Goal: Task Accomplishment & Management: Use online tool/utility

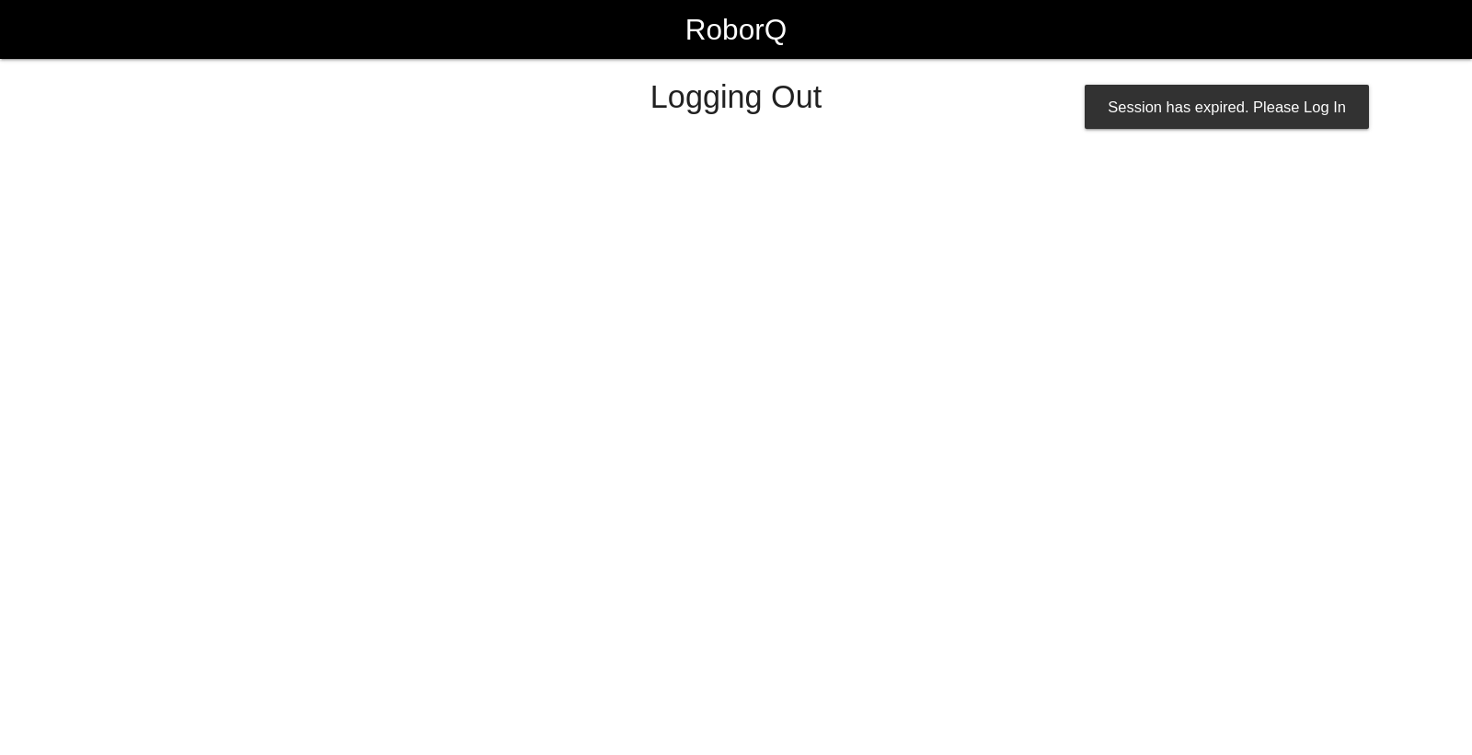
select select "Worker"
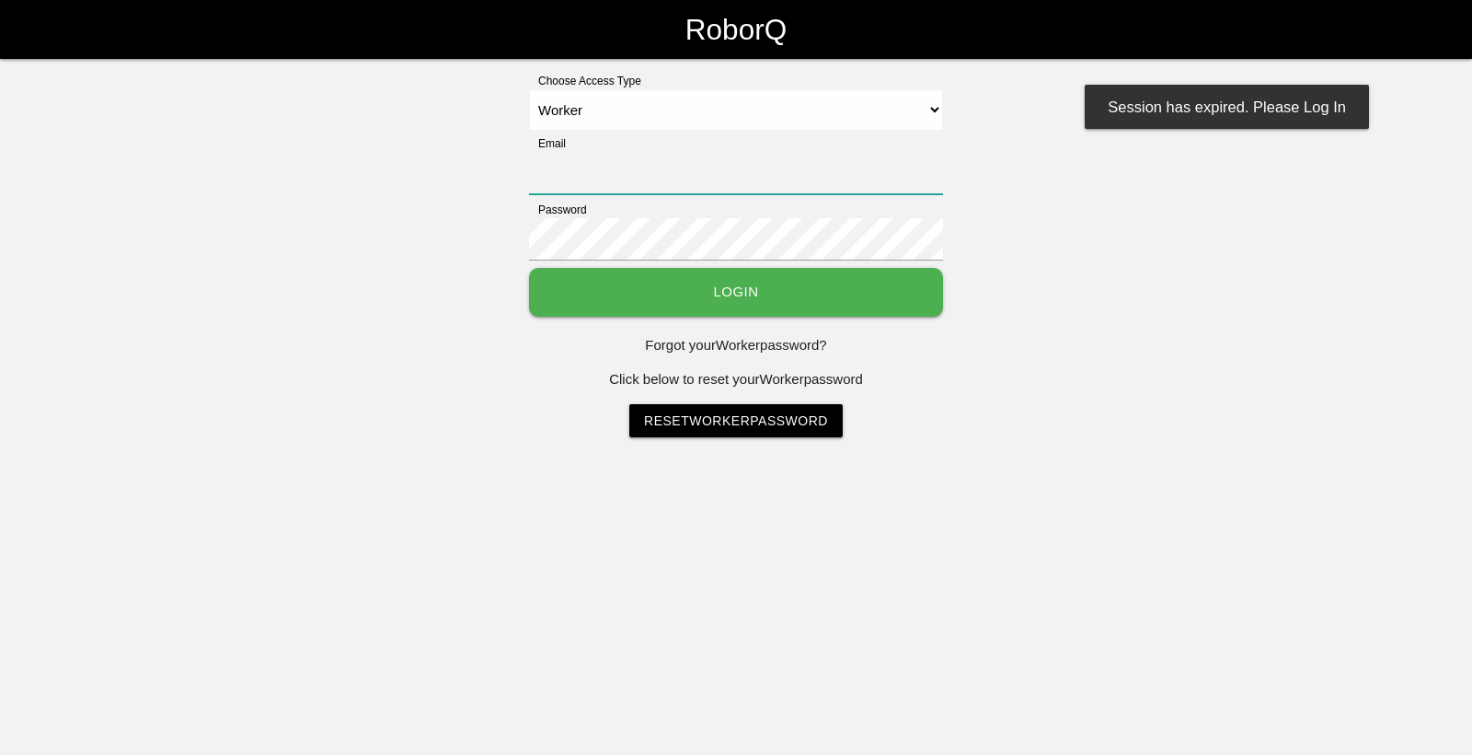
type input "[EMAIL_ADDRESS][DOMAIN_NAME]"
click at [683, 280] on button "Login" at bounding box center [736, 292] width 414 height 49
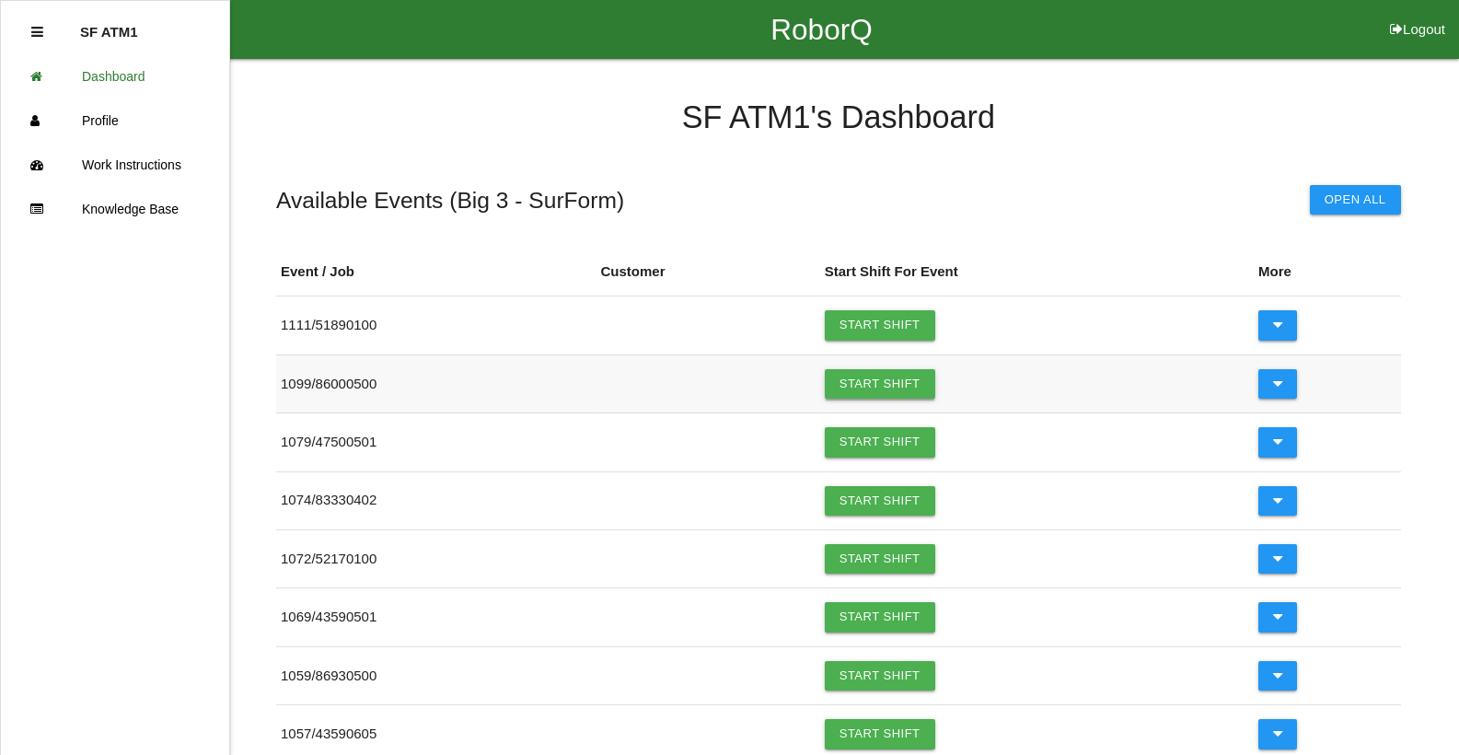
click at [870, 385] on link "Start Shift" at bounding box center [880, 383] width 110 height 29
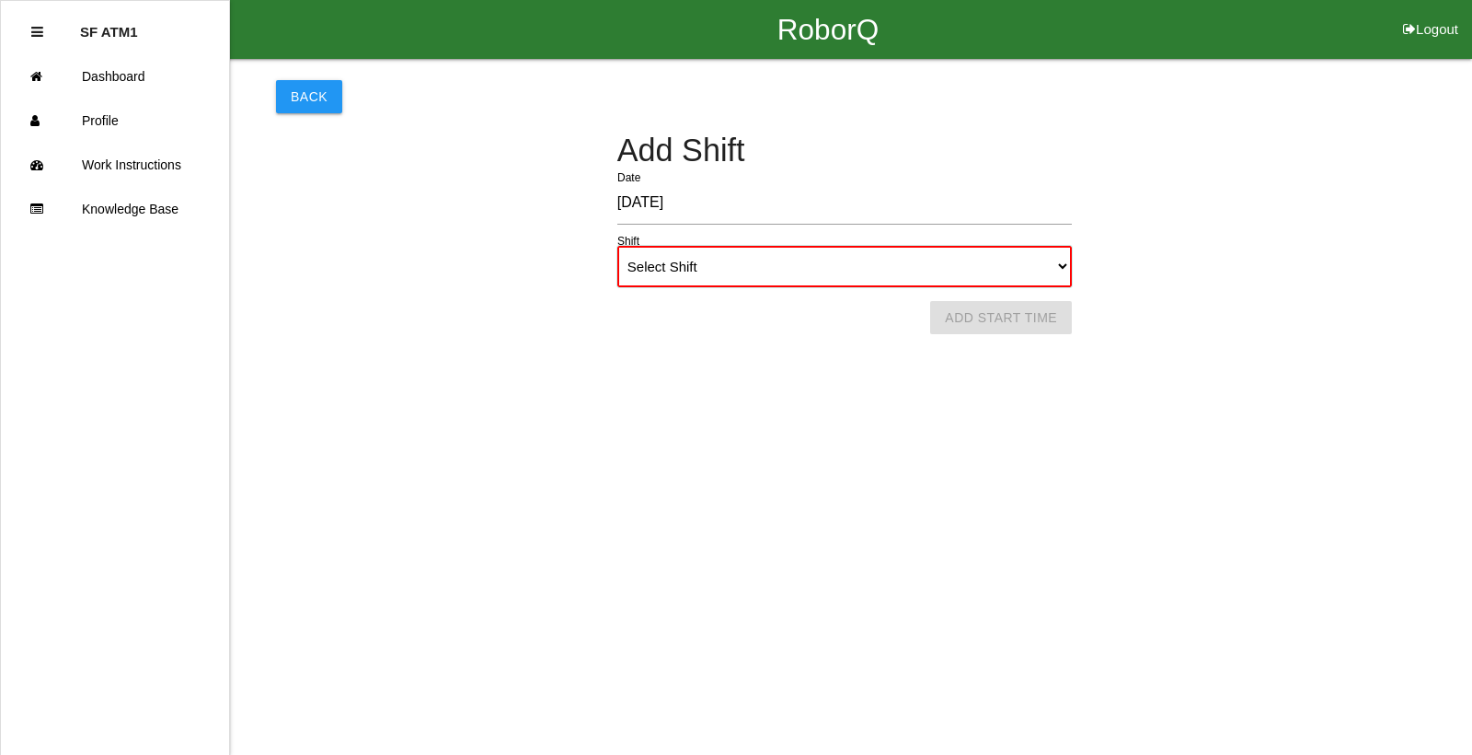
click at [1063, 257] on select "Select Shift 1st Shift 2nd Shift 3rd Shift 4th Shift" at bounding box center [844, 266] width 455 height 41
select select "1"
click at [617, 246] on select "Select Shift 1st Shift 2nd Shift 3rd Shift 4th Shift" at bounding box center [844, 266] width 455 height 41
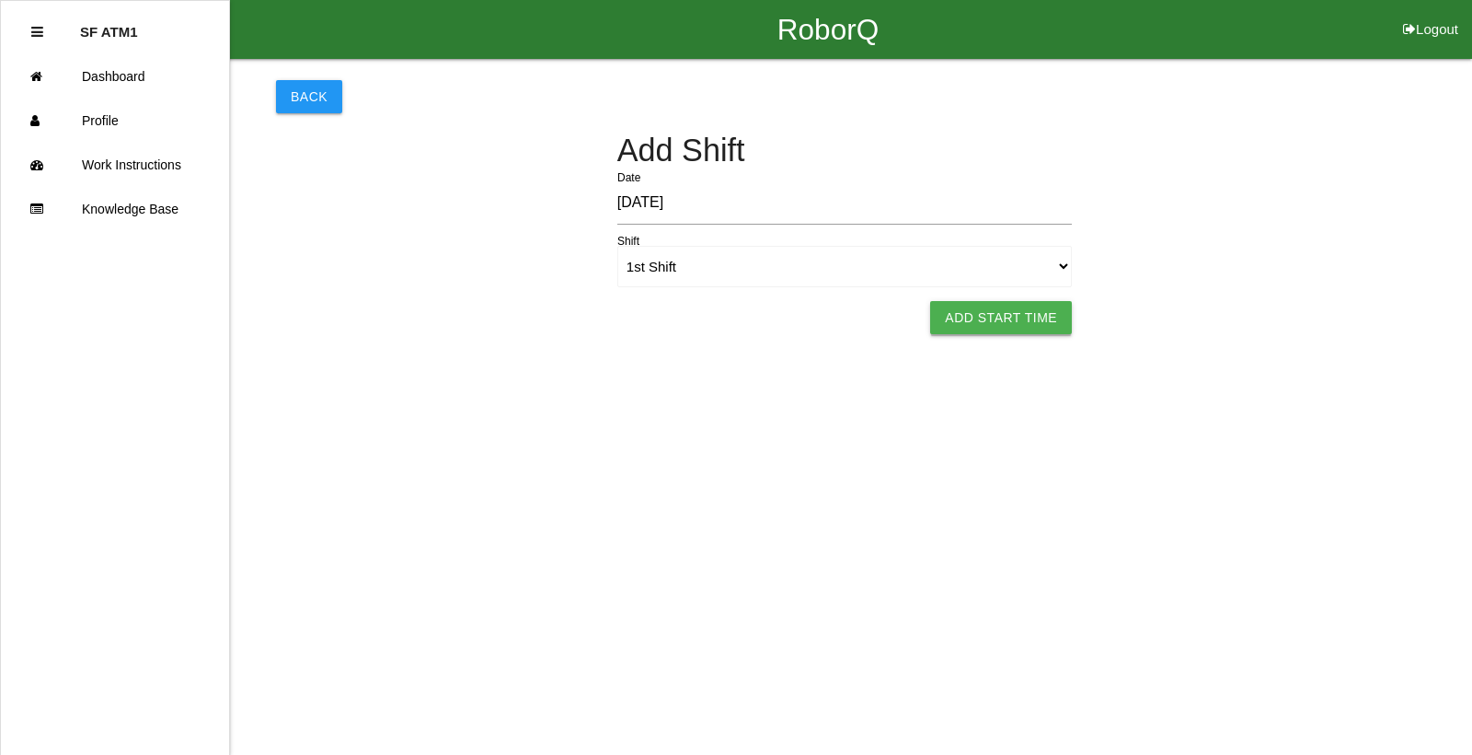
click at [983, 330] on button "Add Start Time" at bounding box center [1001, 317] width 142 height 33
select select "6"
select select "29"
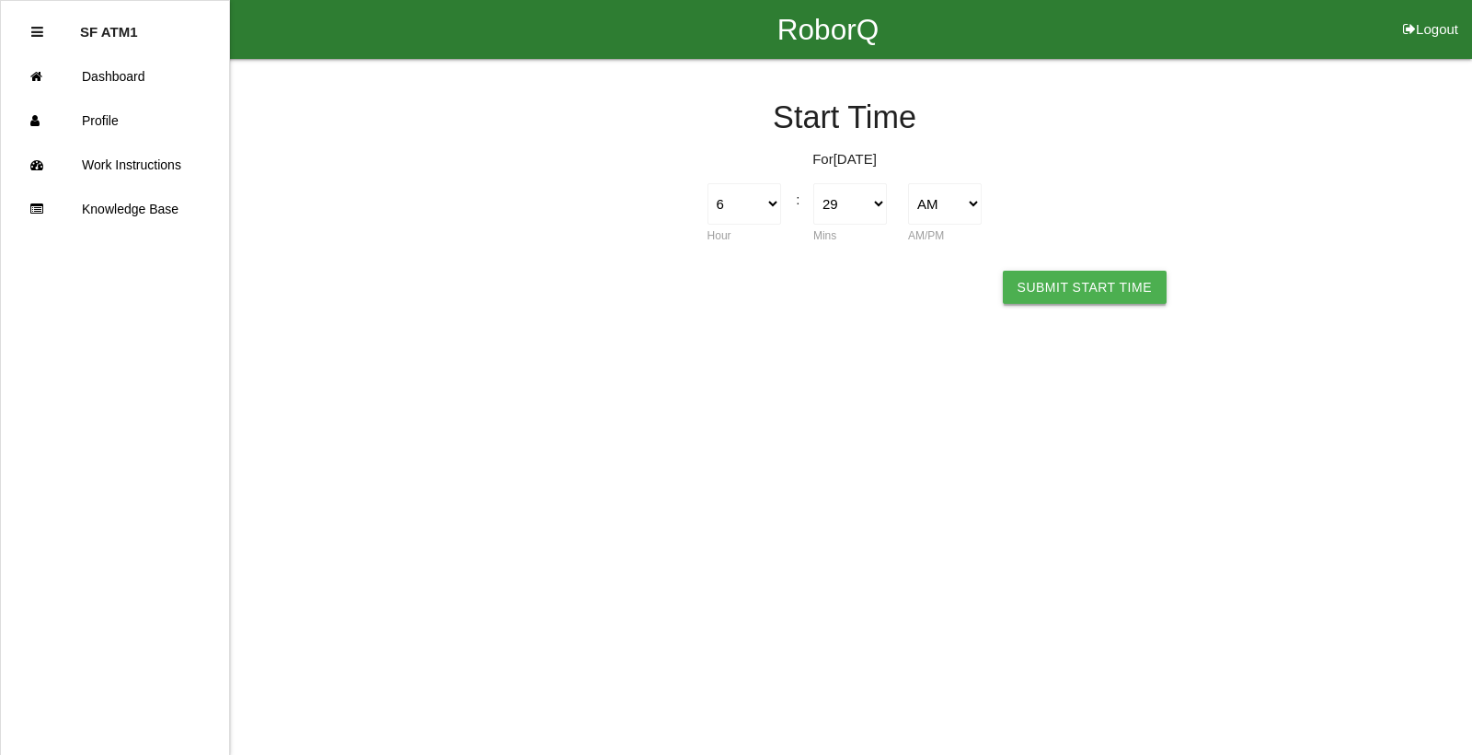
click at [1035, 295] on button "Submit Start Time" at bounding box center [1085, 287] width 164 height 33
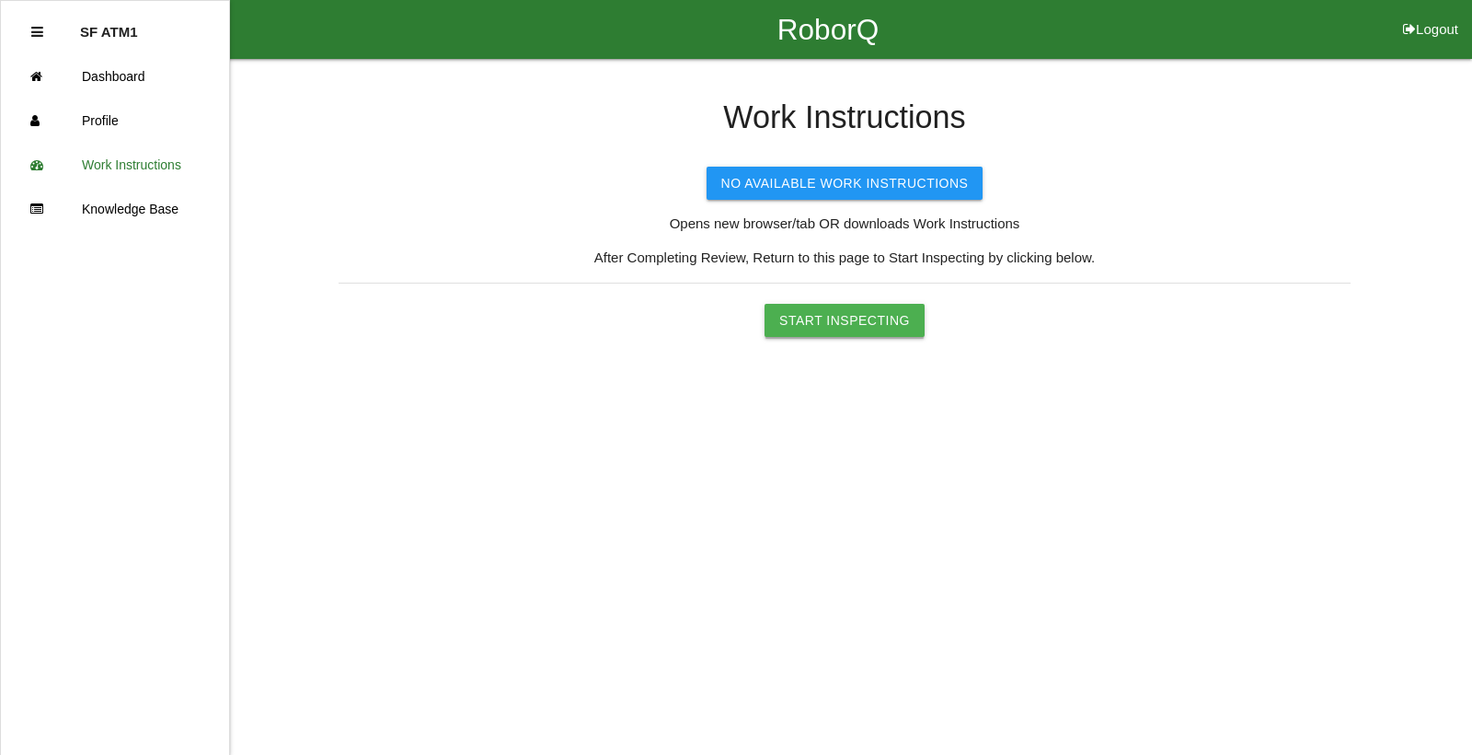
click at [796, 329] on button "Start Inspecting" at bounding box center [845, 320] width 160 height 33
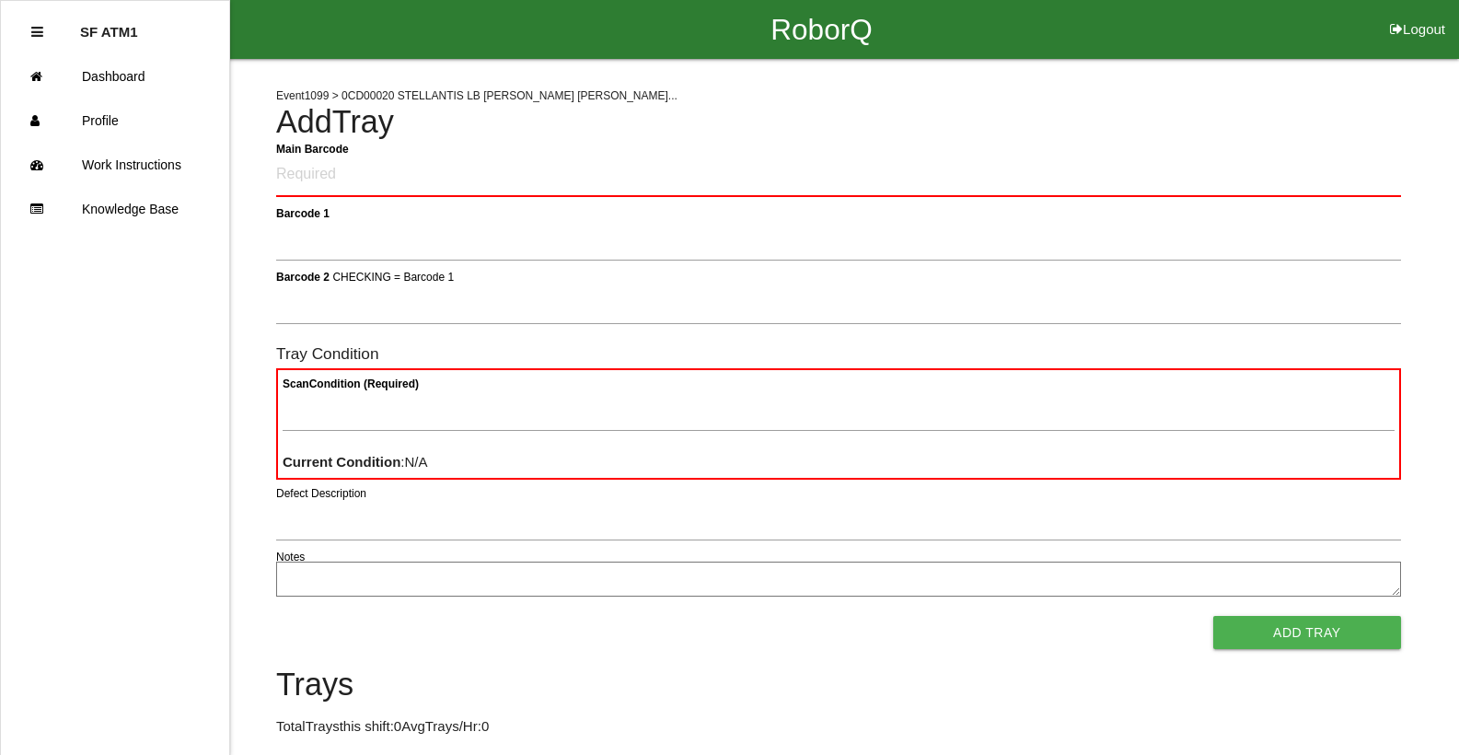
click at [469, 186] on Barcode "Main Barcode" at bounding box center [838, 175] width 1125 height 43
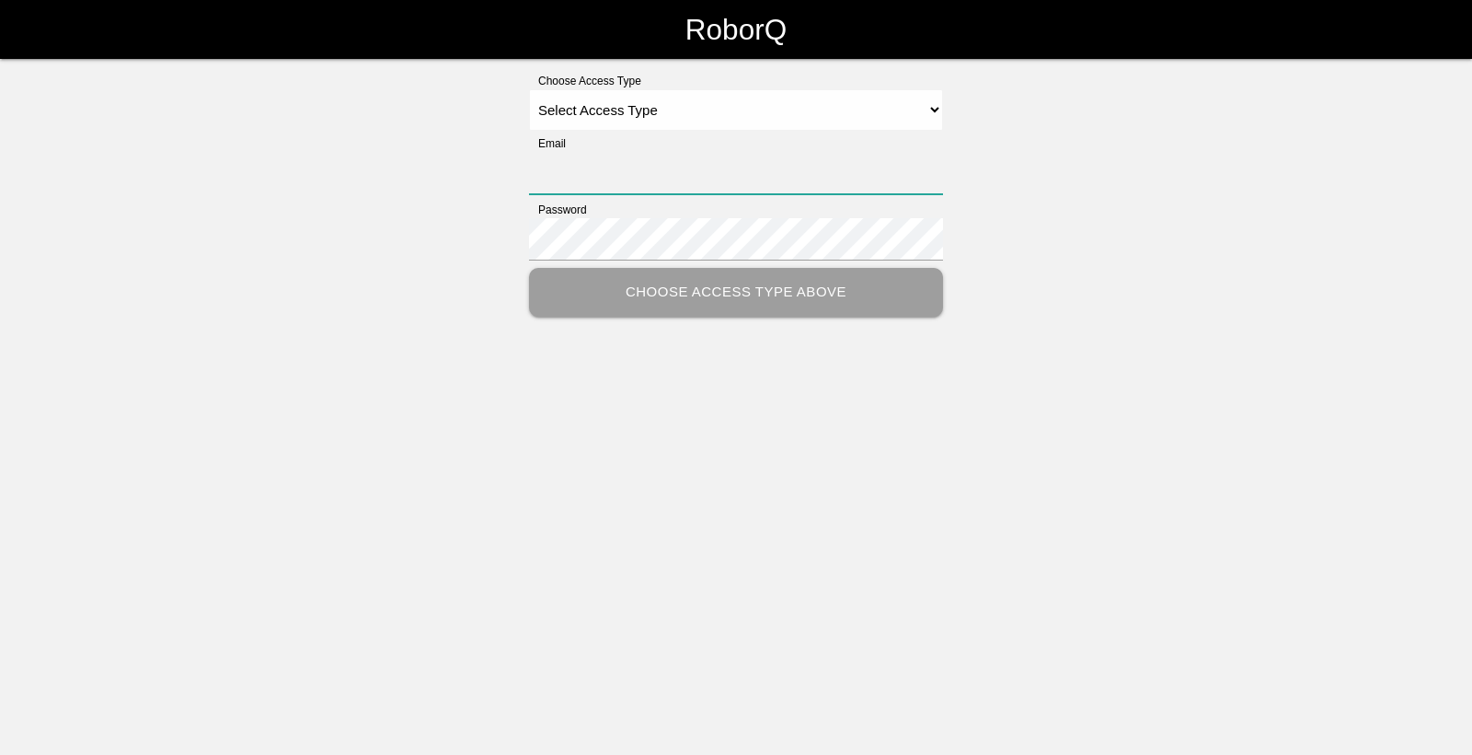
type input "[EMAIL_ADDRESS][DOMAIN_NAME]"
click at [917, 111] on select "Select Access Type Admin Customer Supervisor Worker" at bounding box center [736, 109] width 414 height 41
select select "Worker"
click at [529, 89] on select "Select Access Type Admin Customer Supervisor Worker" at bounding box center [736, 109] width 414 height 41
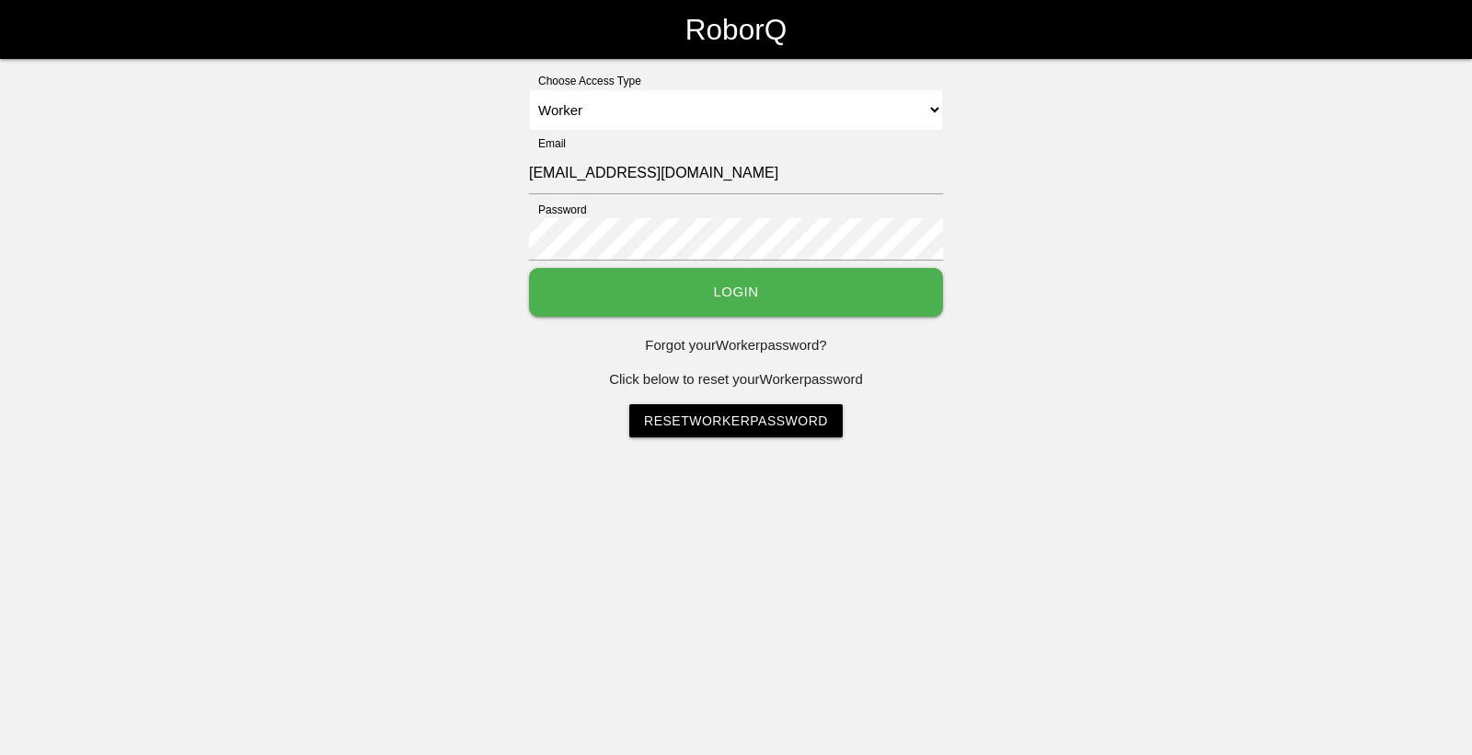
click at [862, 291] on button "Login" at bounding box center [736, 292] width 414 height 49
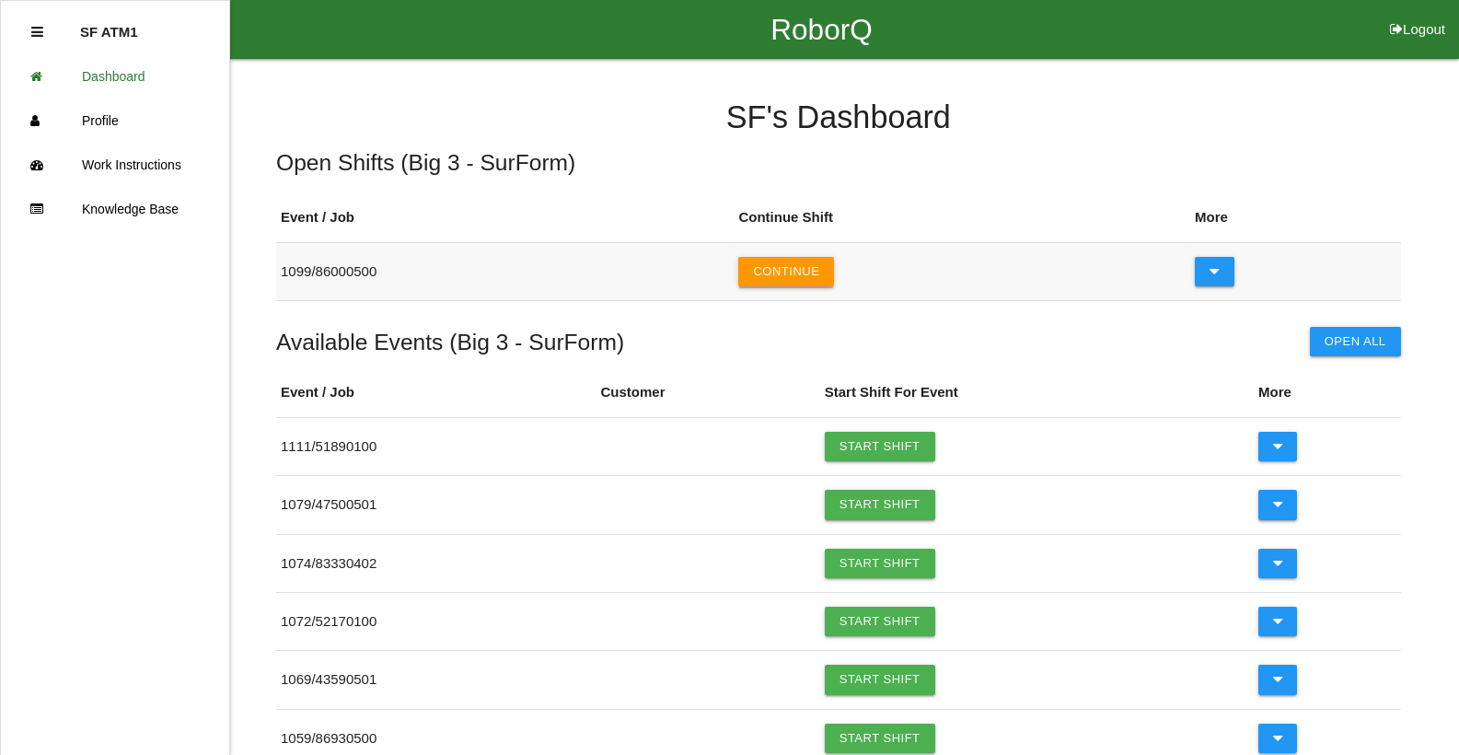
click at [816, 282] on button "Continue" at bounding box center [786, 271] width 96 height 29
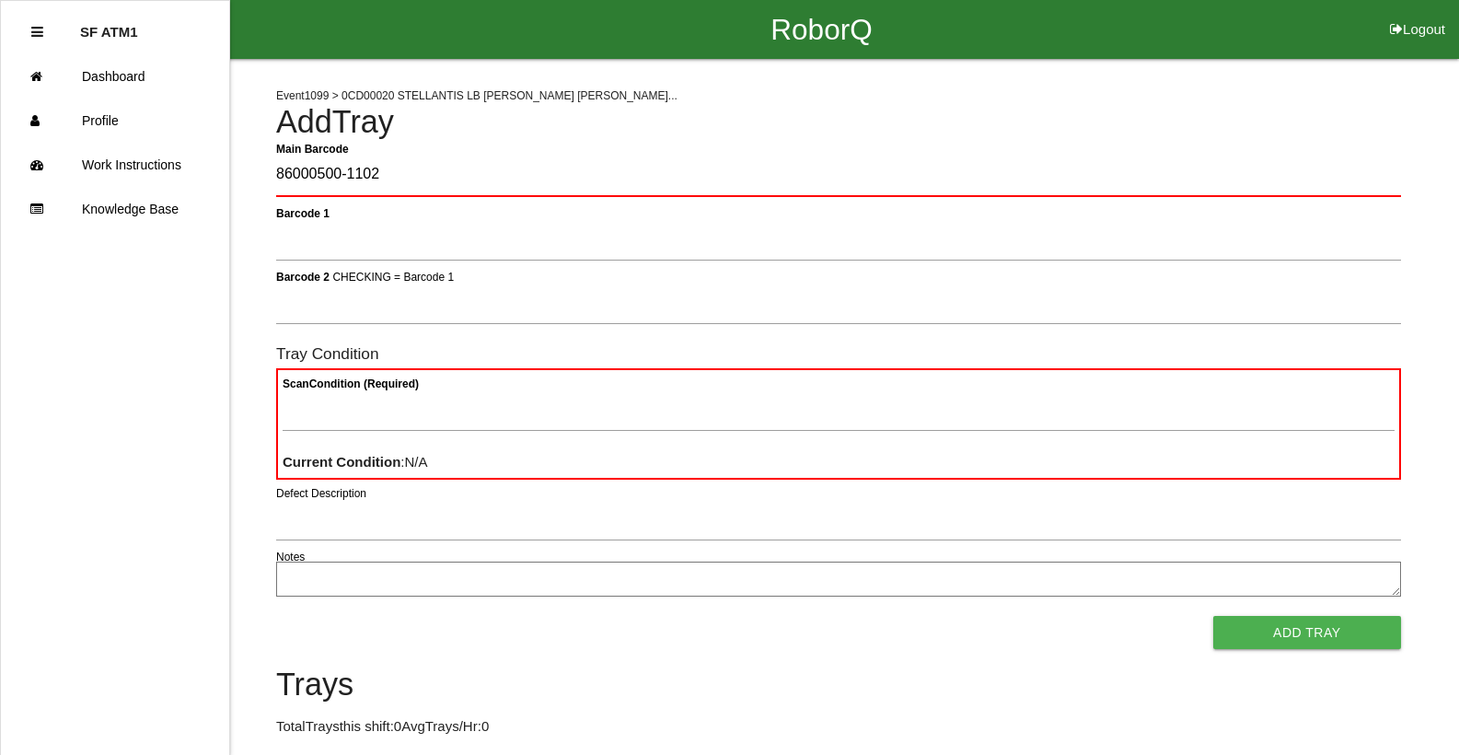
type Barcode "86000500-1102"
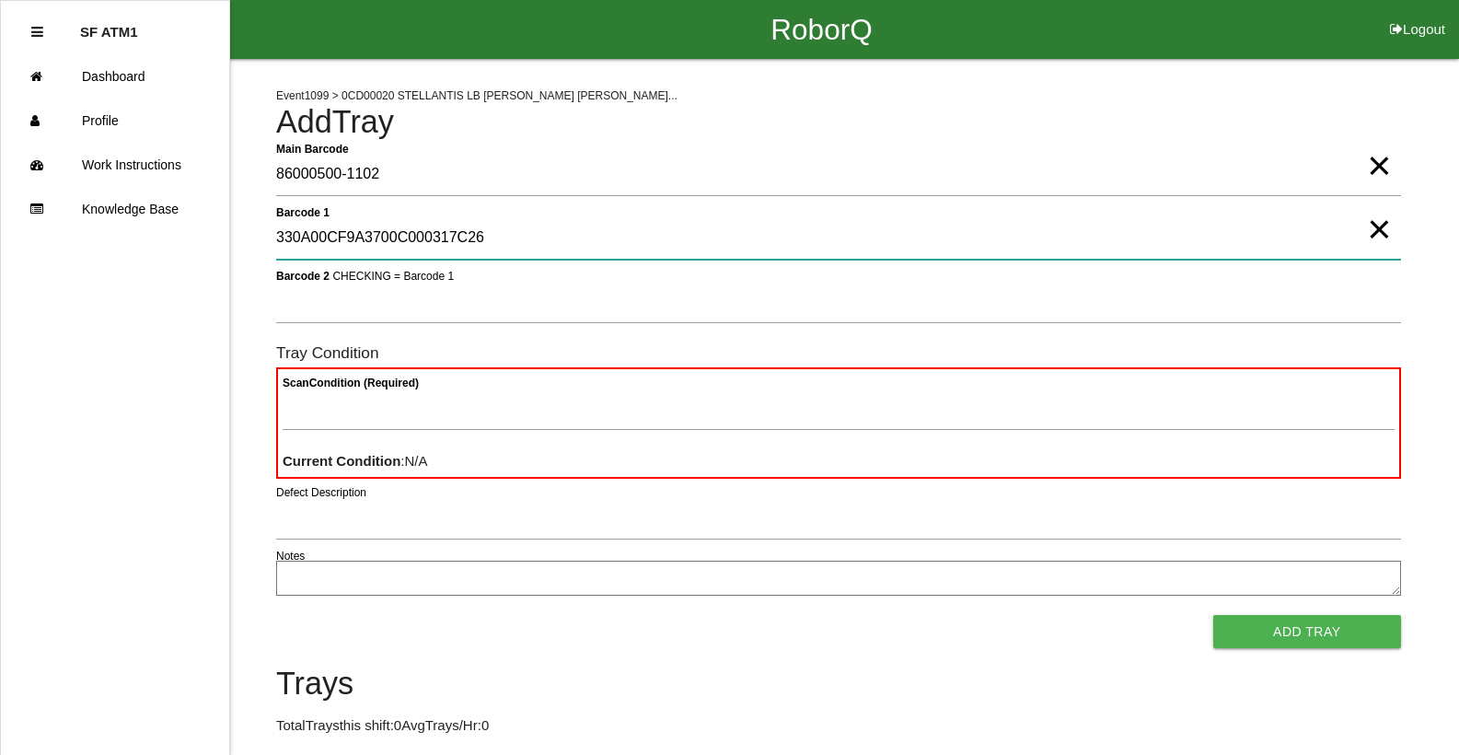
type 1 "330A00CF9A3700C000317C26"
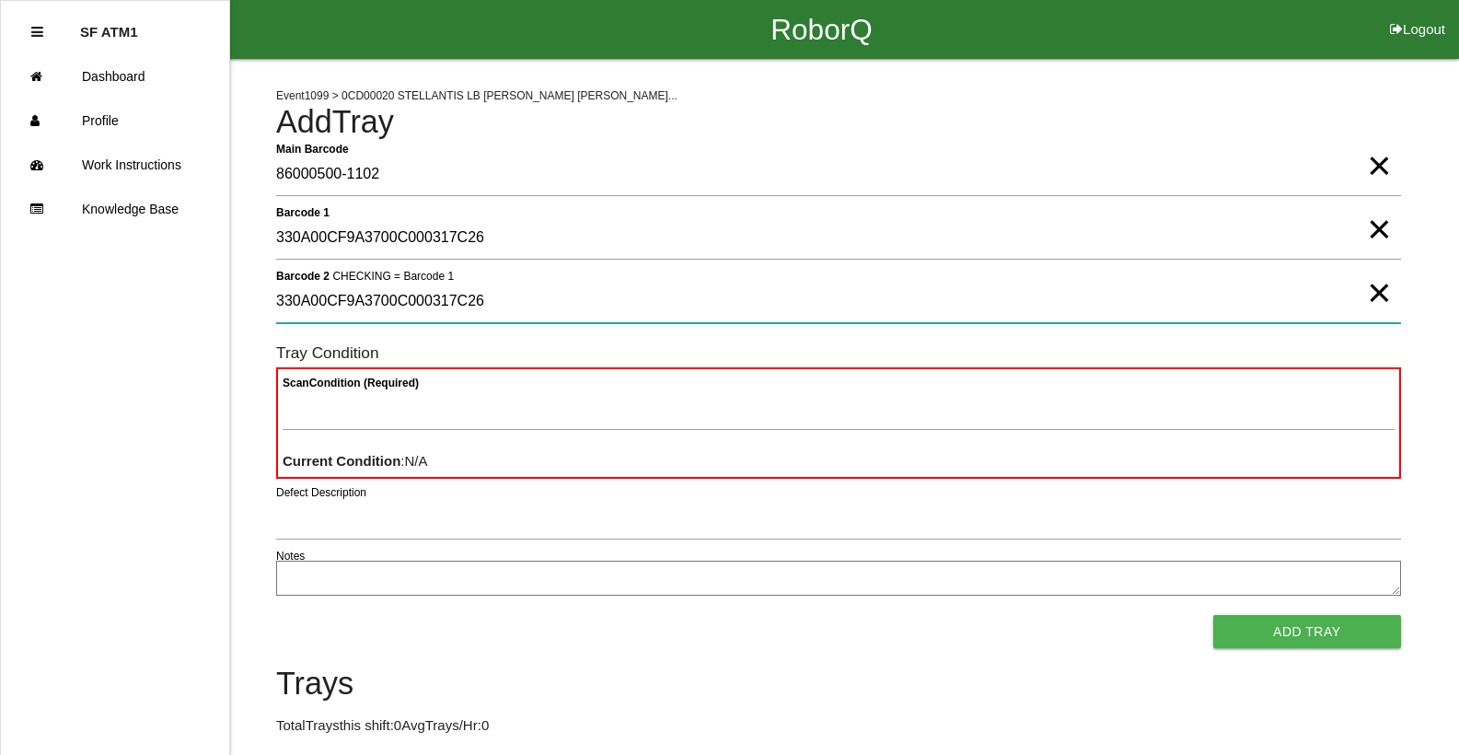
type 2 "330A00CF9A3700C000317C26"
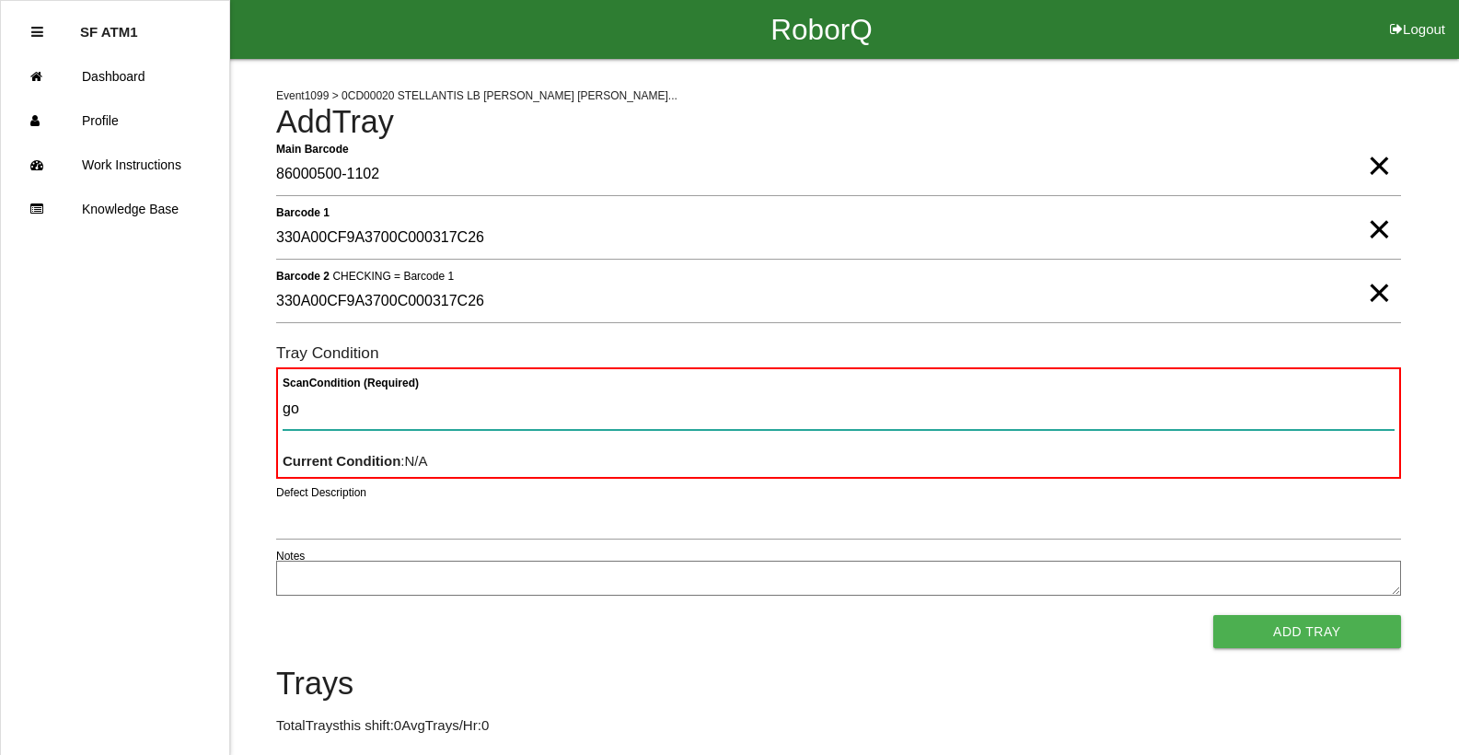
type Condition "goo"
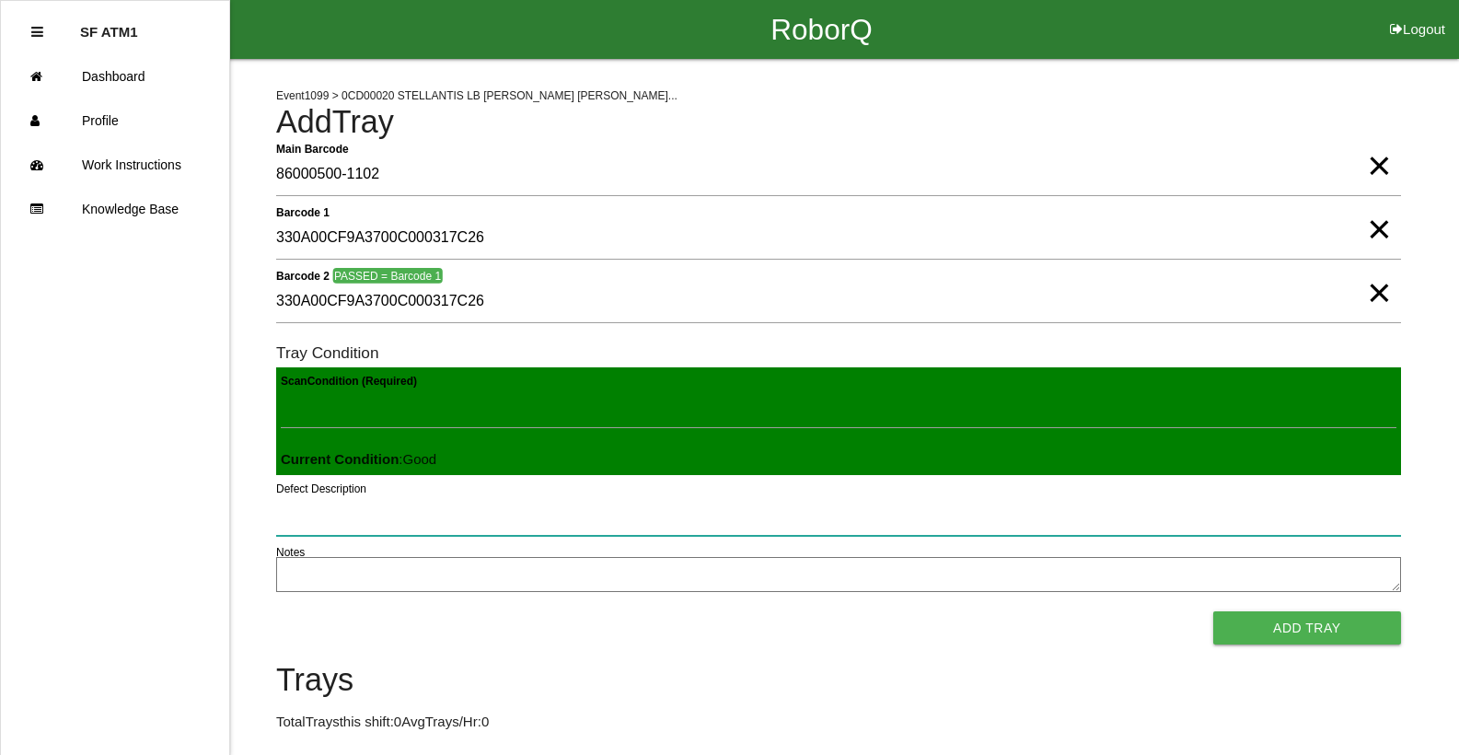
click at [1213, 611] on button "Add Tray" at bounding box center [1307, 627] width 188 height 33
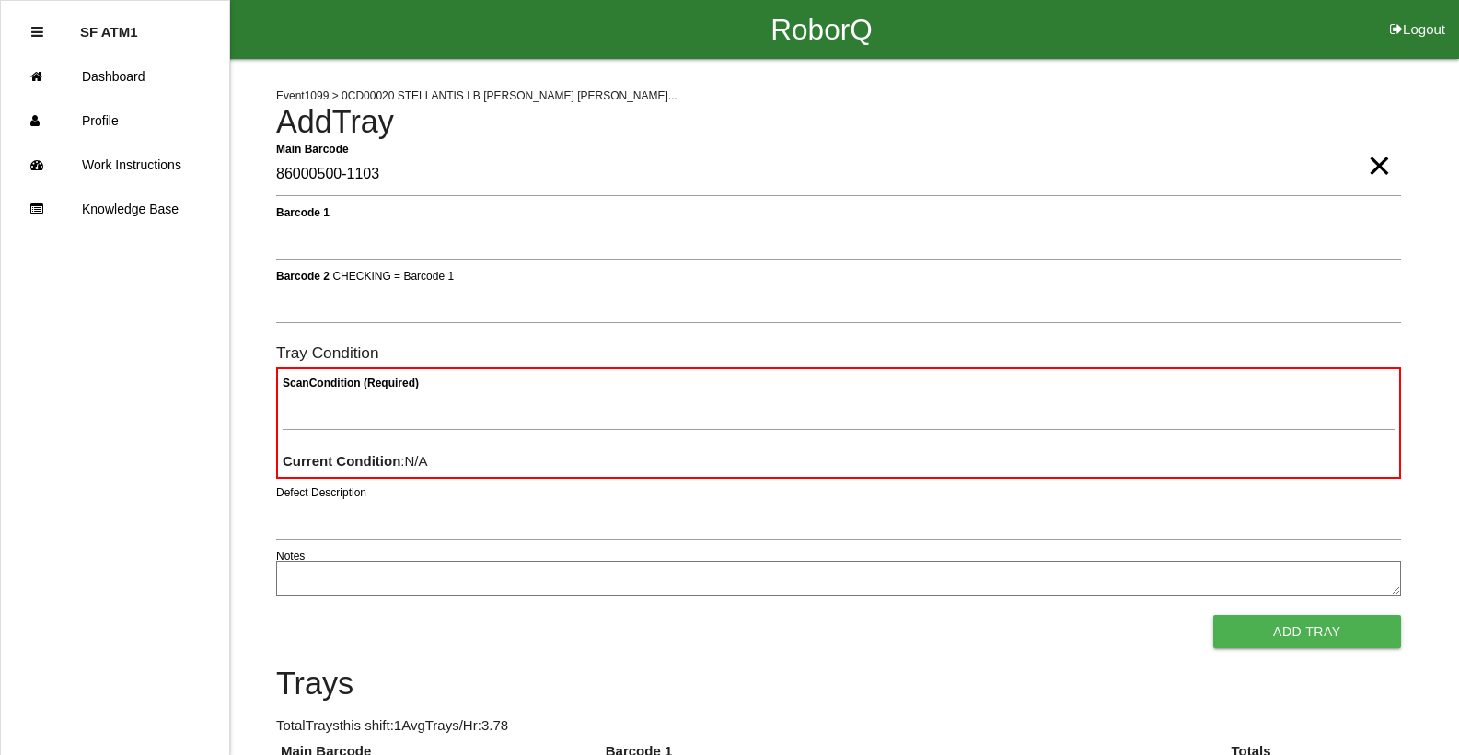
type Barcode "86000500-1103"
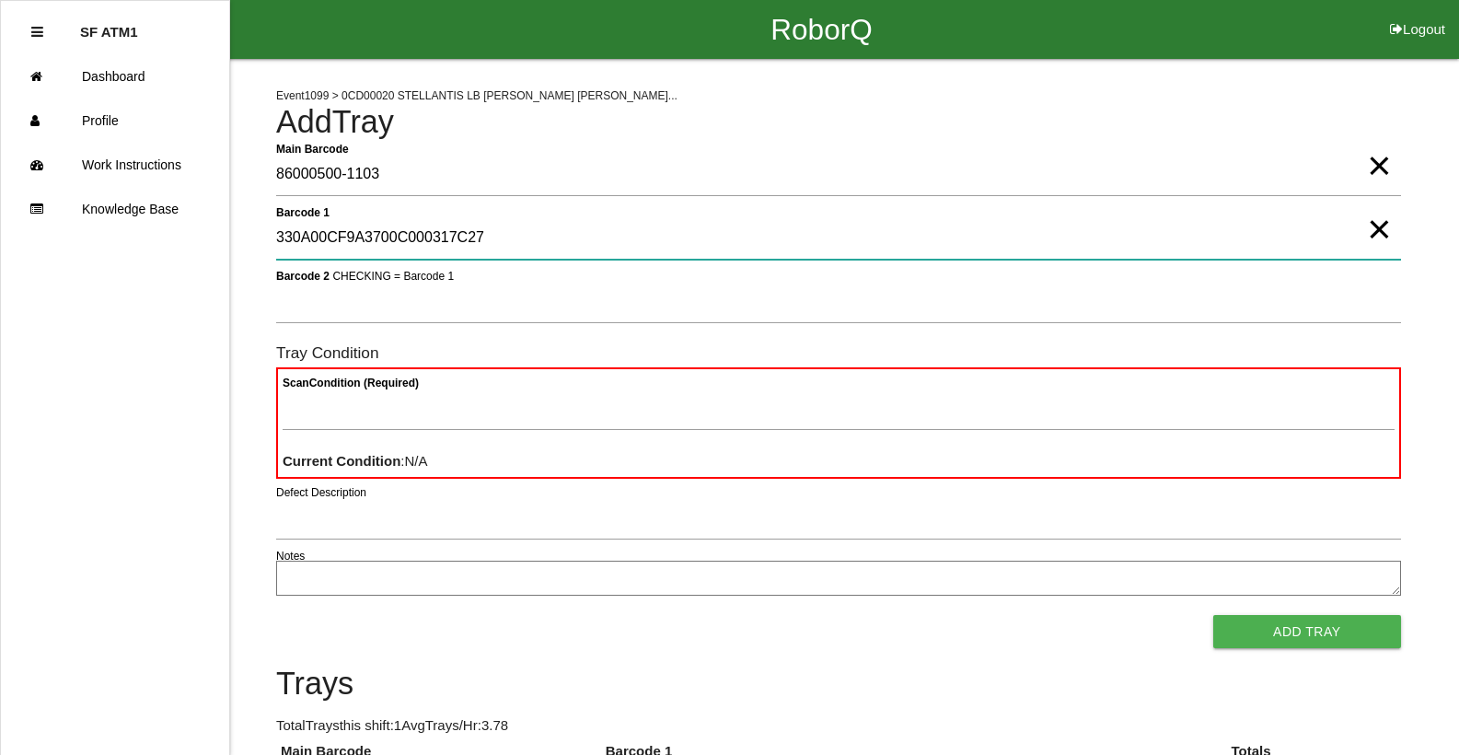
type 1 "330A00CF9A3700C000317C27"
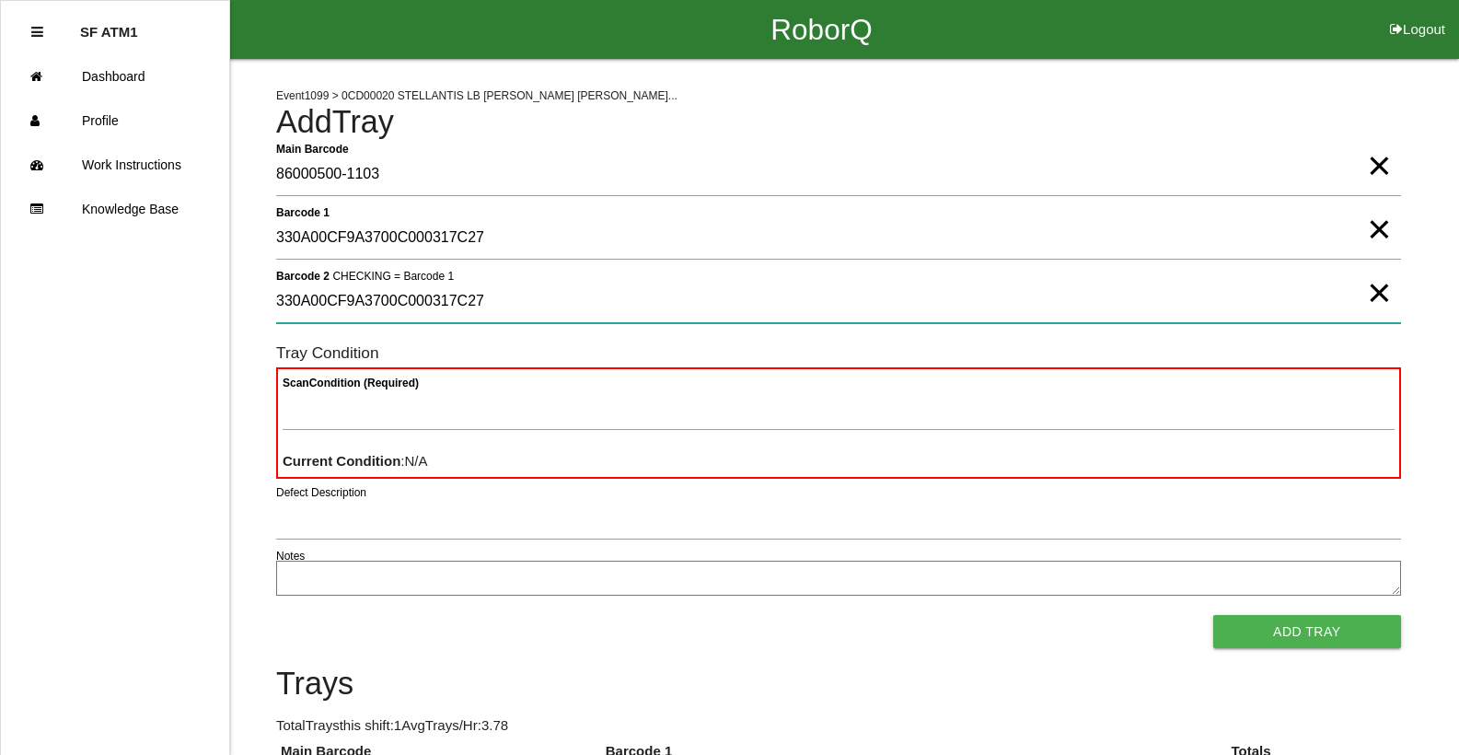
type 2 "330A00CF9A3700C000317C27"
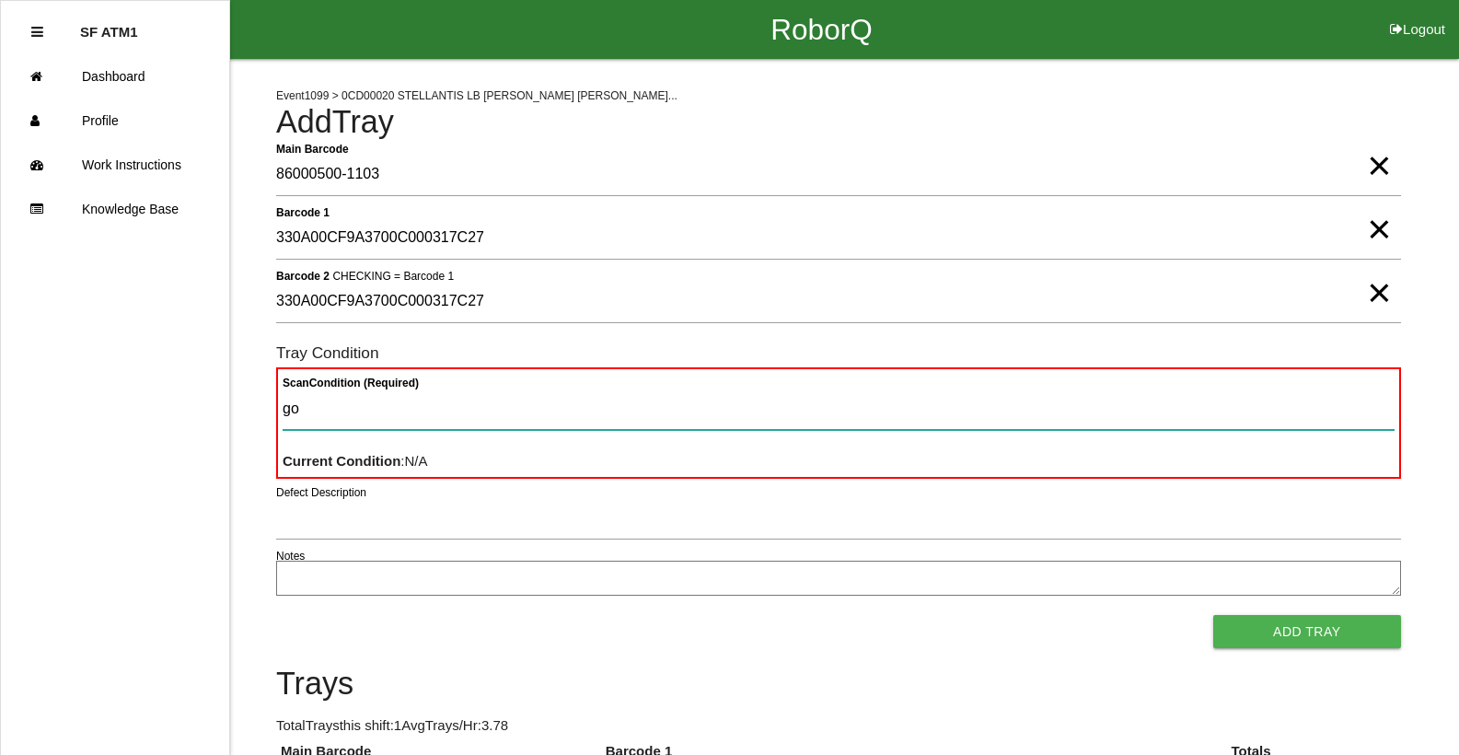
type Condition "goo"
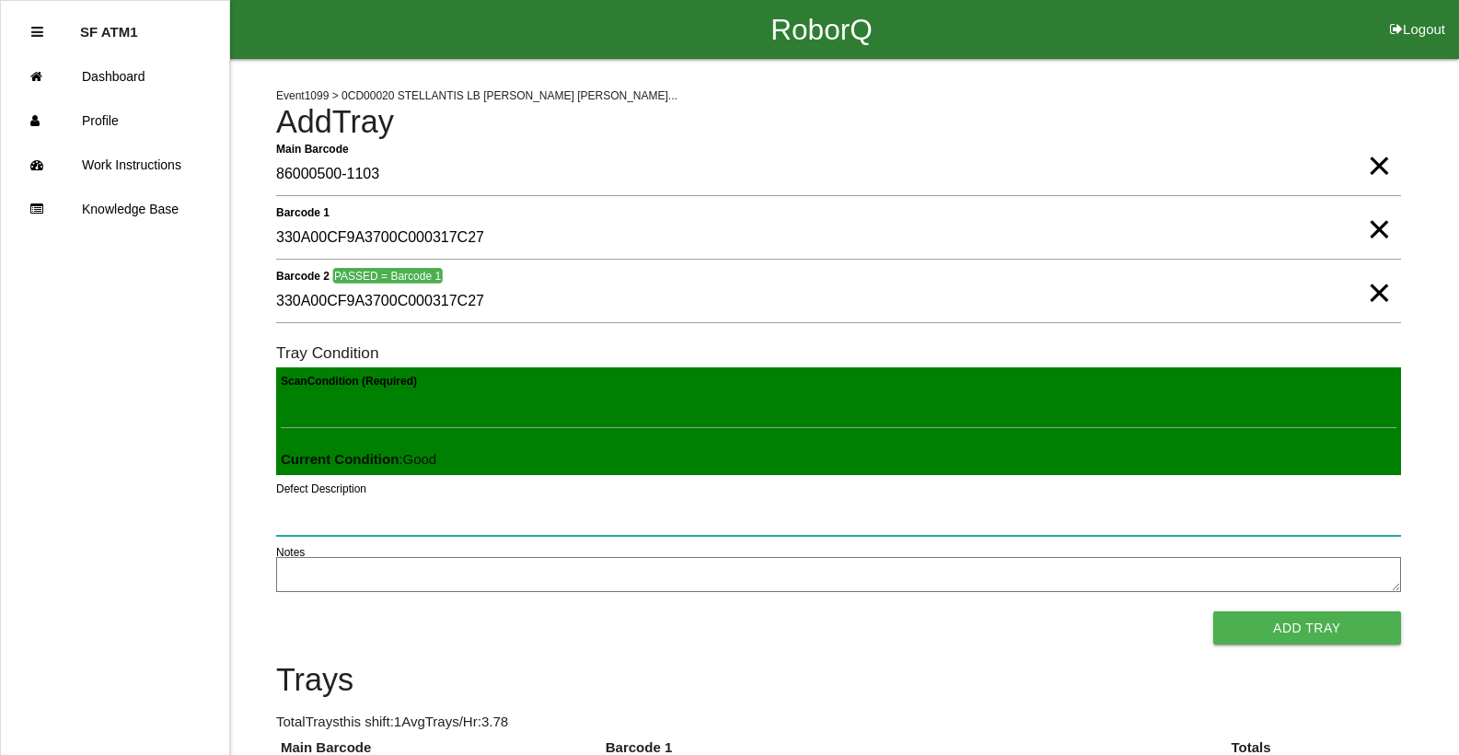
click at [1213, 611] on button "Add Tray" at bounding box center [1307, 627] width 188 height 33
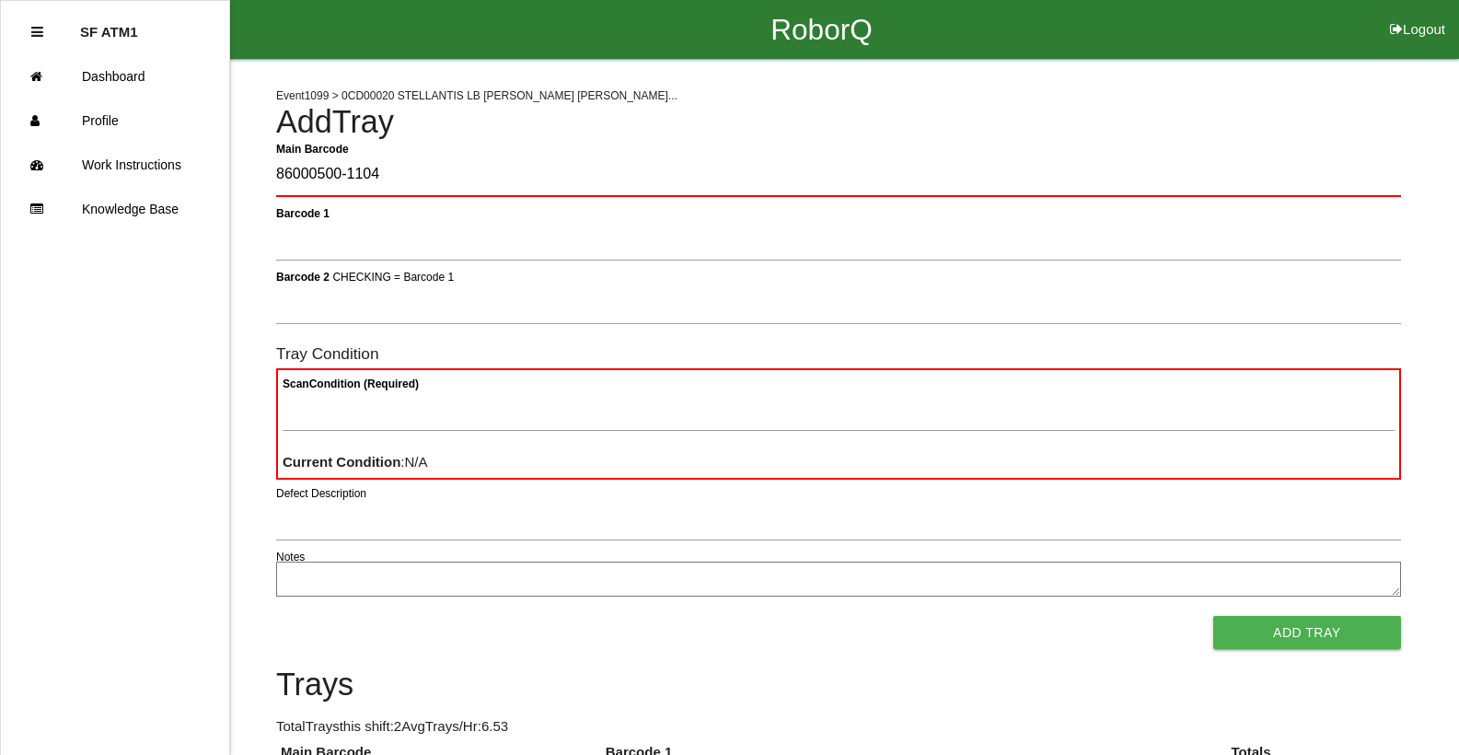
type Barcode "86000500-1104"
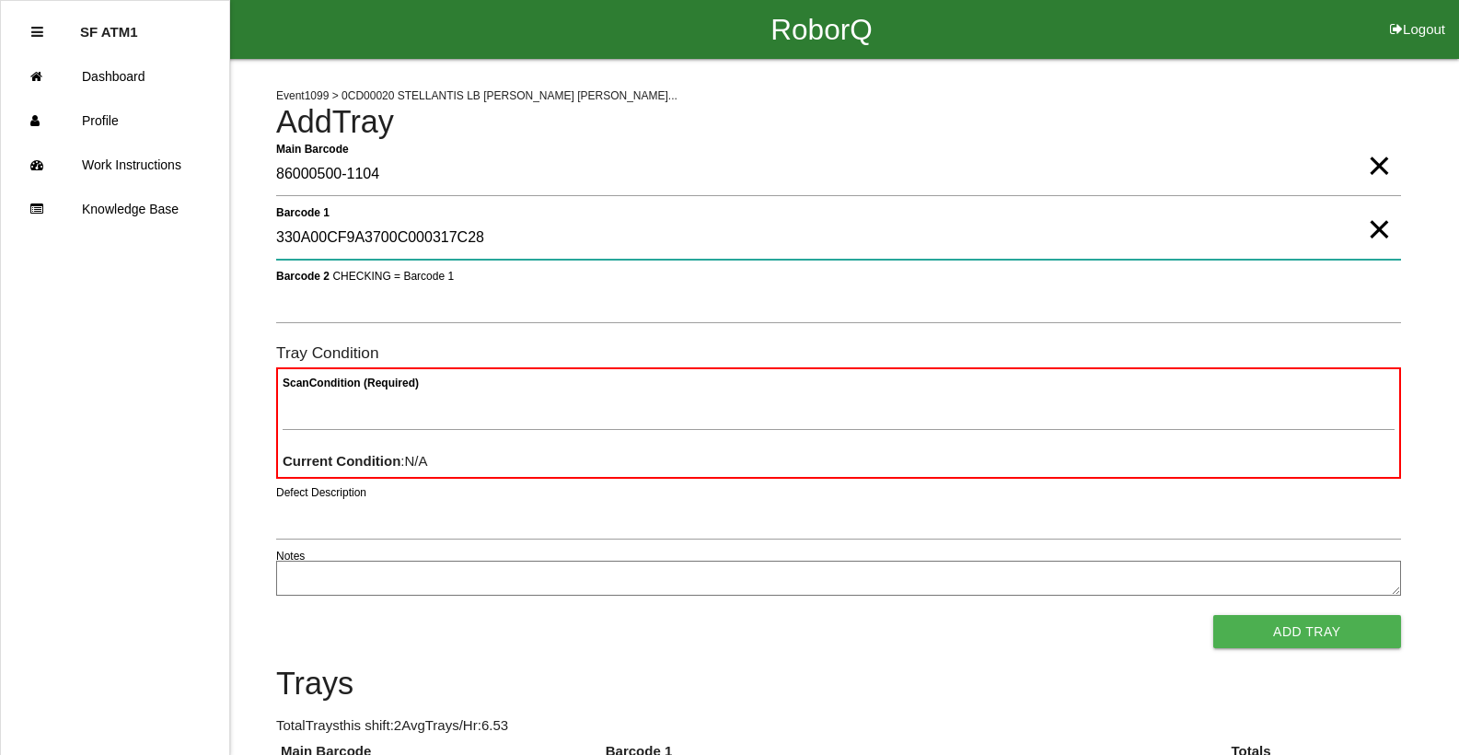
type 1 "330A00CF9A3700C000317C28"
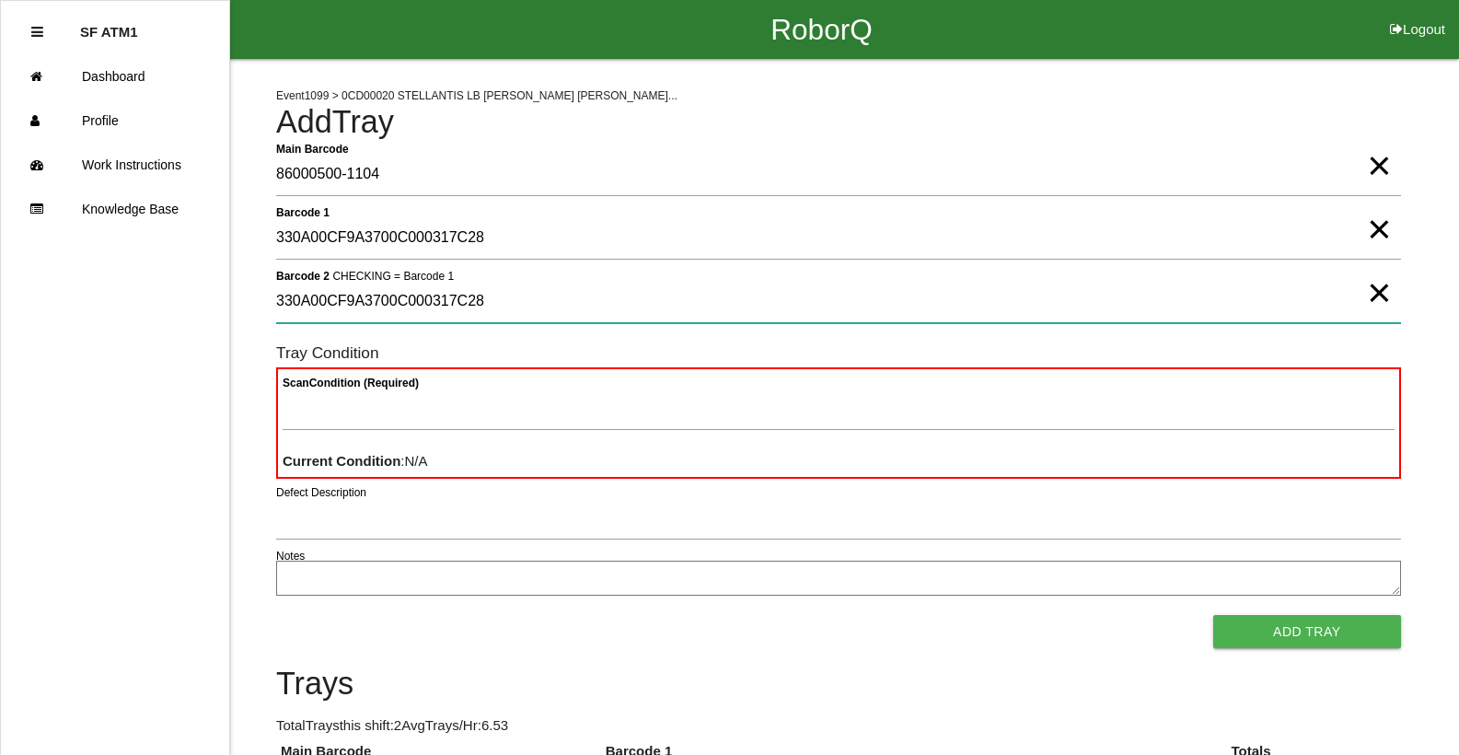
type 2 "330A00CF9A3700C000317C28"
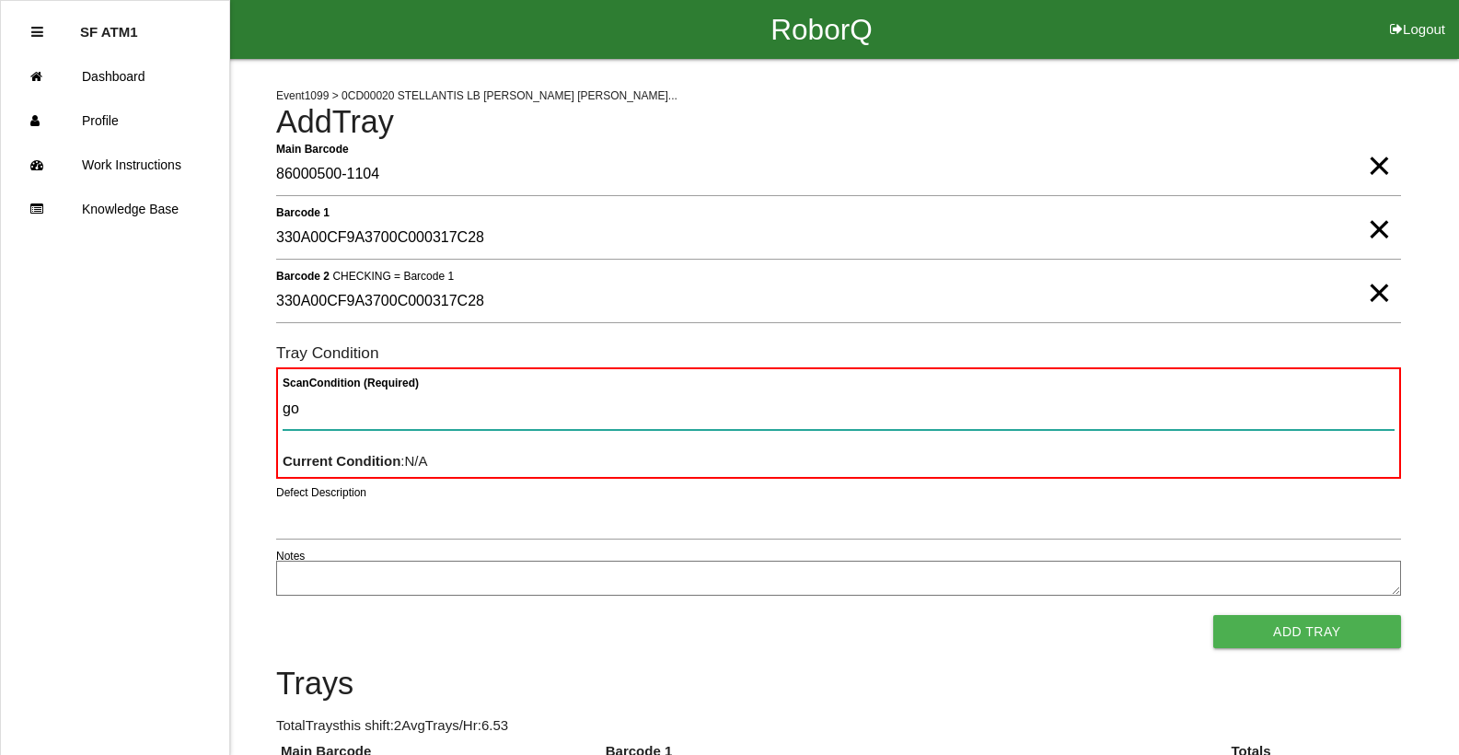
type Condition "goo"
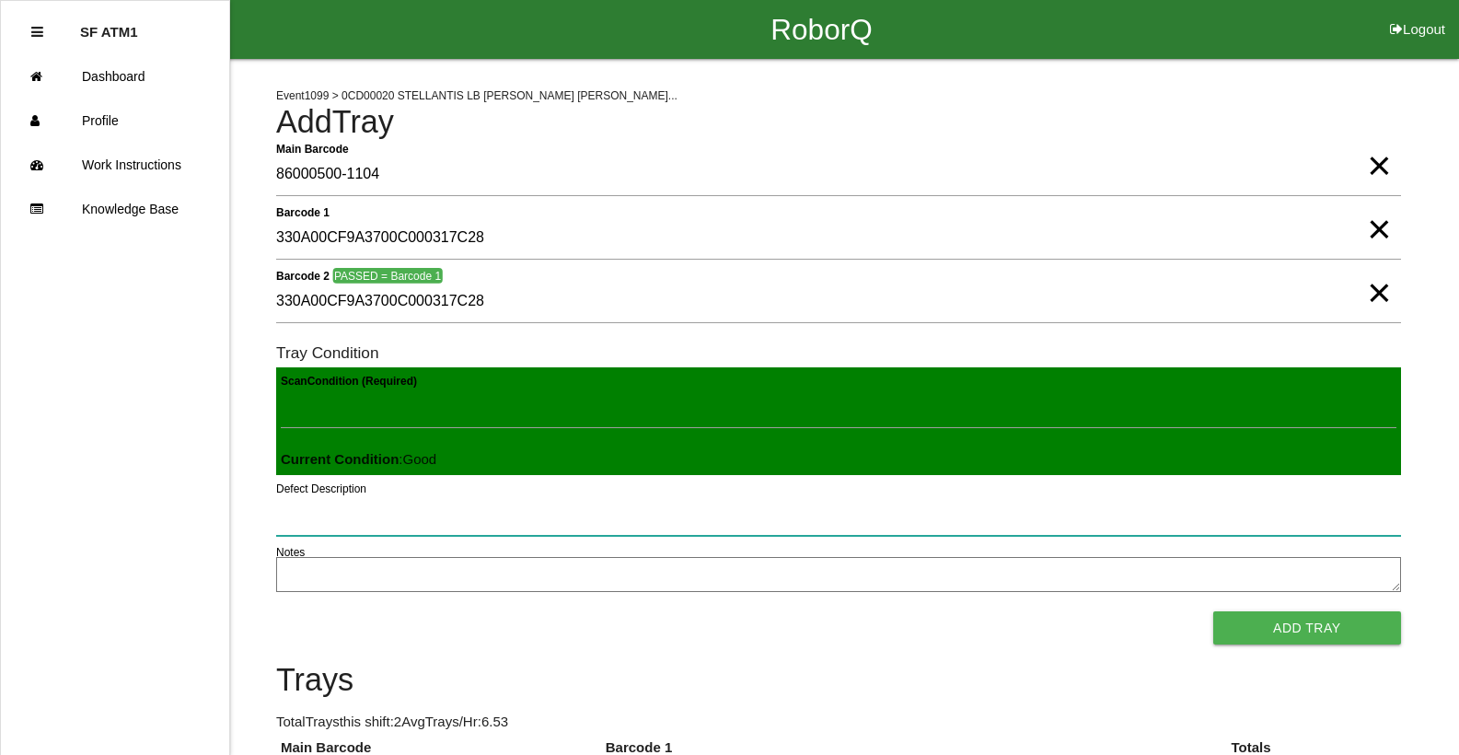
click at [1213, 611] on button "Add Tray" at bounding box center [1307, 627] width 188 height 33
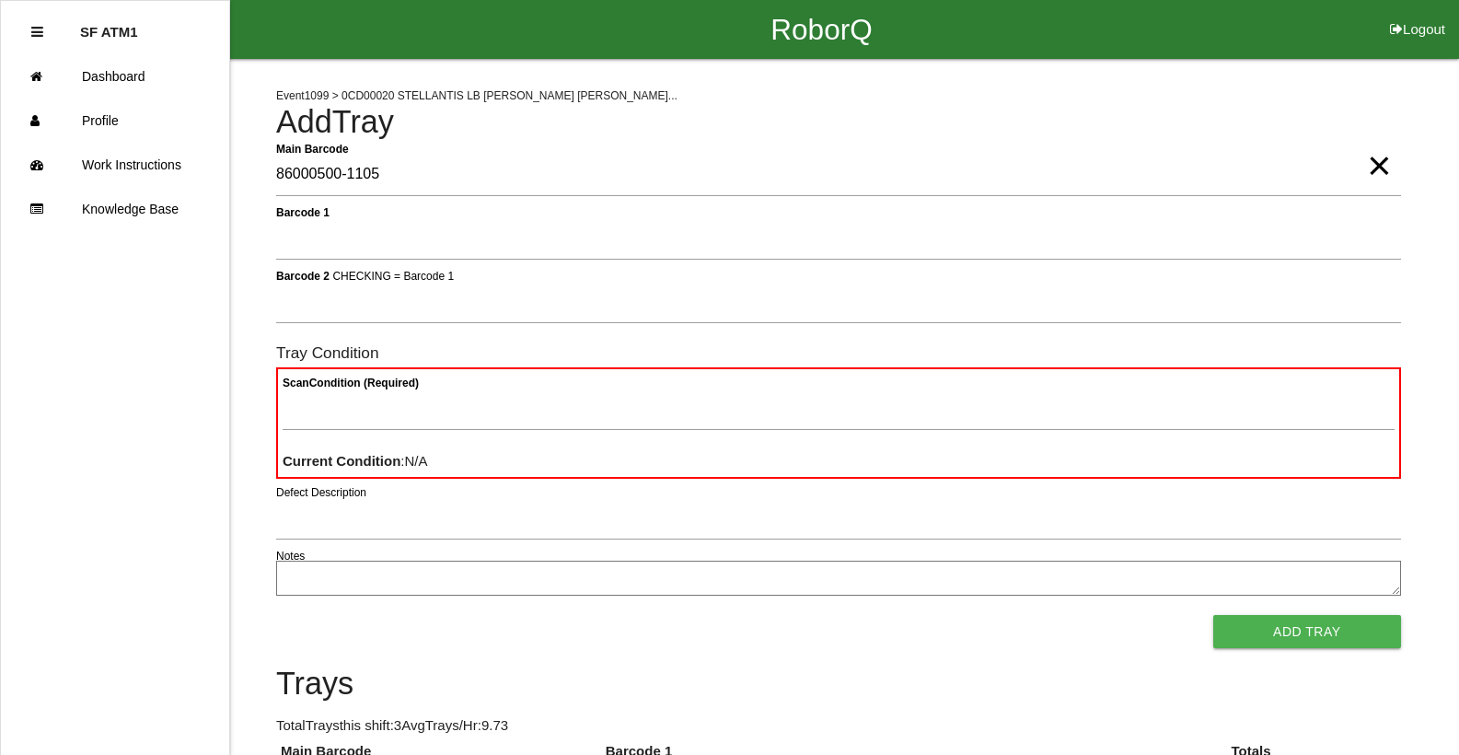
type Barcode "86000500-1105"
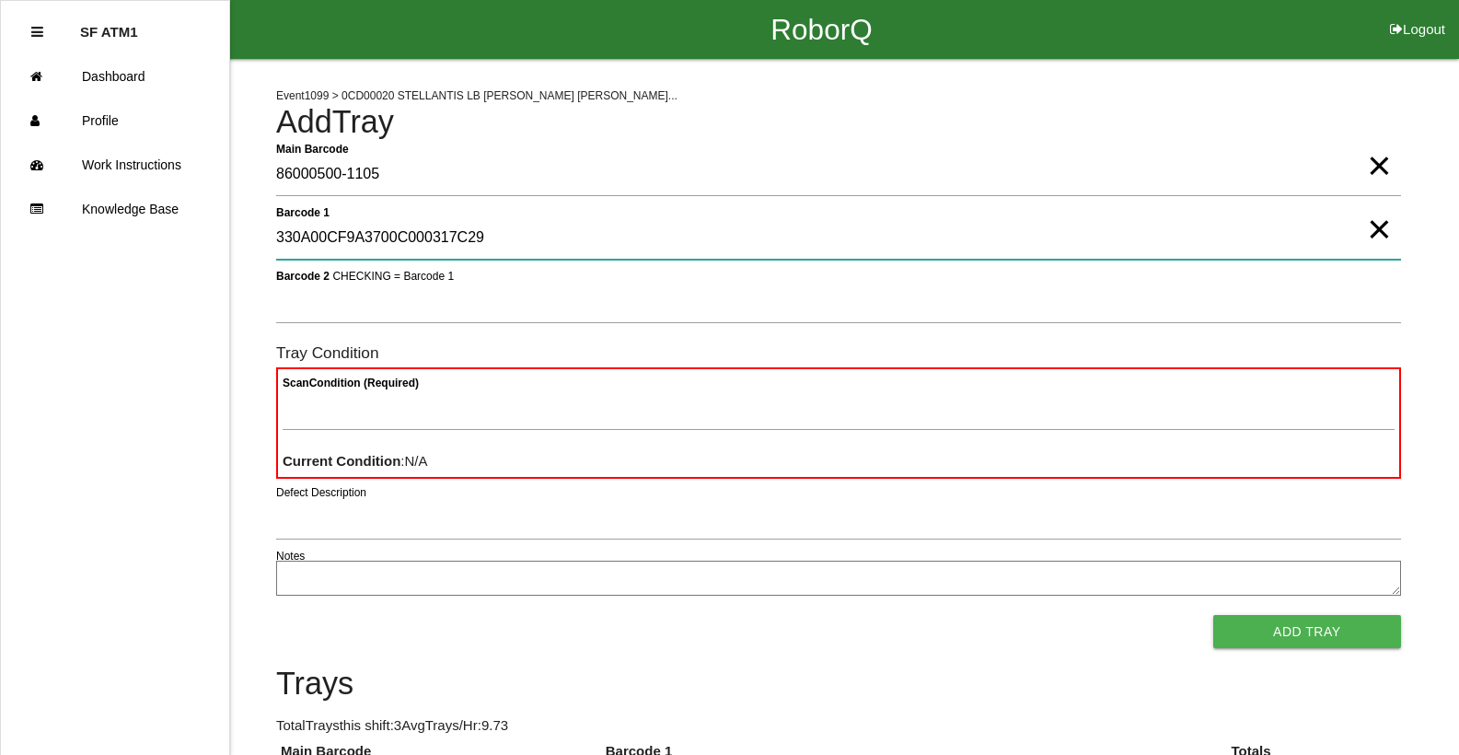
type 1 "330A00CF9A3700C000317C29"
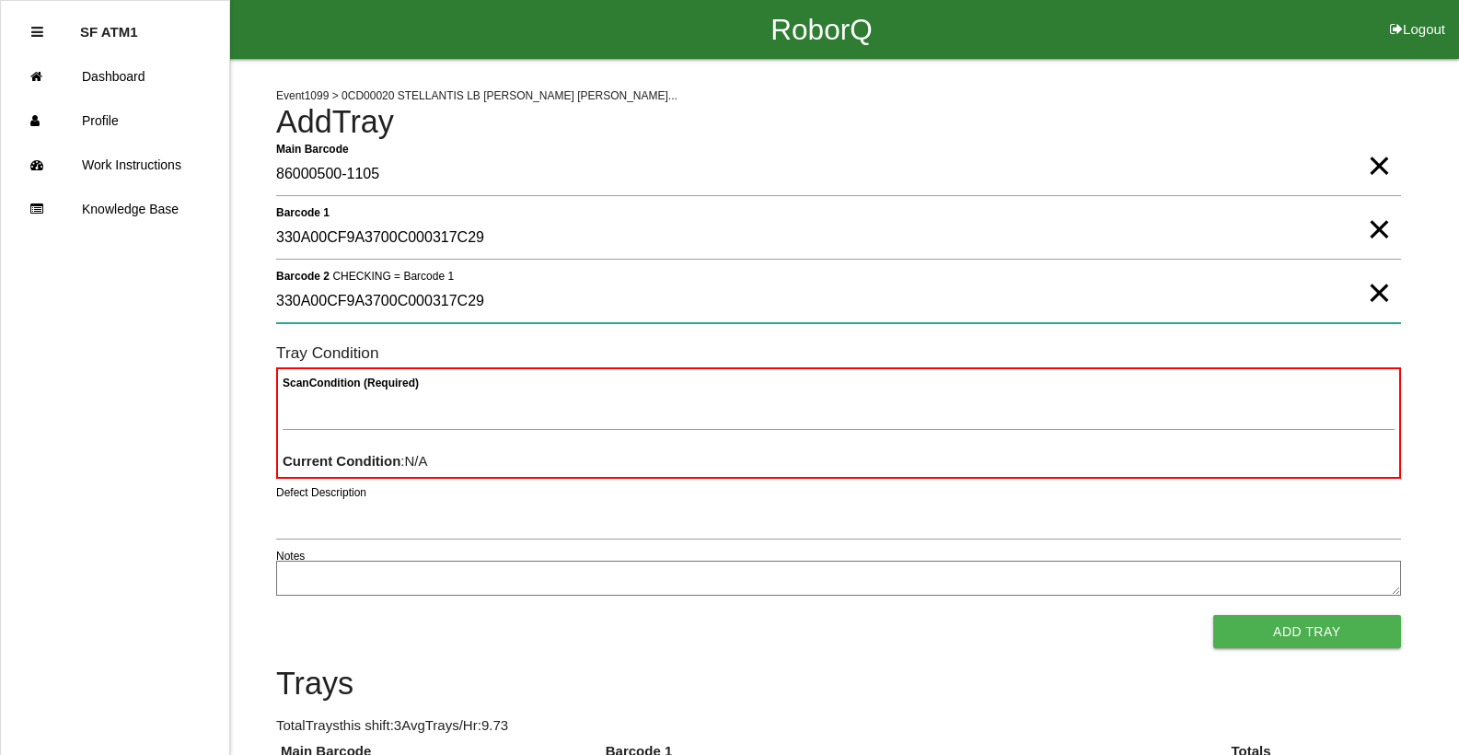
type 2 "330A00CF9A3700C000317C29"
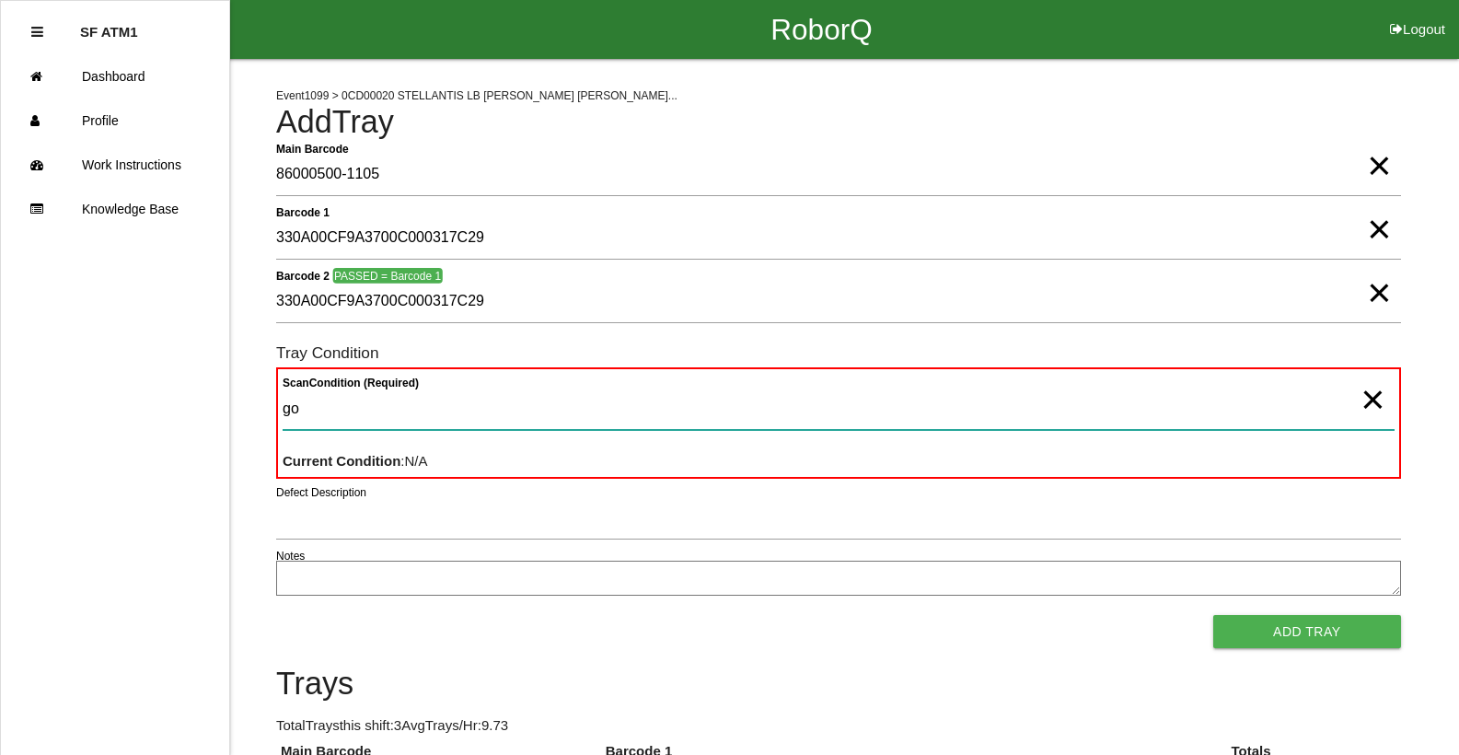
type Condition "goo"
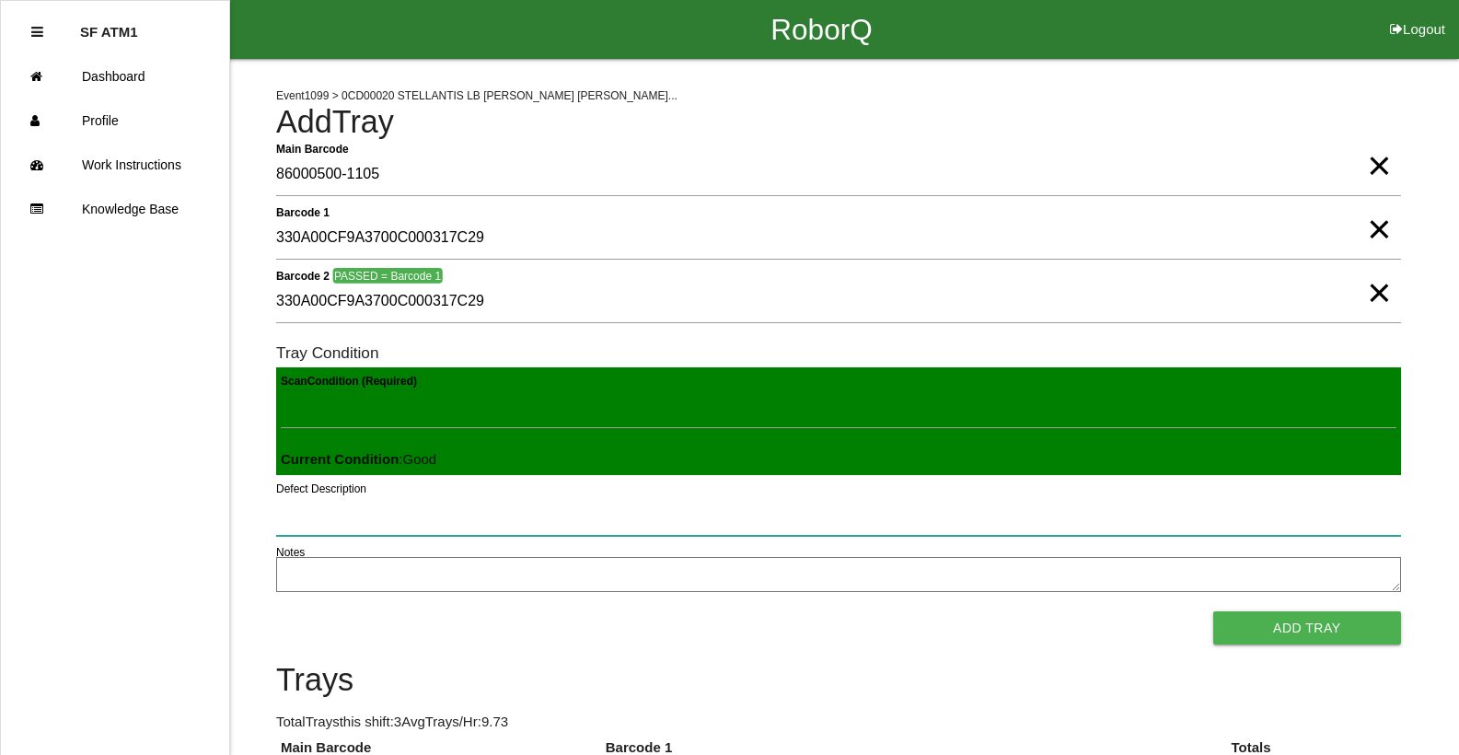
click at [1213, 611] on button "Add Tray" at bounding box center [1307, 627] width 188 height 33
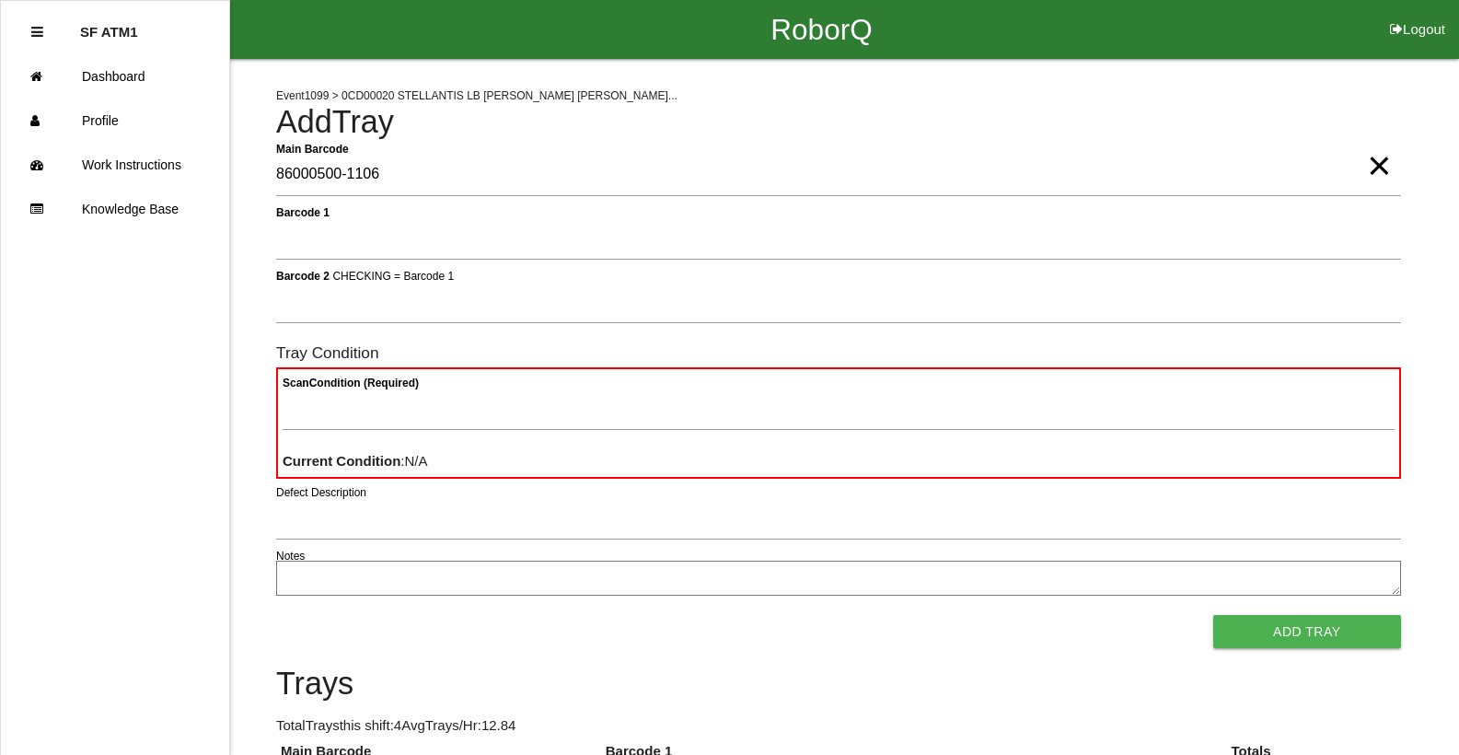
type Barcode "86000500-1106"
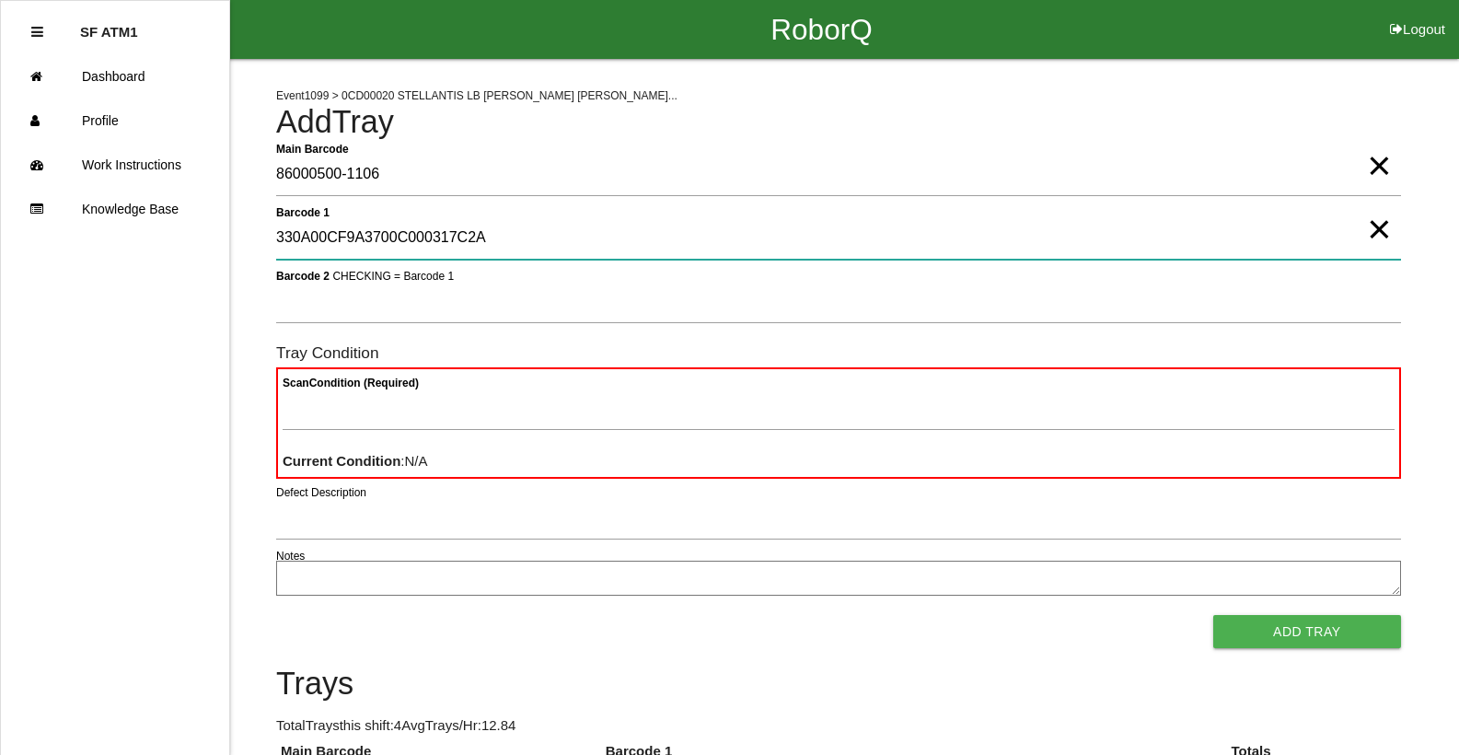
type 1 "330A00CF9A3700C000317C2A"
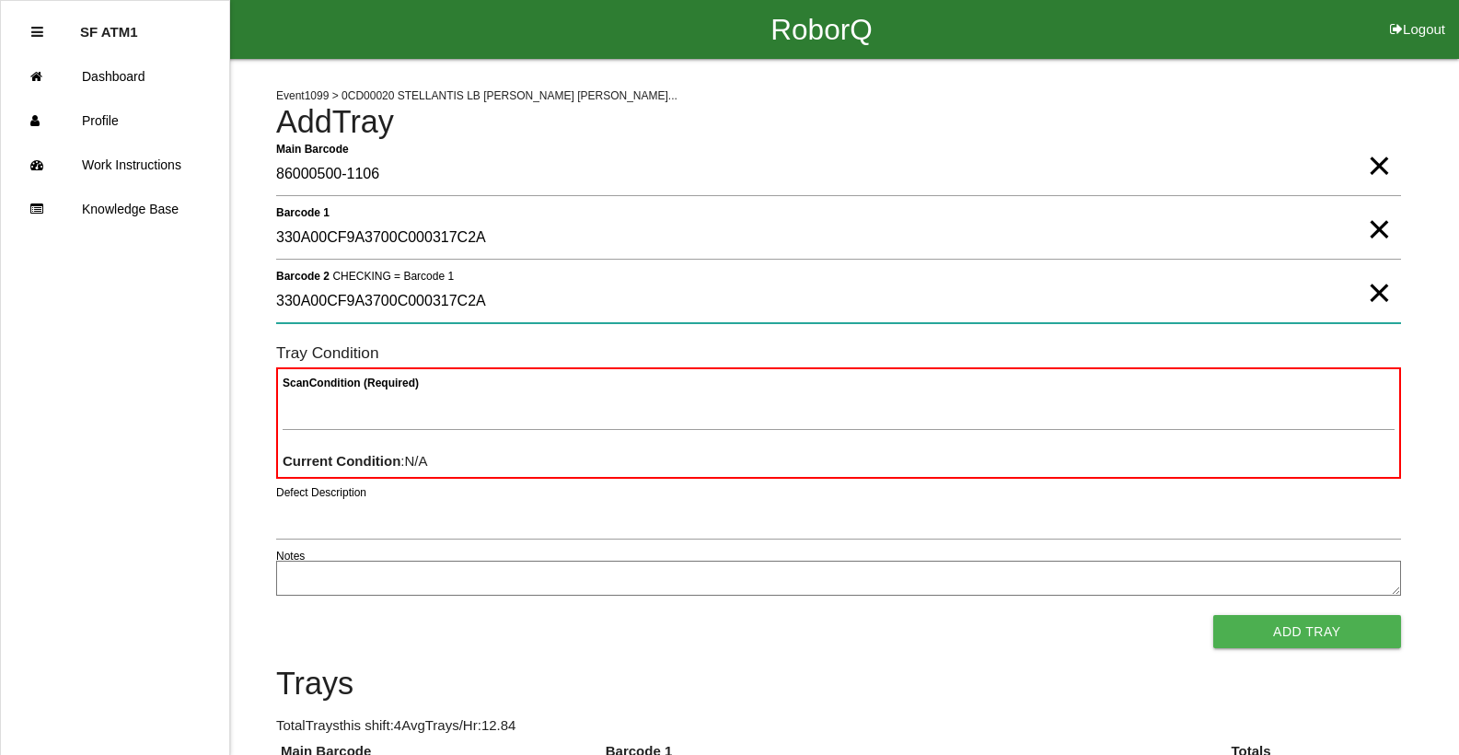
type 2 "330A00CF9A3700C000317C2A"
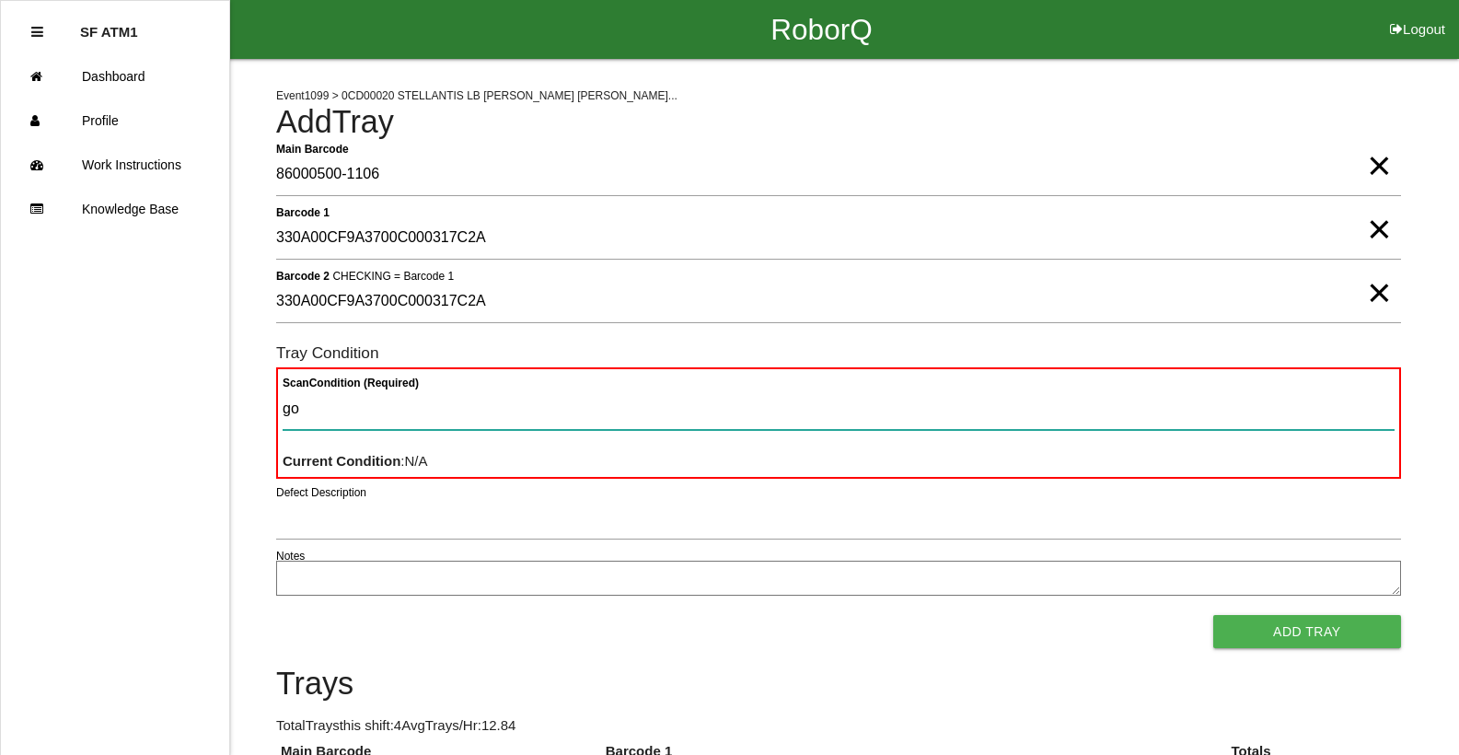
type Condition "goo"
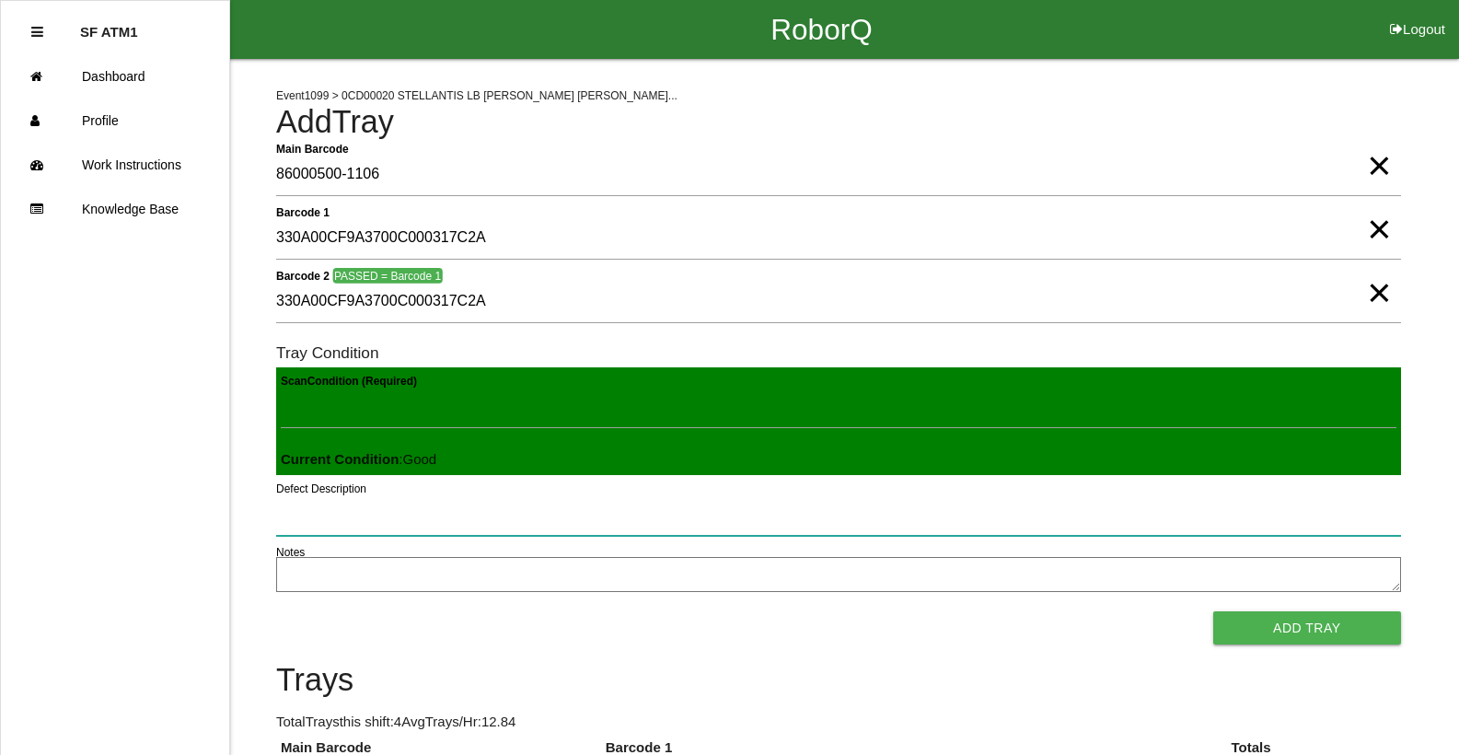
click at [1213, 611] on button "Add Tray" at bounding box center [1307, 627] width 188 height 33
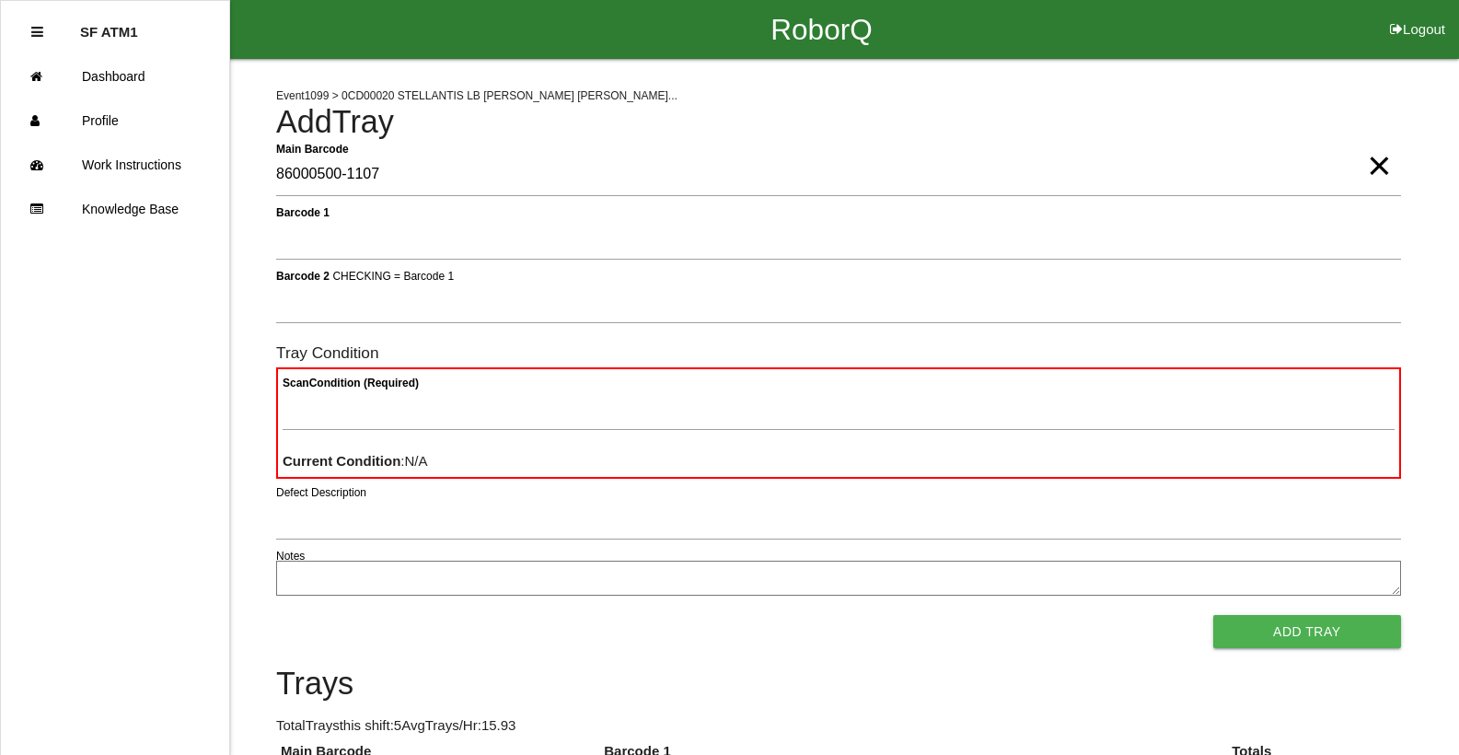
type Barcode "86000500-1107"
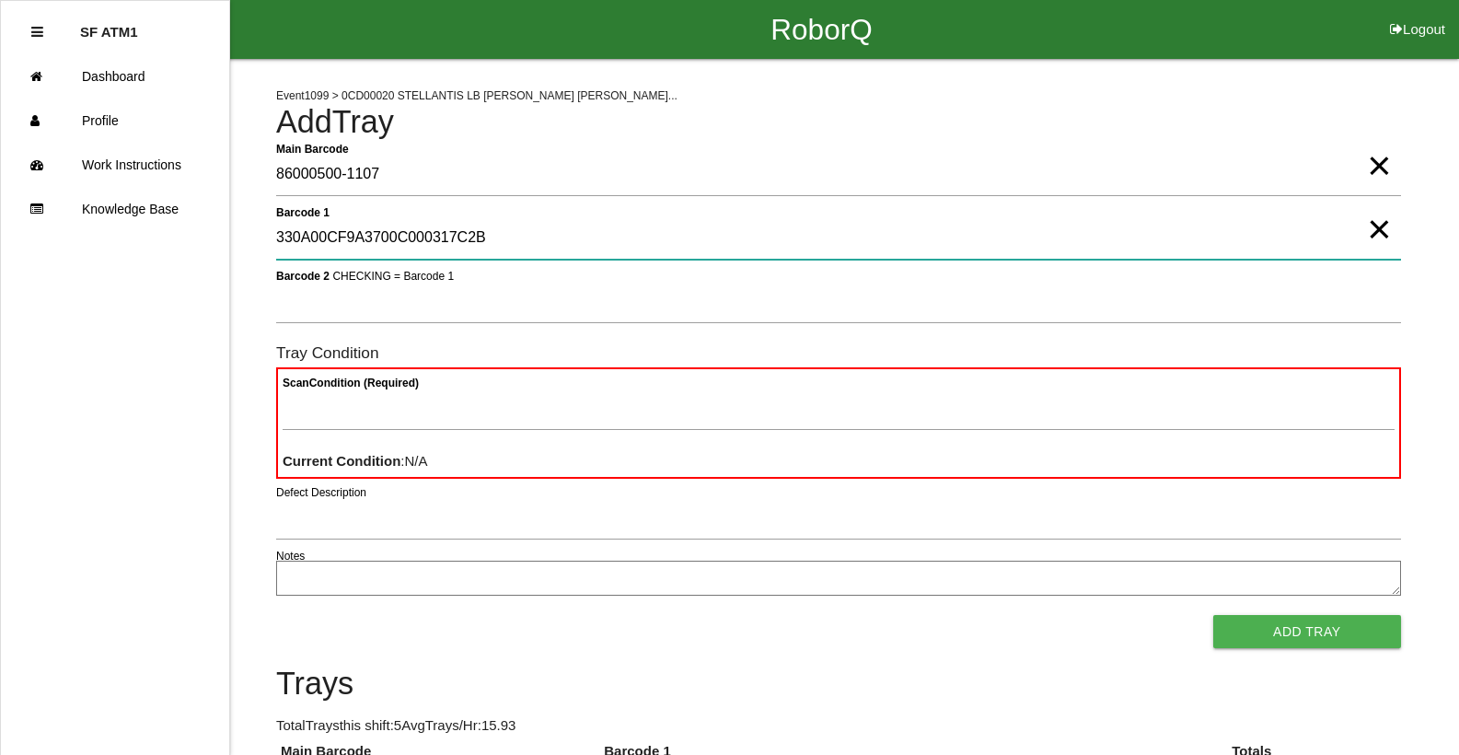
type 1 "330A00CF9A3700C000317C2B"
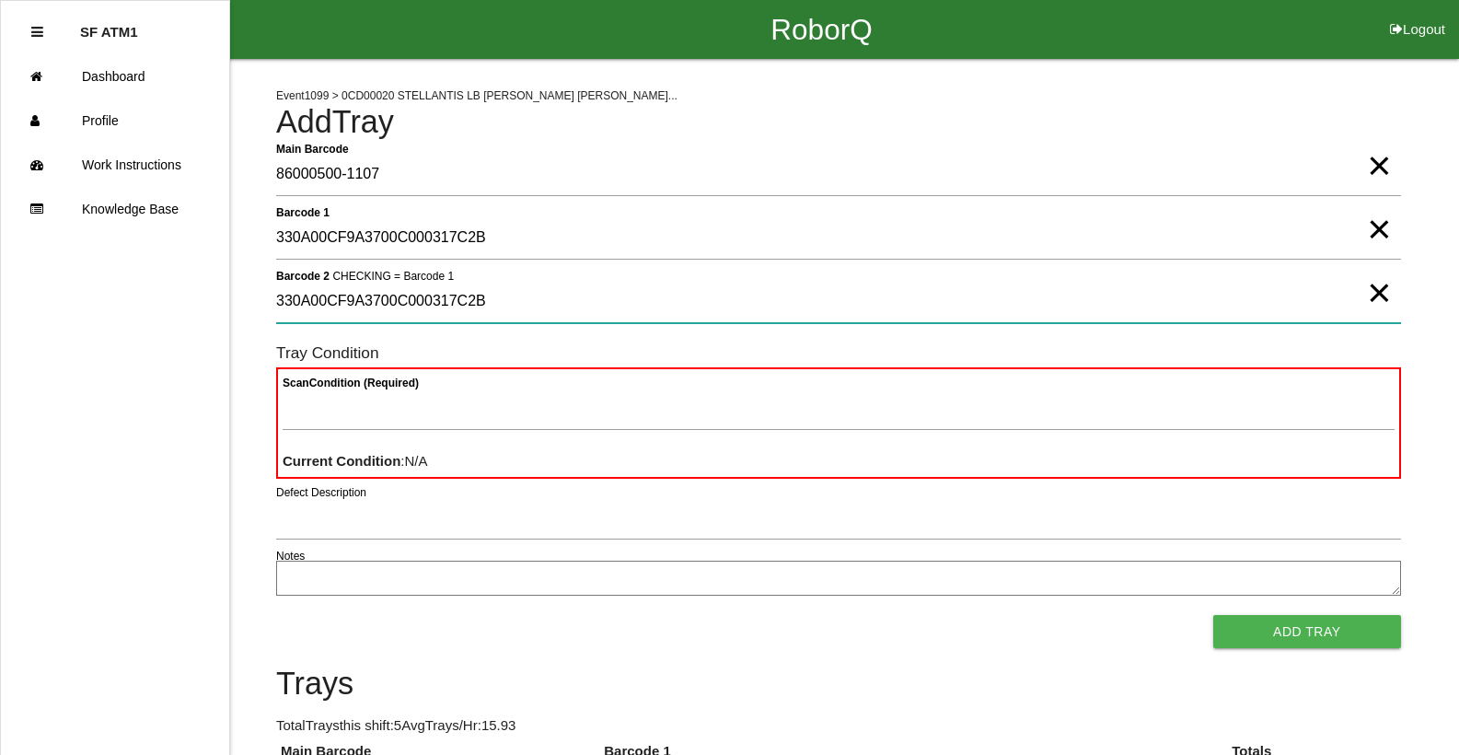
type 2 "330A00CF9A3700C000317C2B"
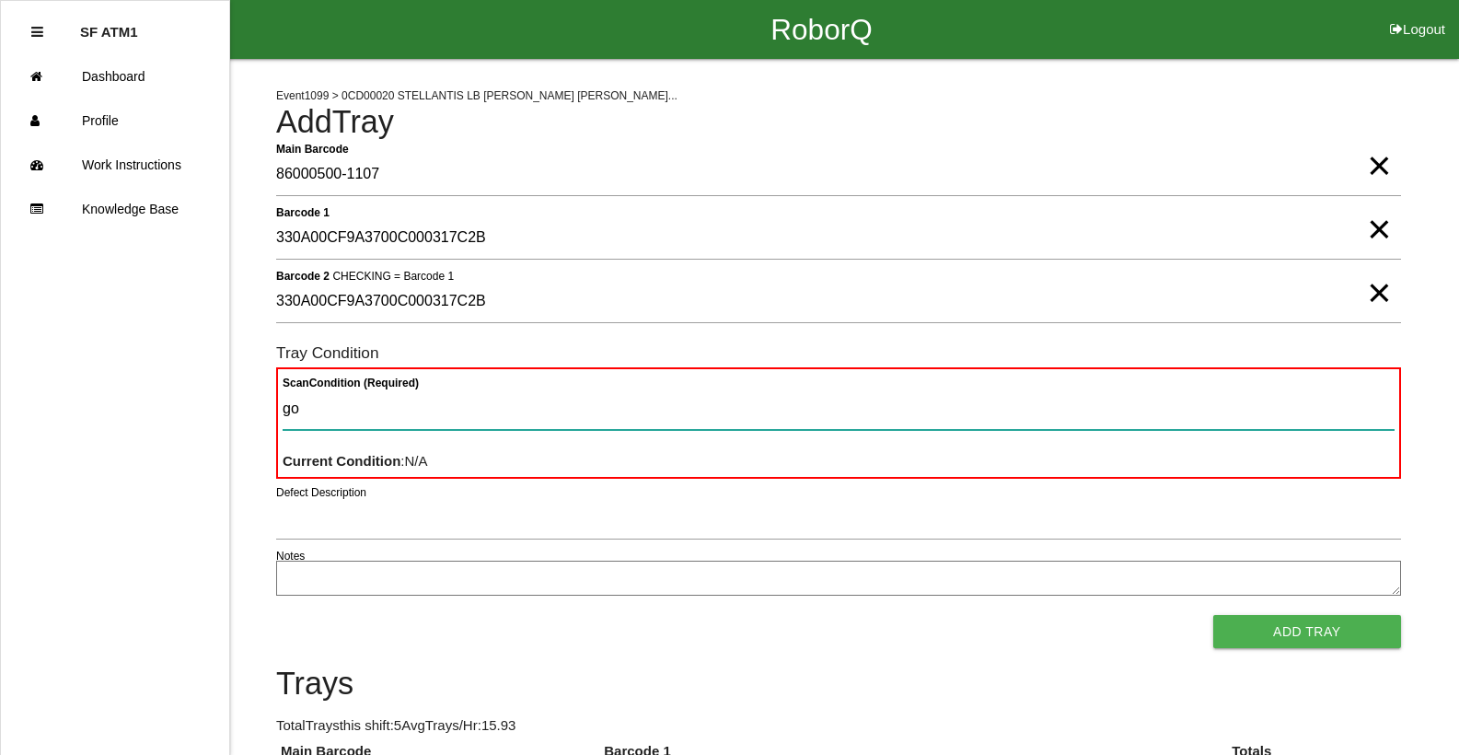
type Condition "goo"
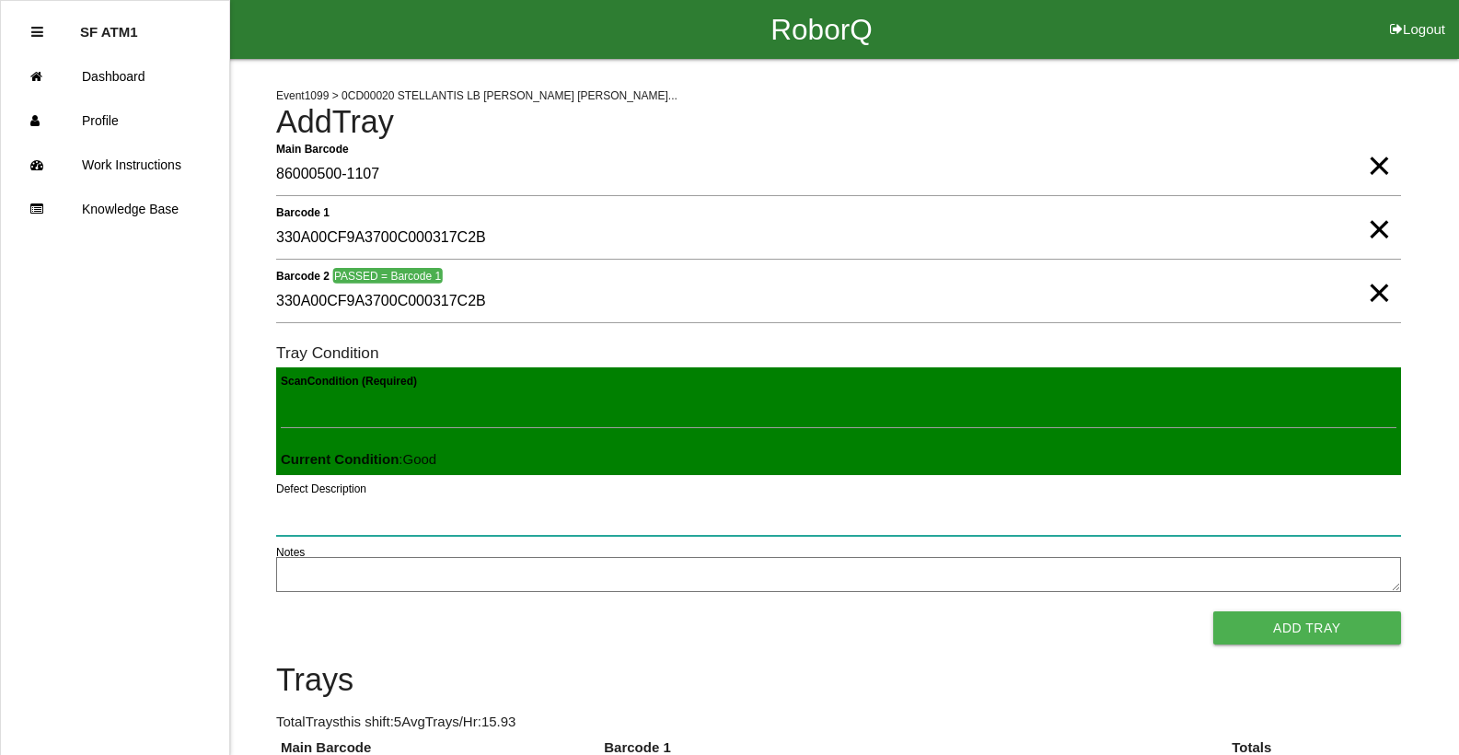
click at [1213, 611] on button "Add Tray" at bounding box center [1307, 627] width 188 height 33
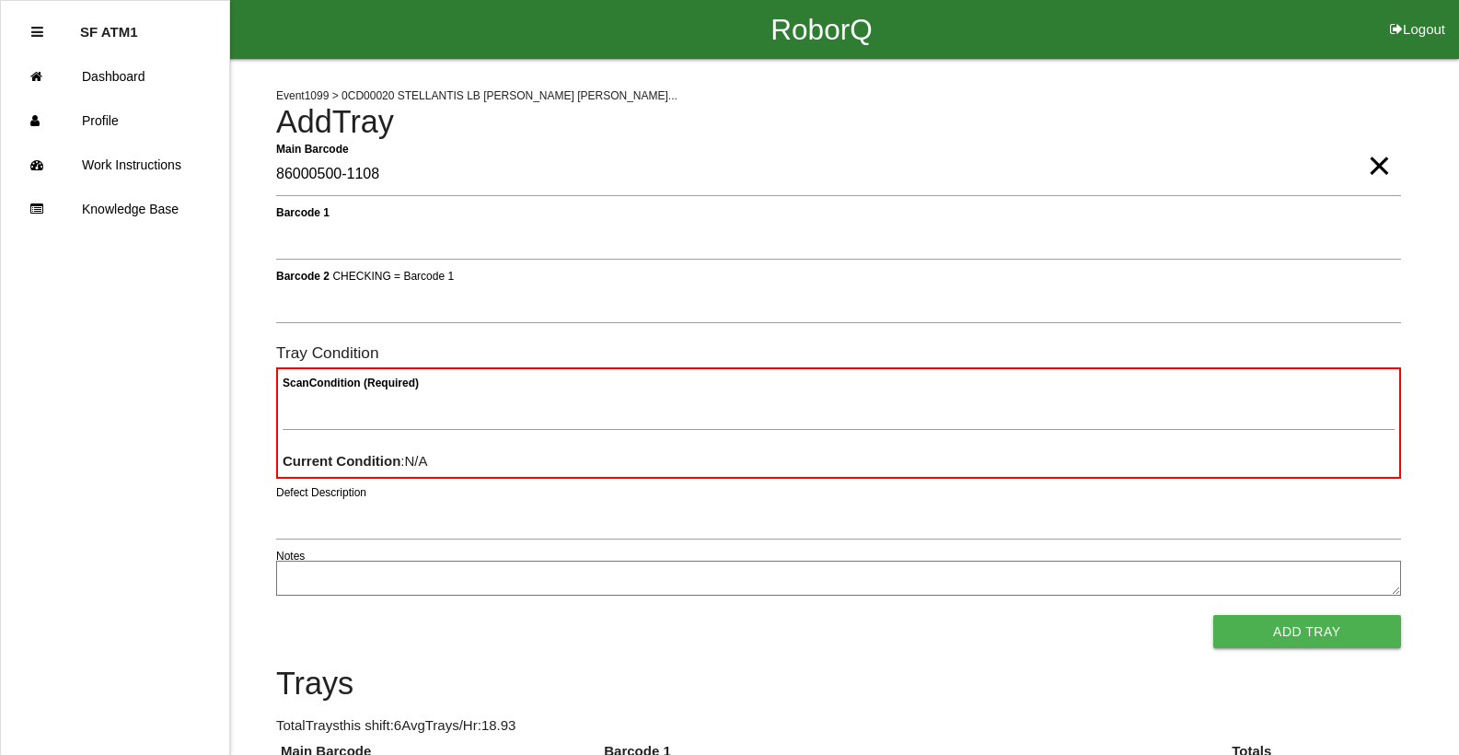
type Barcode "86000500-1108"
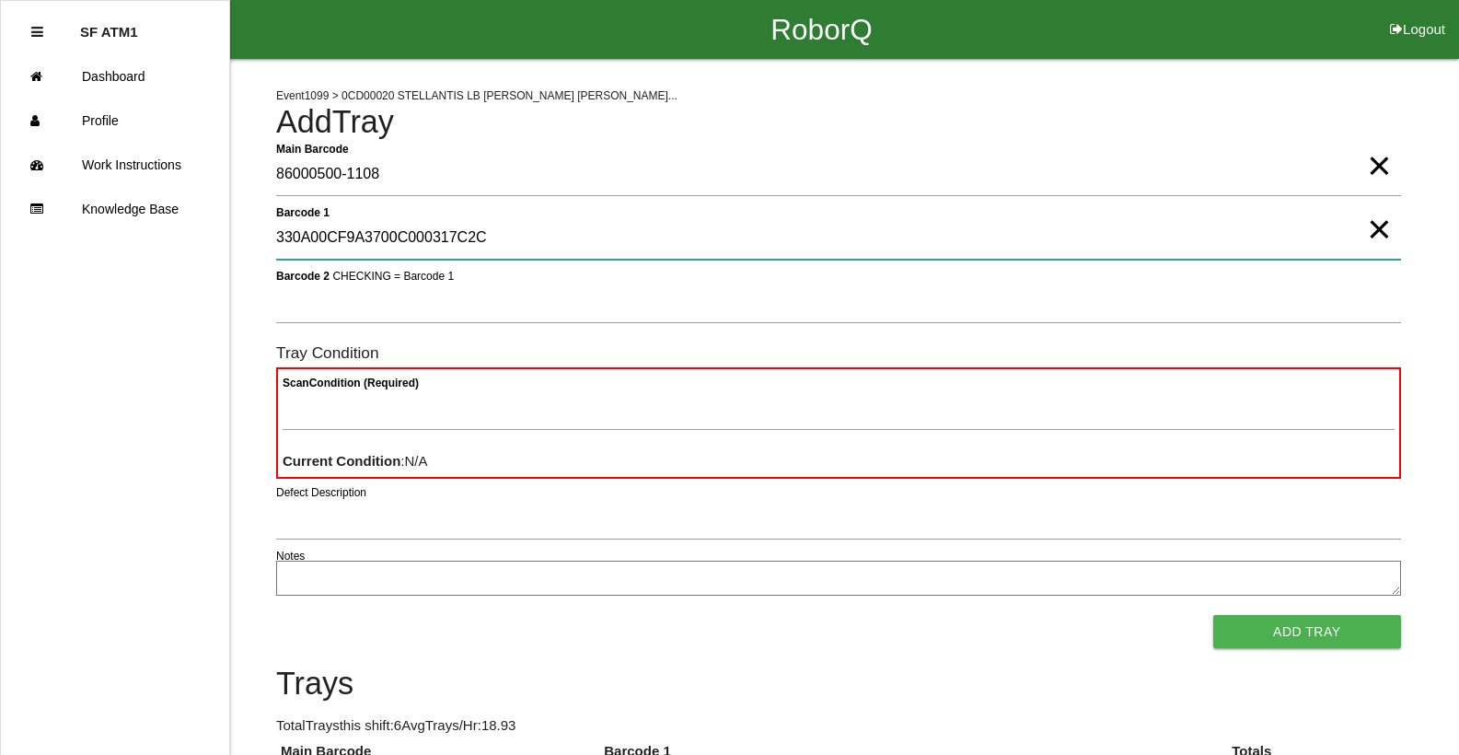
type 1 "330A00CF9A3700C000317C2C"
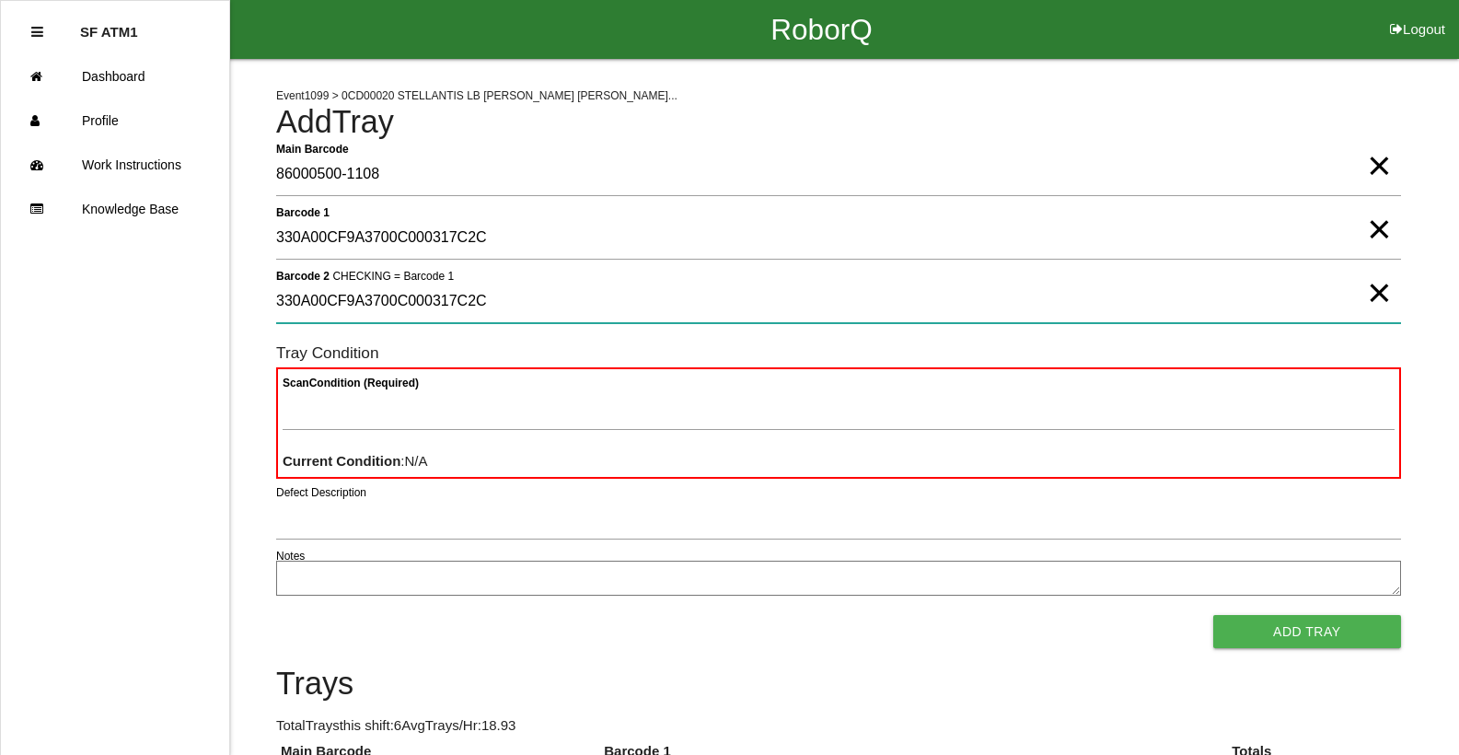
type 2 "330A00CF9A3700C000317C2C"
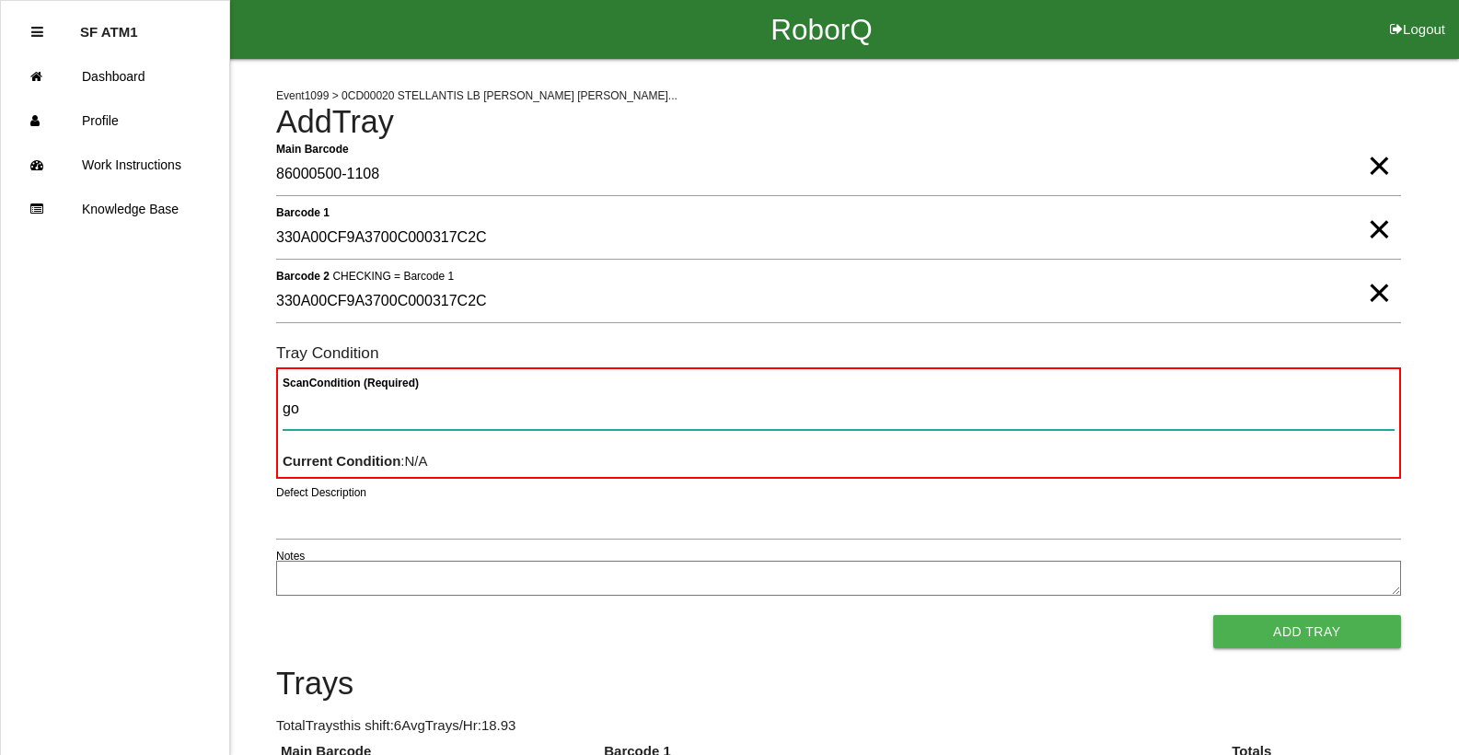
type Condition "goo"
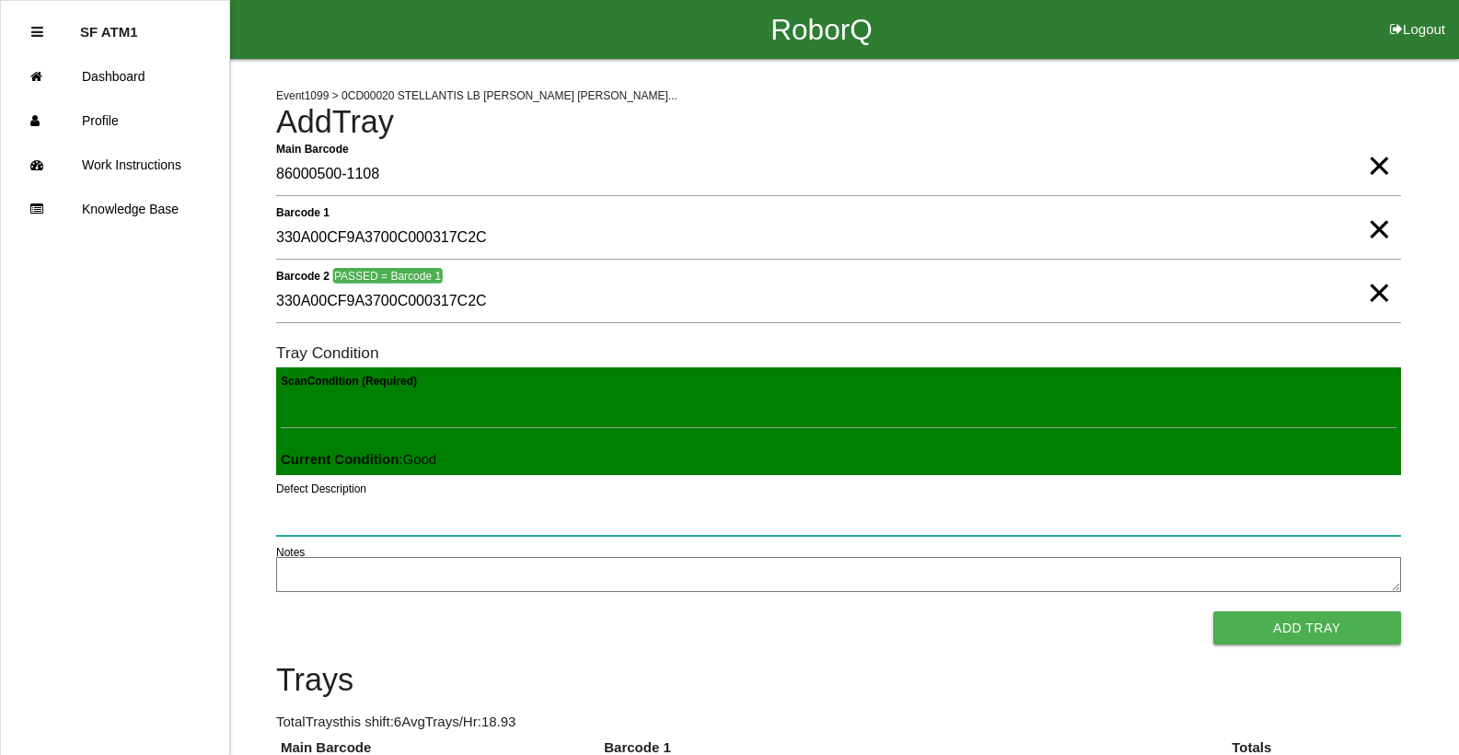
click at [1213, 611] on button "Add Tray" at bounding box center [1307, 627] width 188 height 33
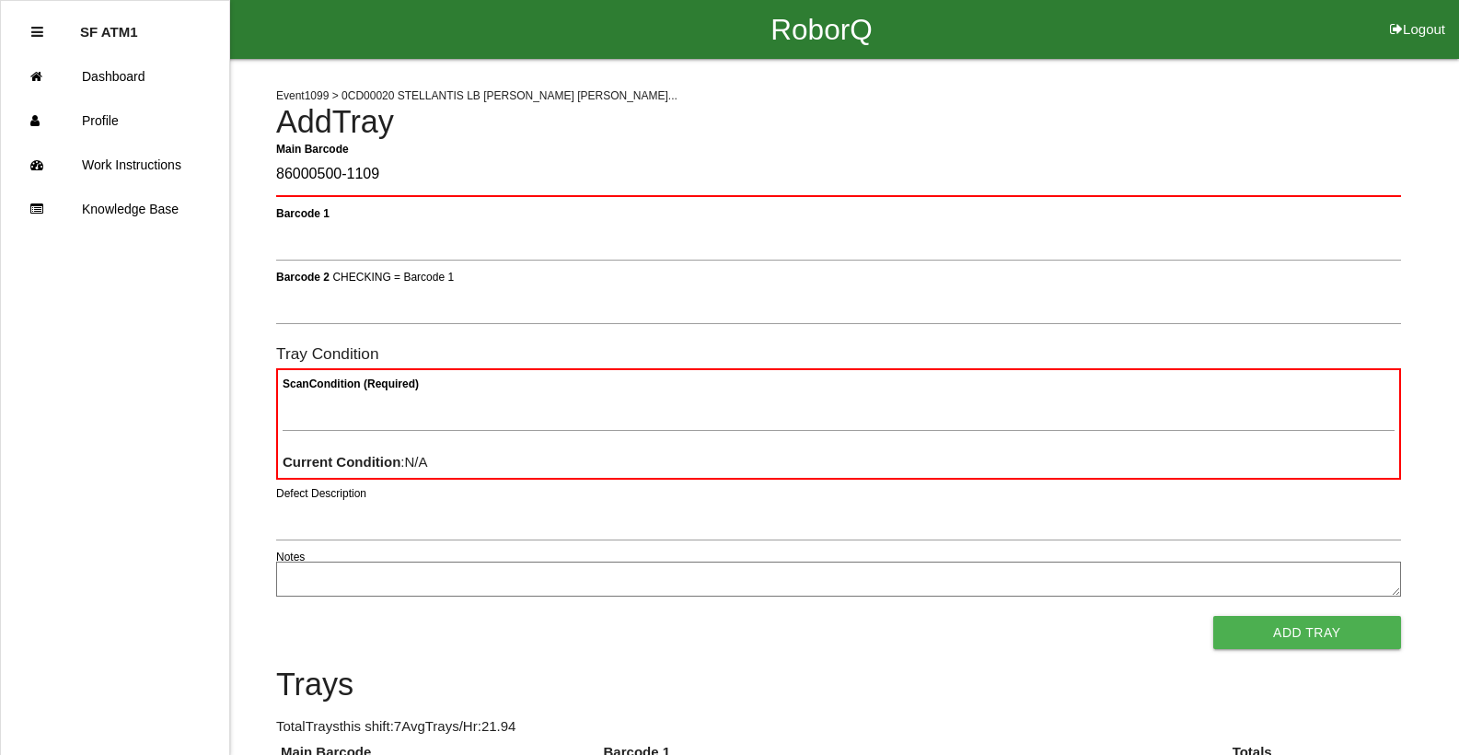
type Barcode "86000500-1109"
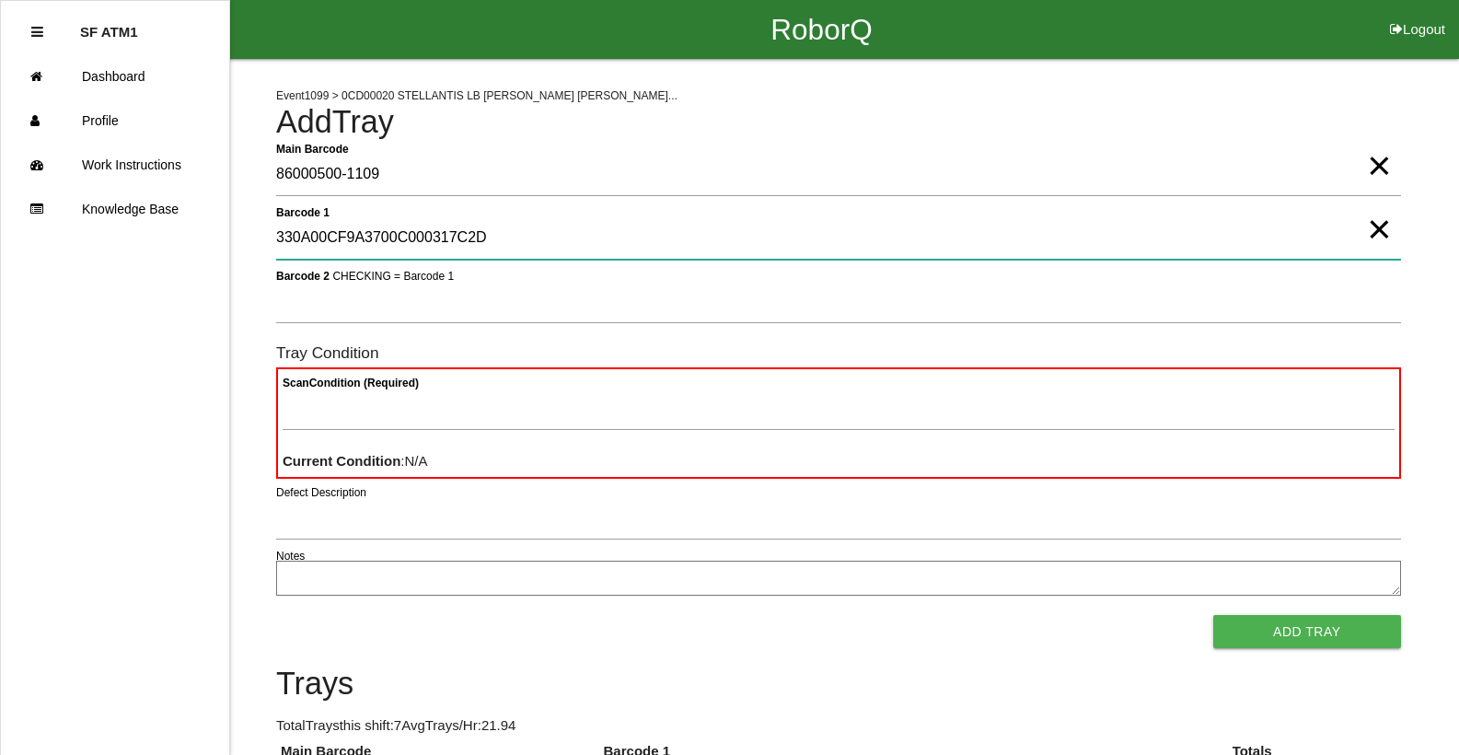
type 1 "330A00CF9A3700C000317C2D"
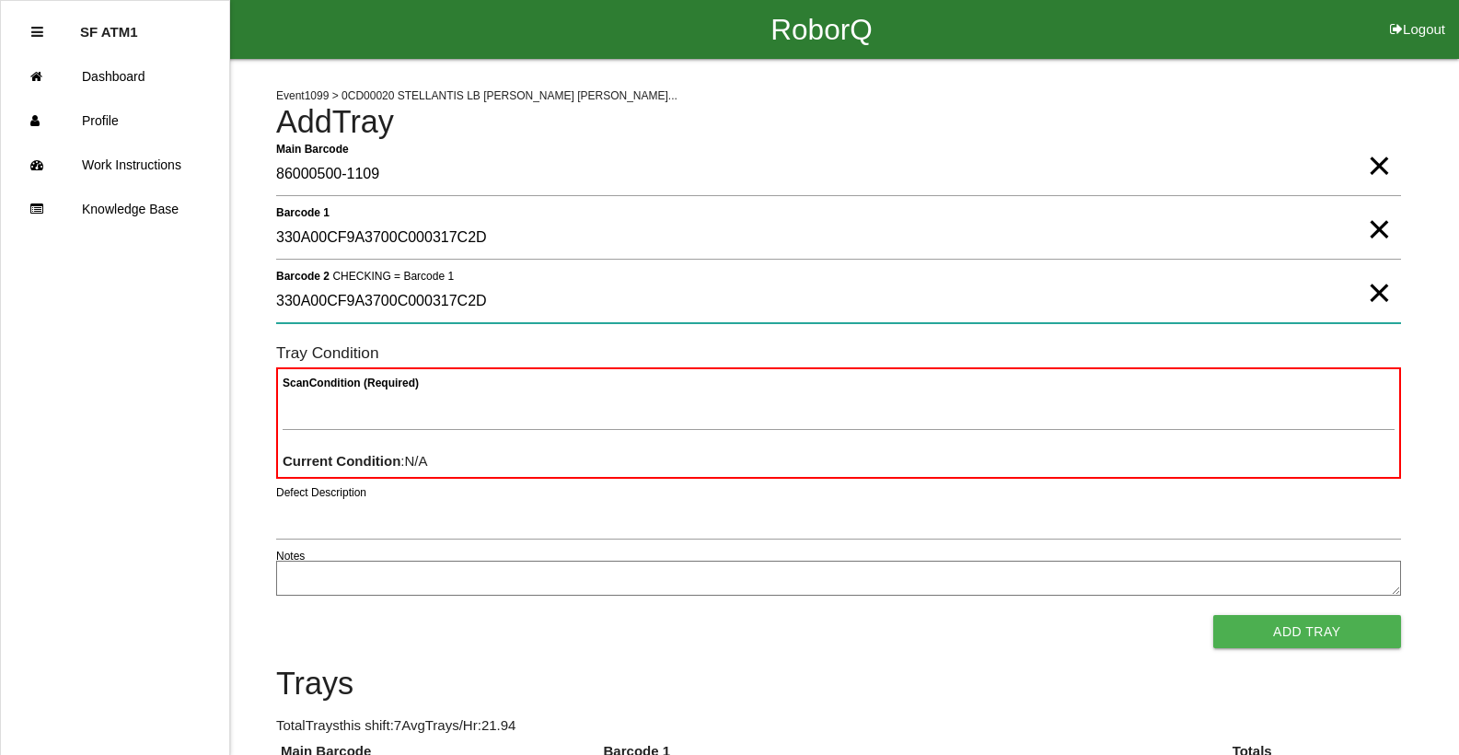
type 2 "330A00CF9A3700C000317C2D"
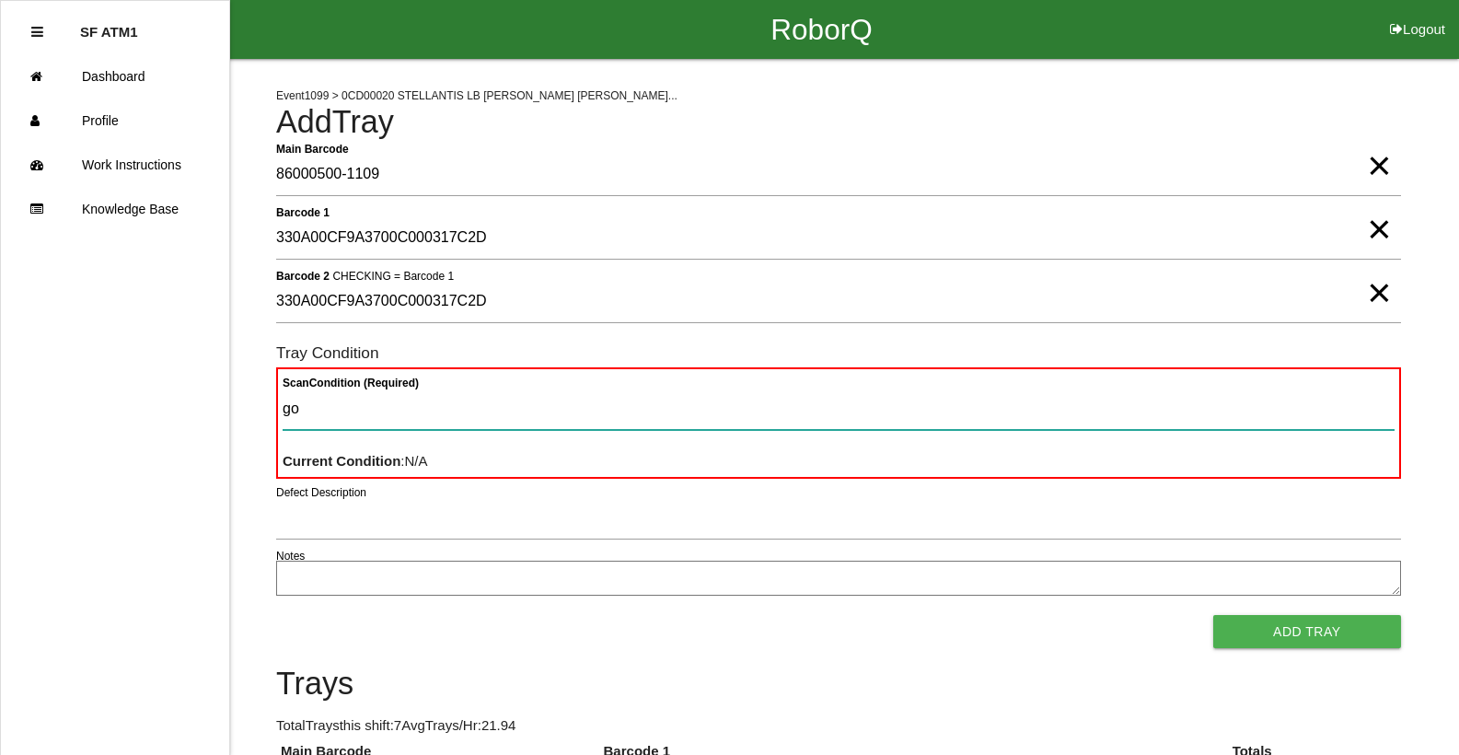
type Condition "goo"
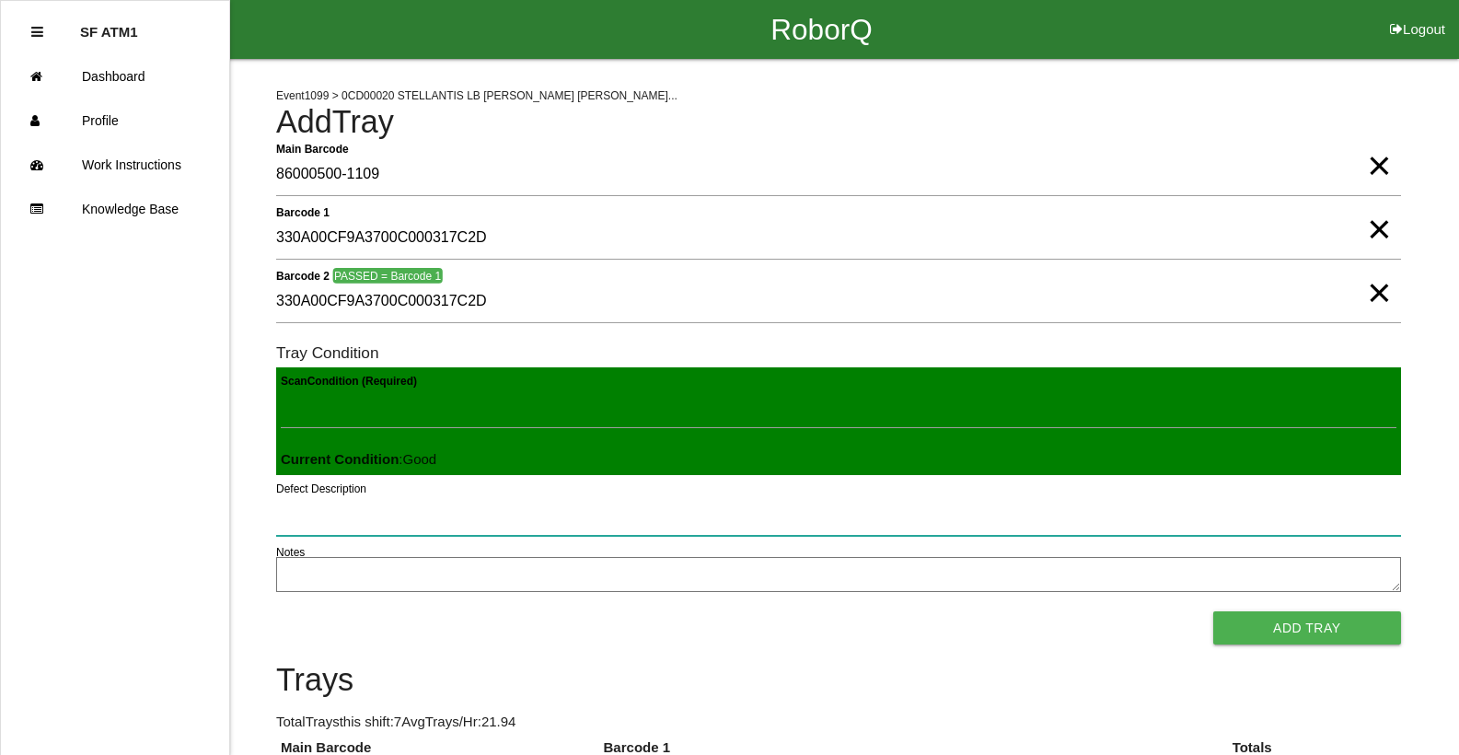
click at [1213, 611] on button "Add Tray" at bounding box center [1307, 627] width 188 height 33
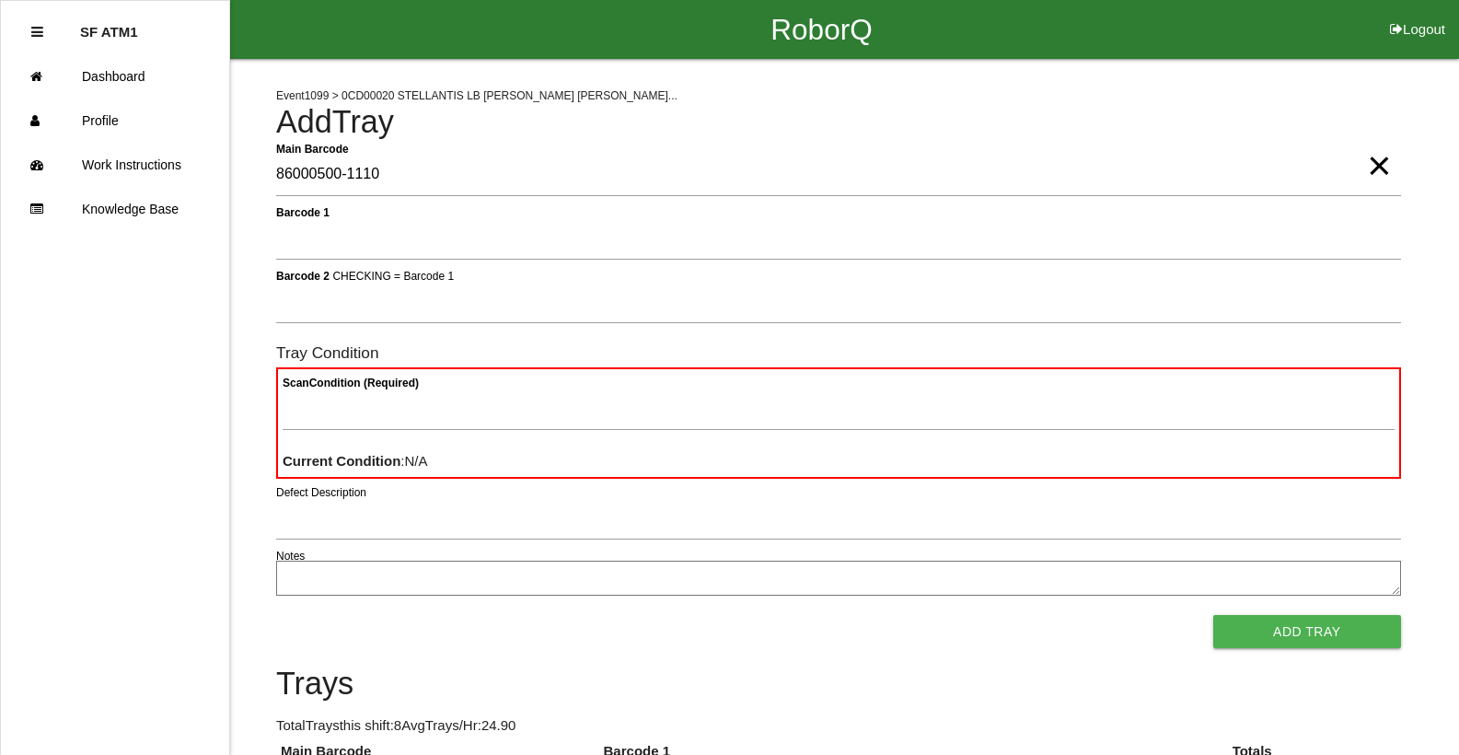
type Barcode "86000500-1110"
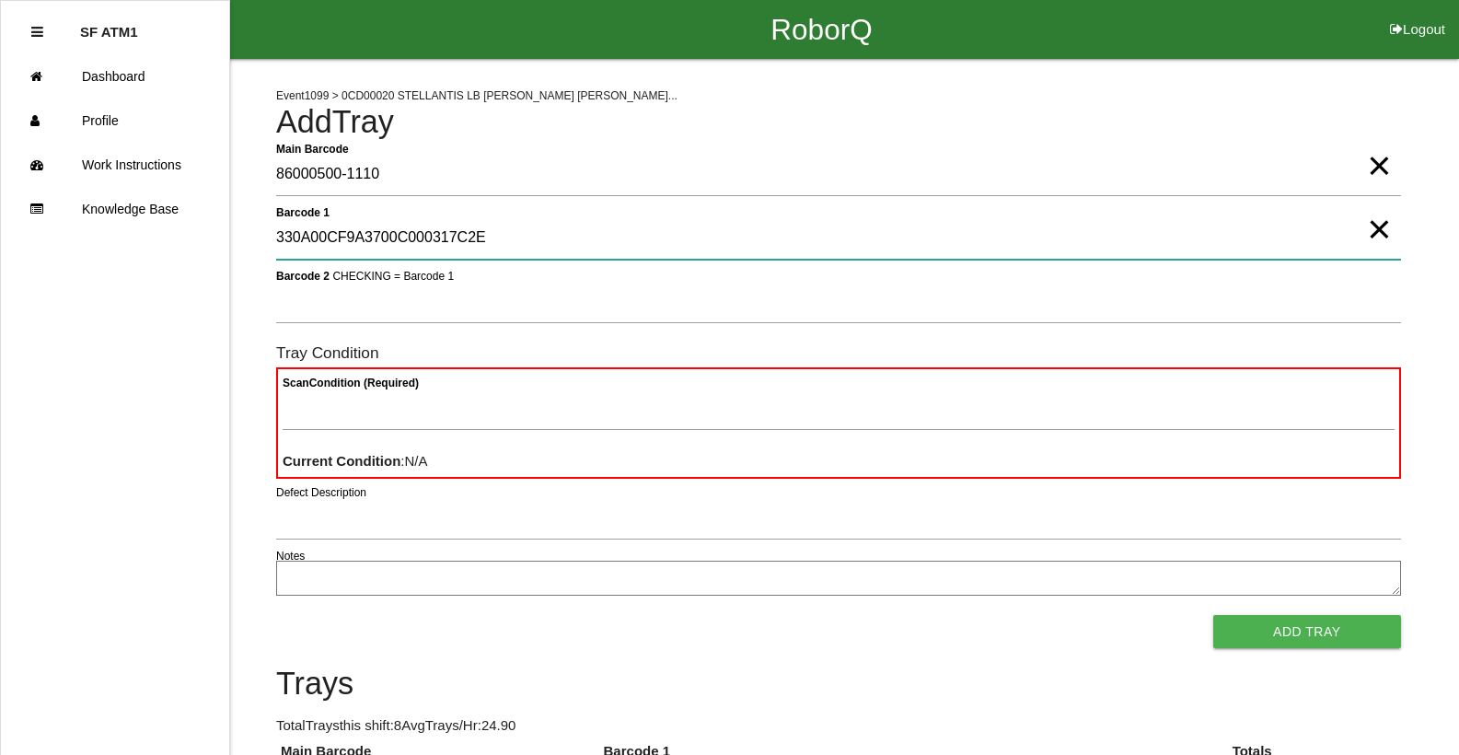
type 1 "330A00CF9A3700C000317C2E"
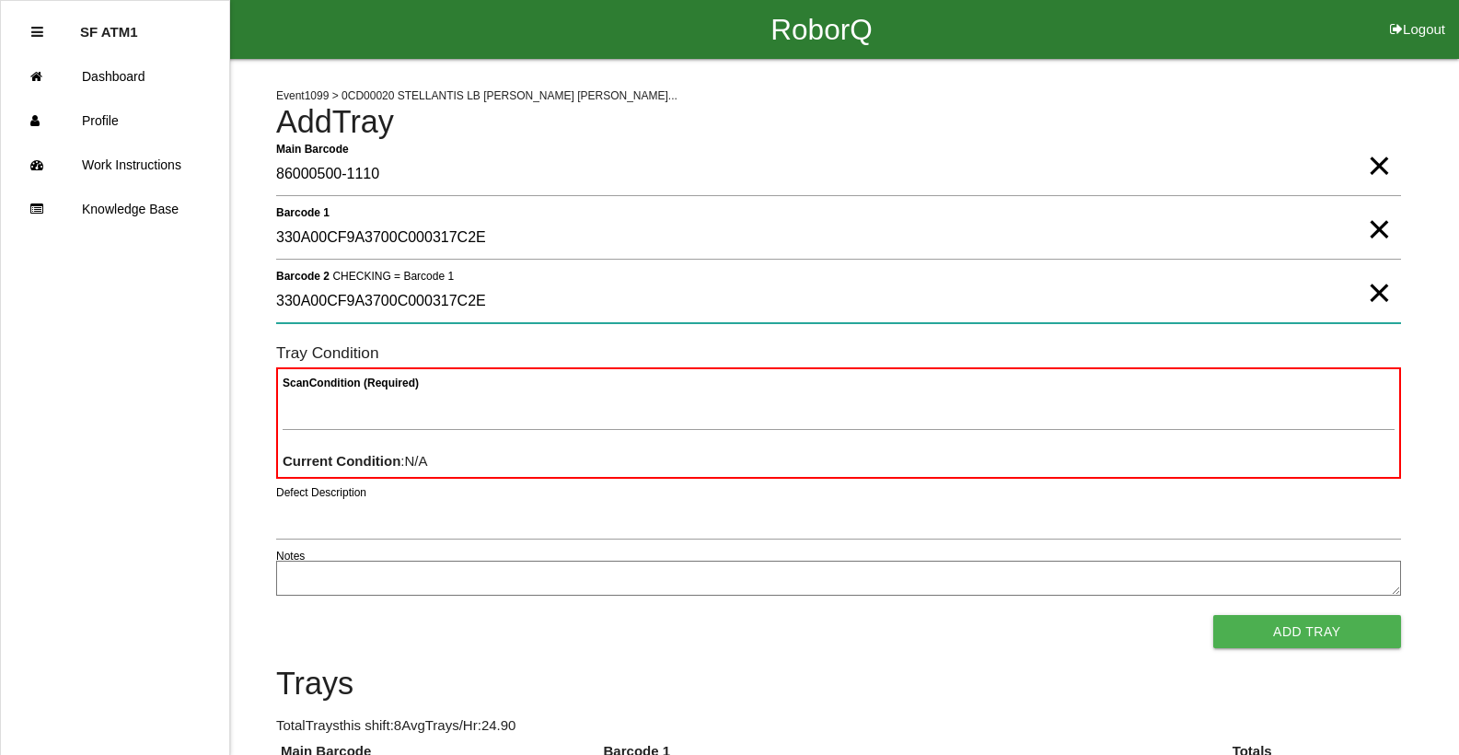
type 2 "330A00CF9A3700C000317C2E"
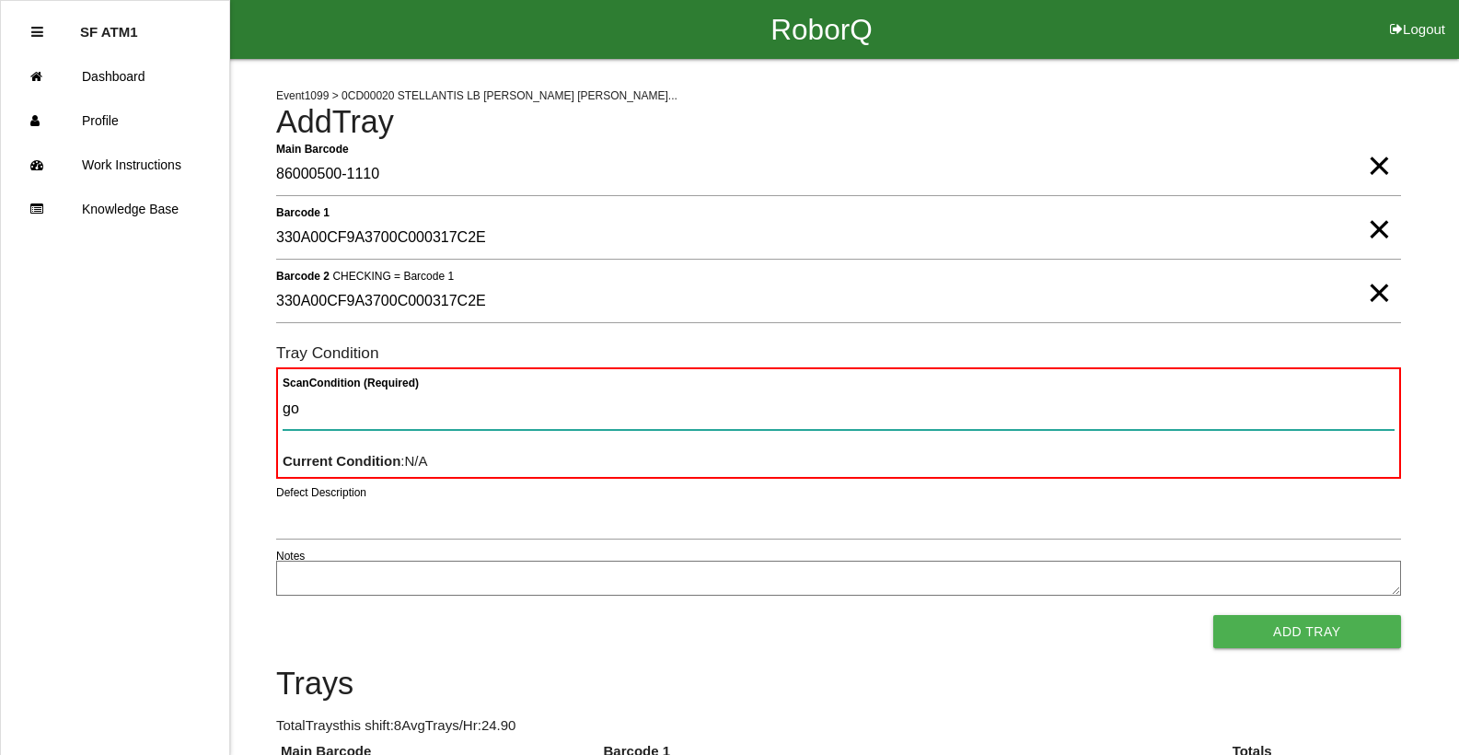
type Condition "goo"
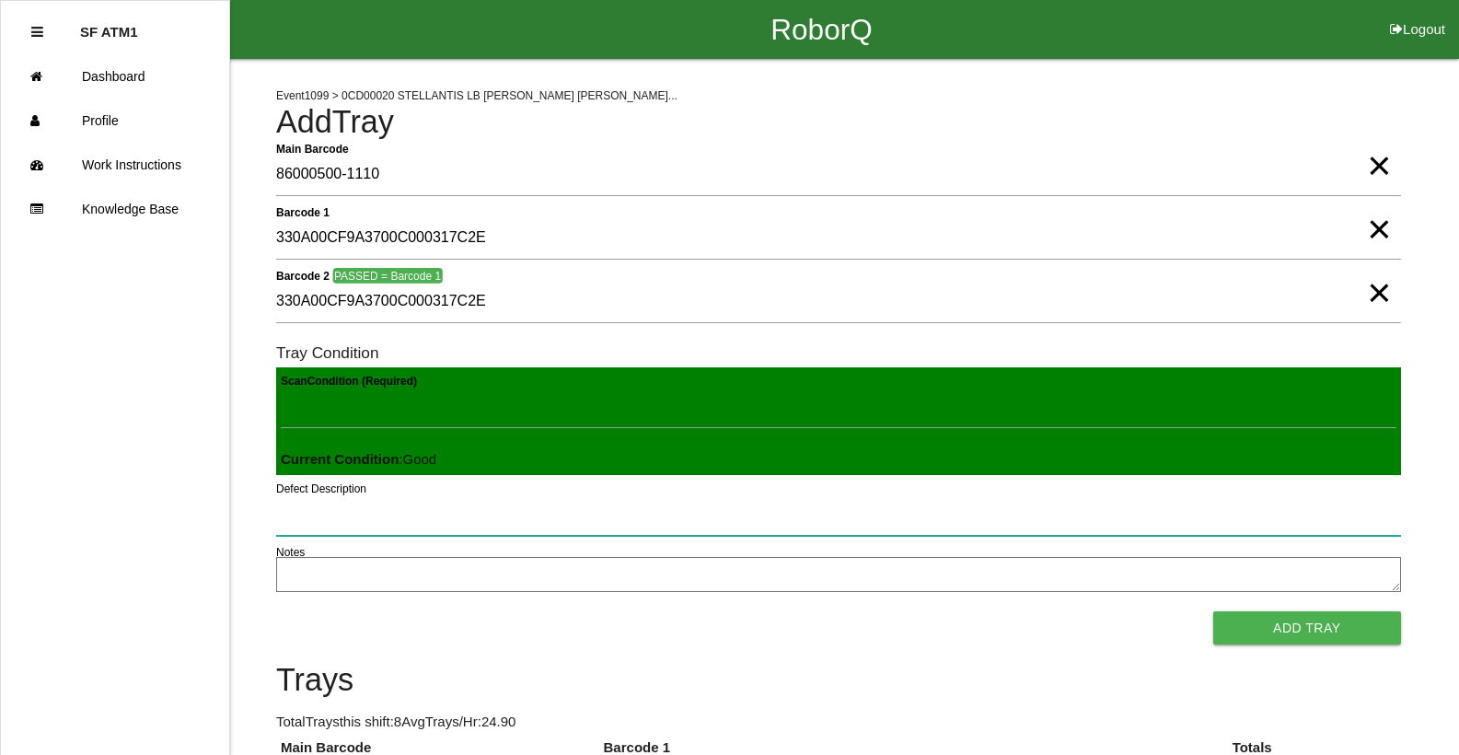
click at [1213, 611] on button "Add Tray" at bounding box center [1307, 627] width 188 height 33
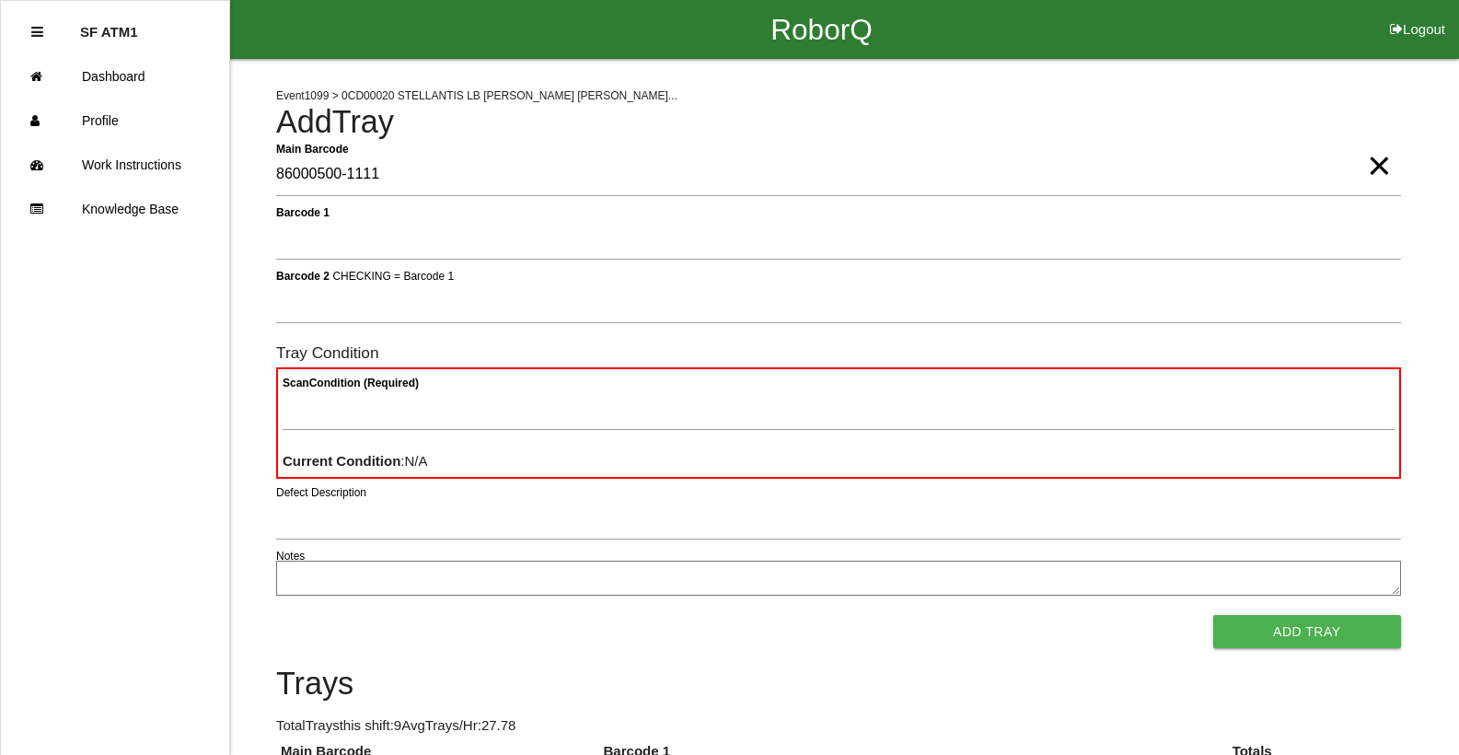
type Barcode "86000500-1111"
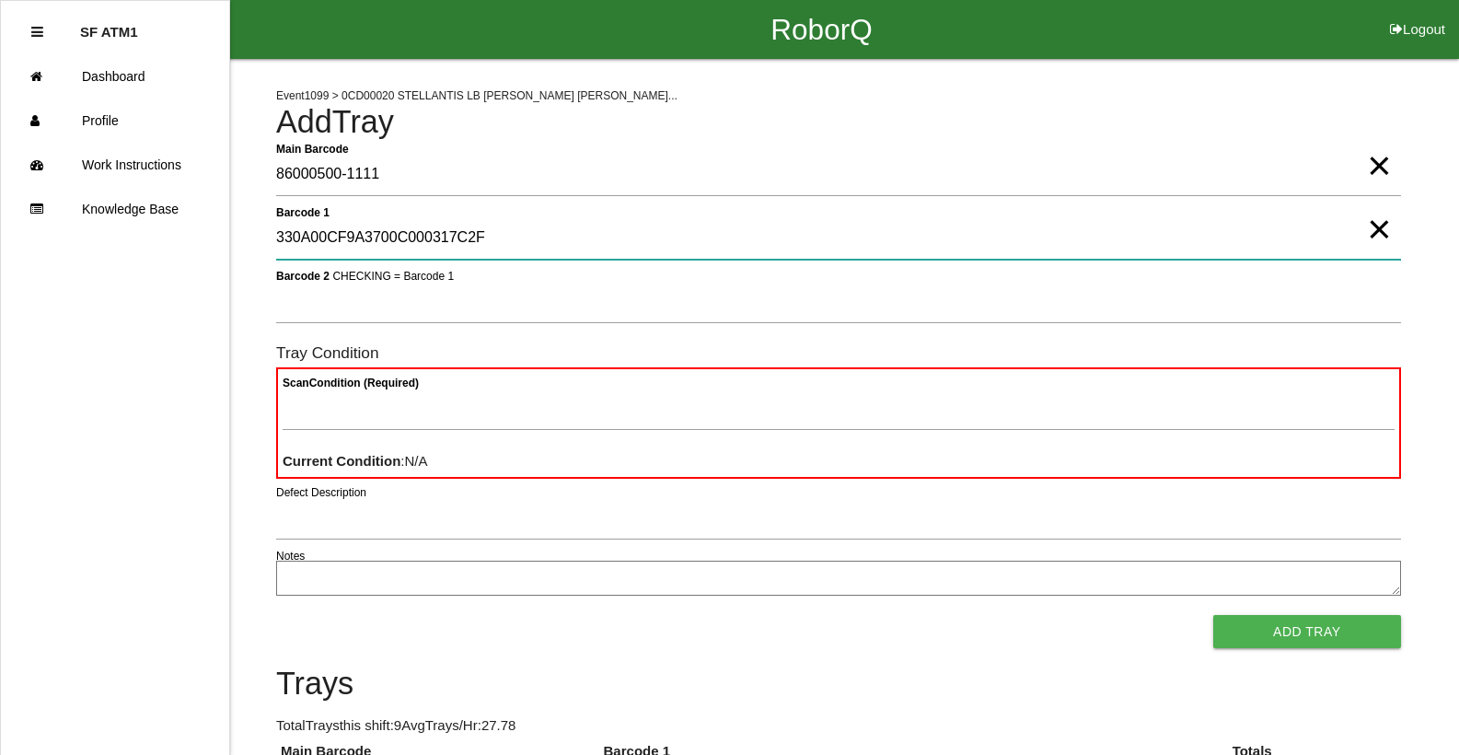
type 1 "330A00CF9A3700C000317C2F"
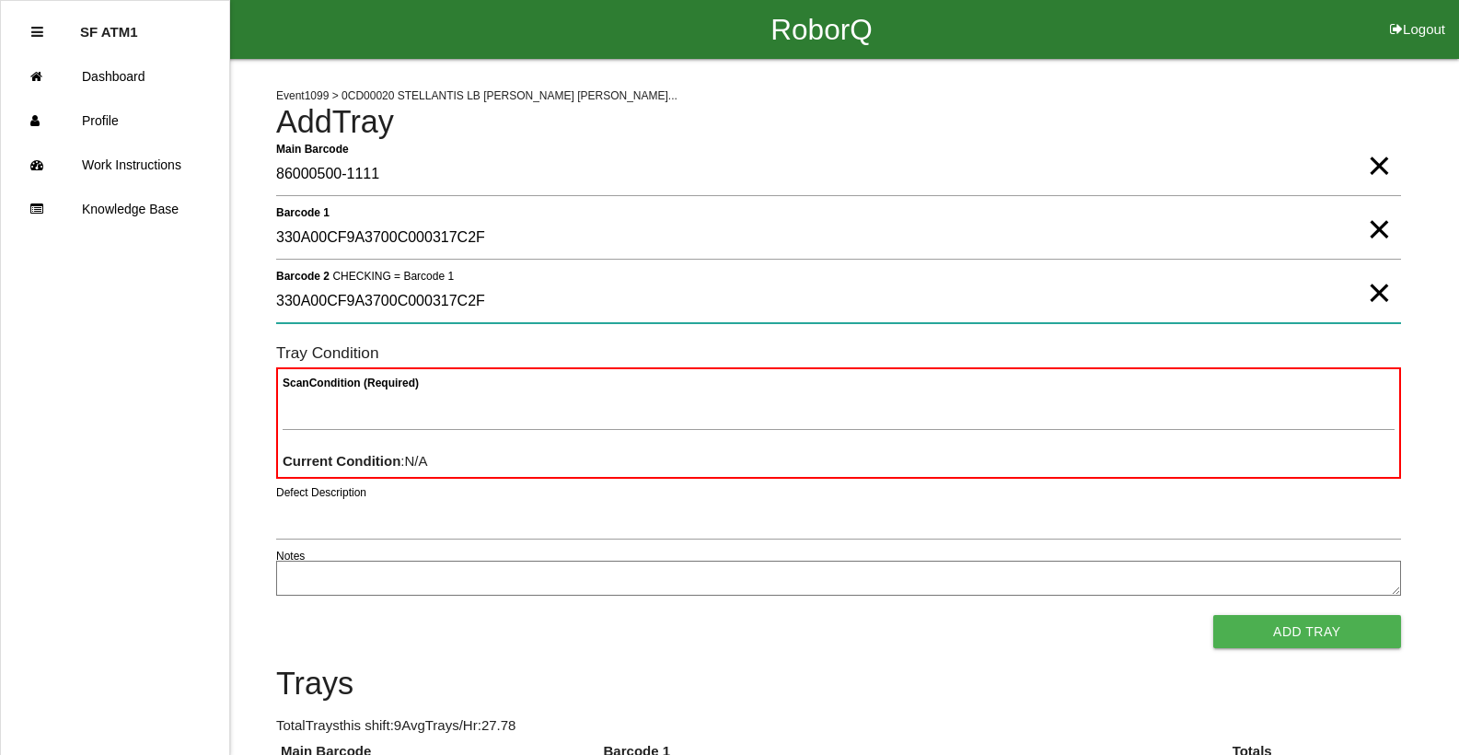
type 2 "330A00CF9A3700C000317C2F"
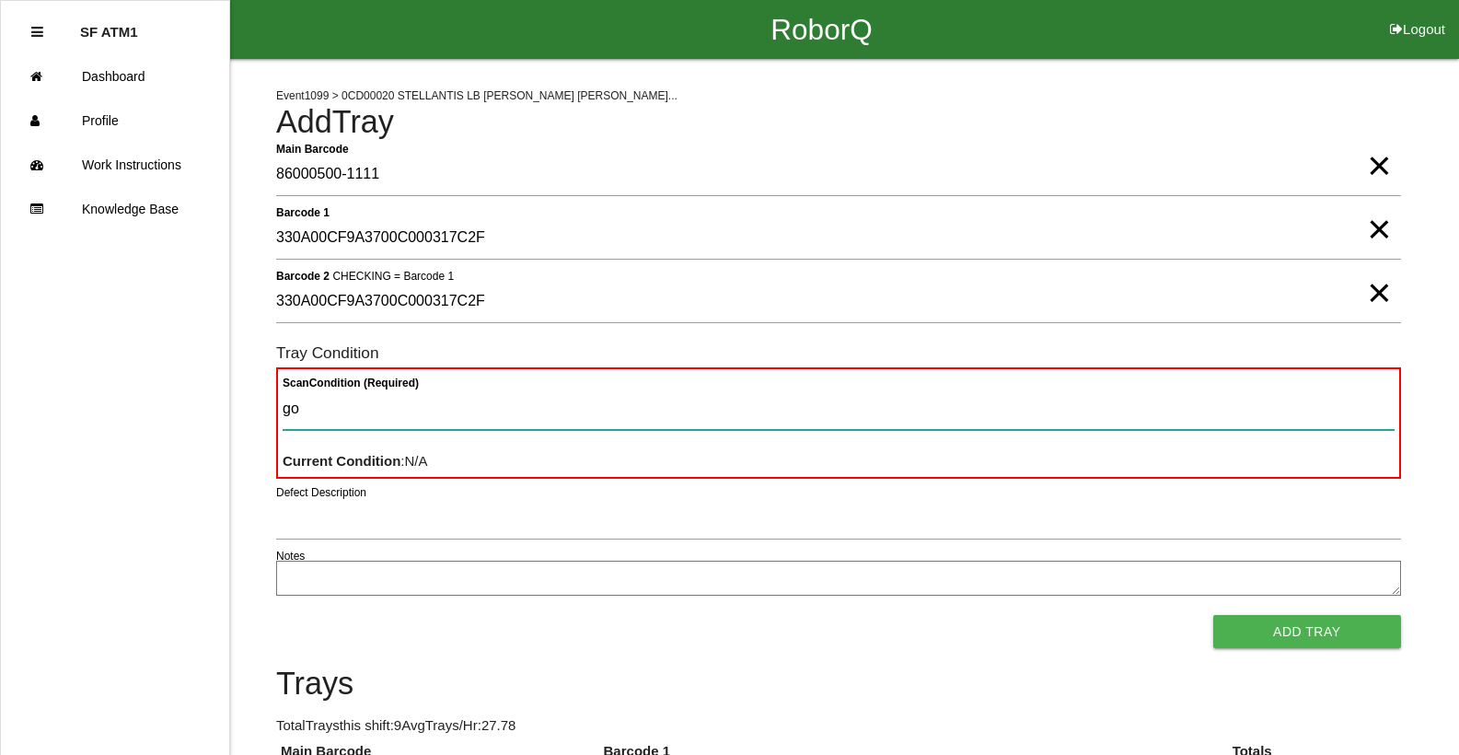
type Condition "goo"
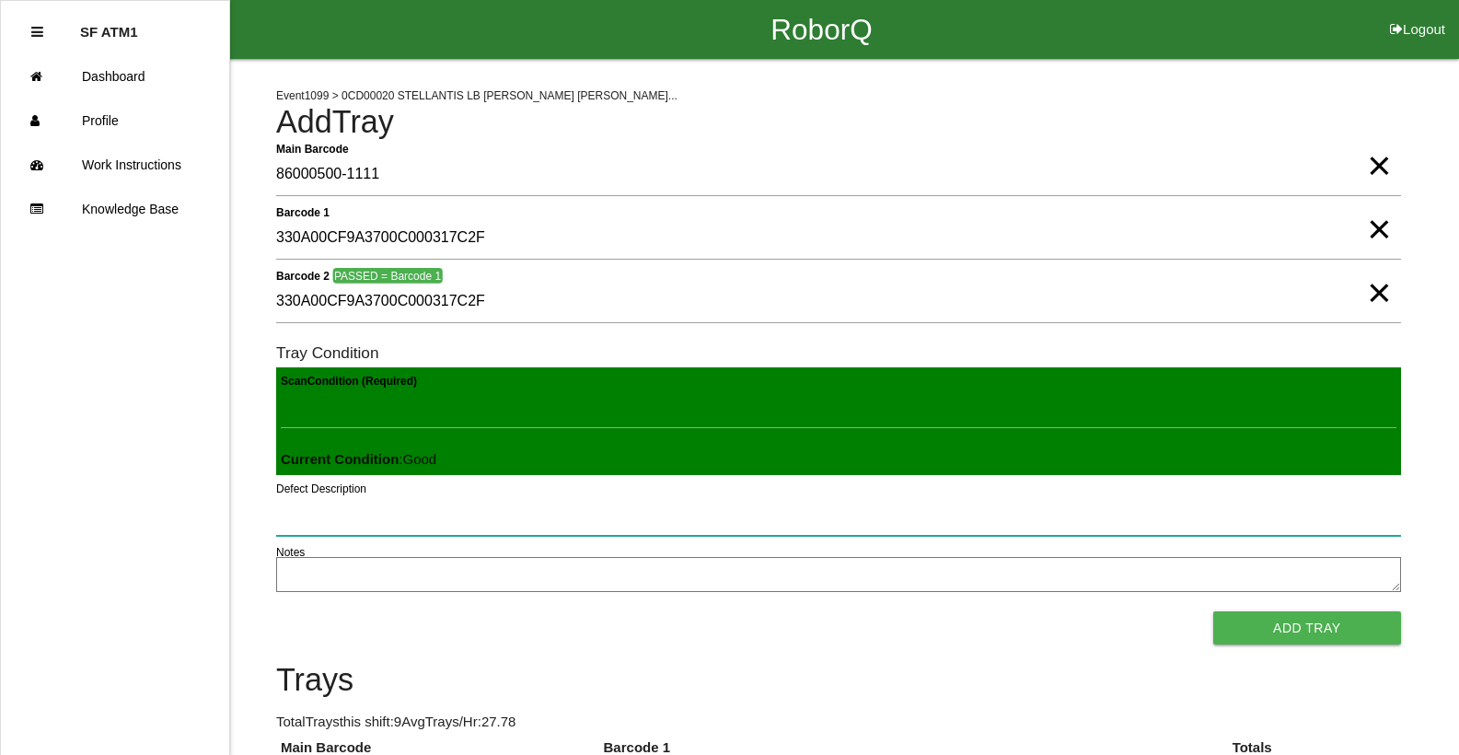
click at [1213, 611] on button "Add Tray" at bounding box center [1307, 627] width 188 height 33
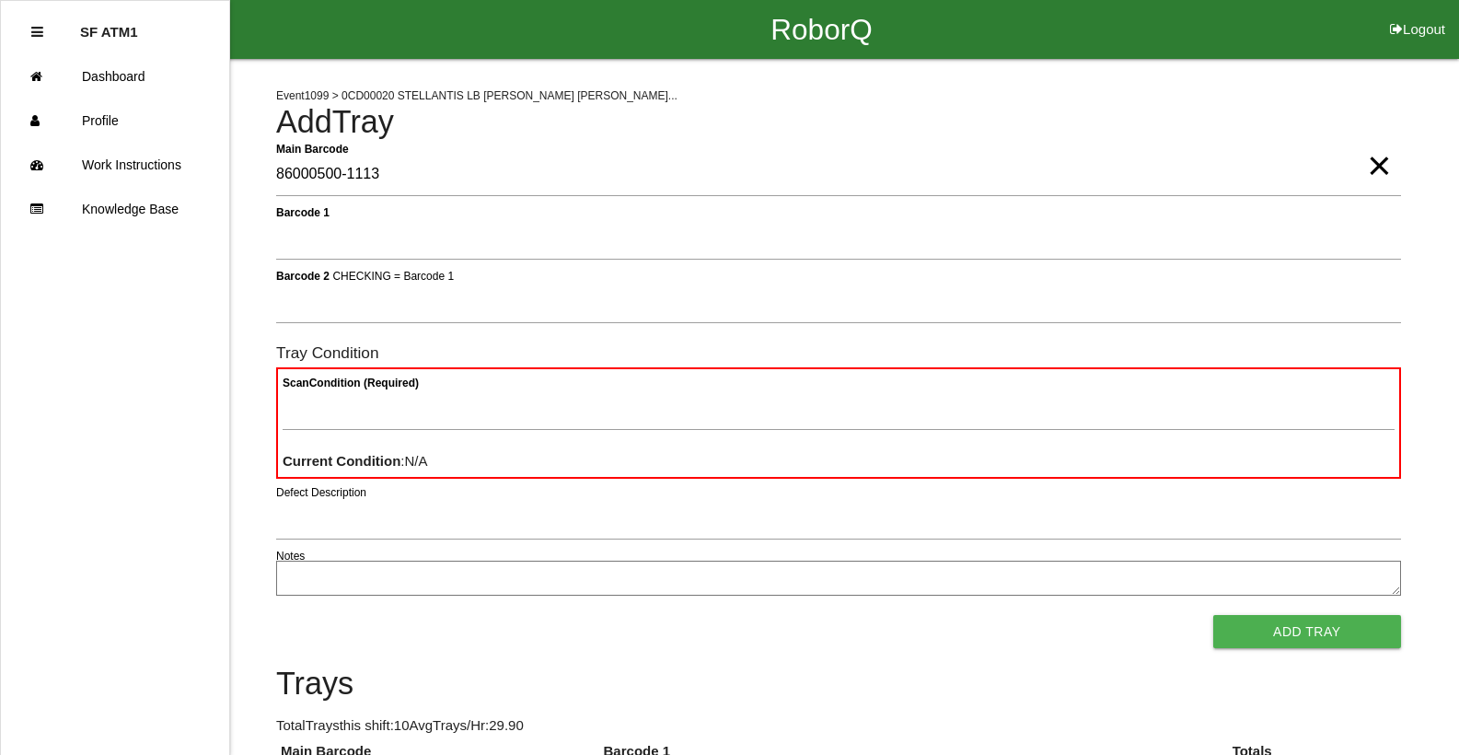
type Barcode "86000500-1113"
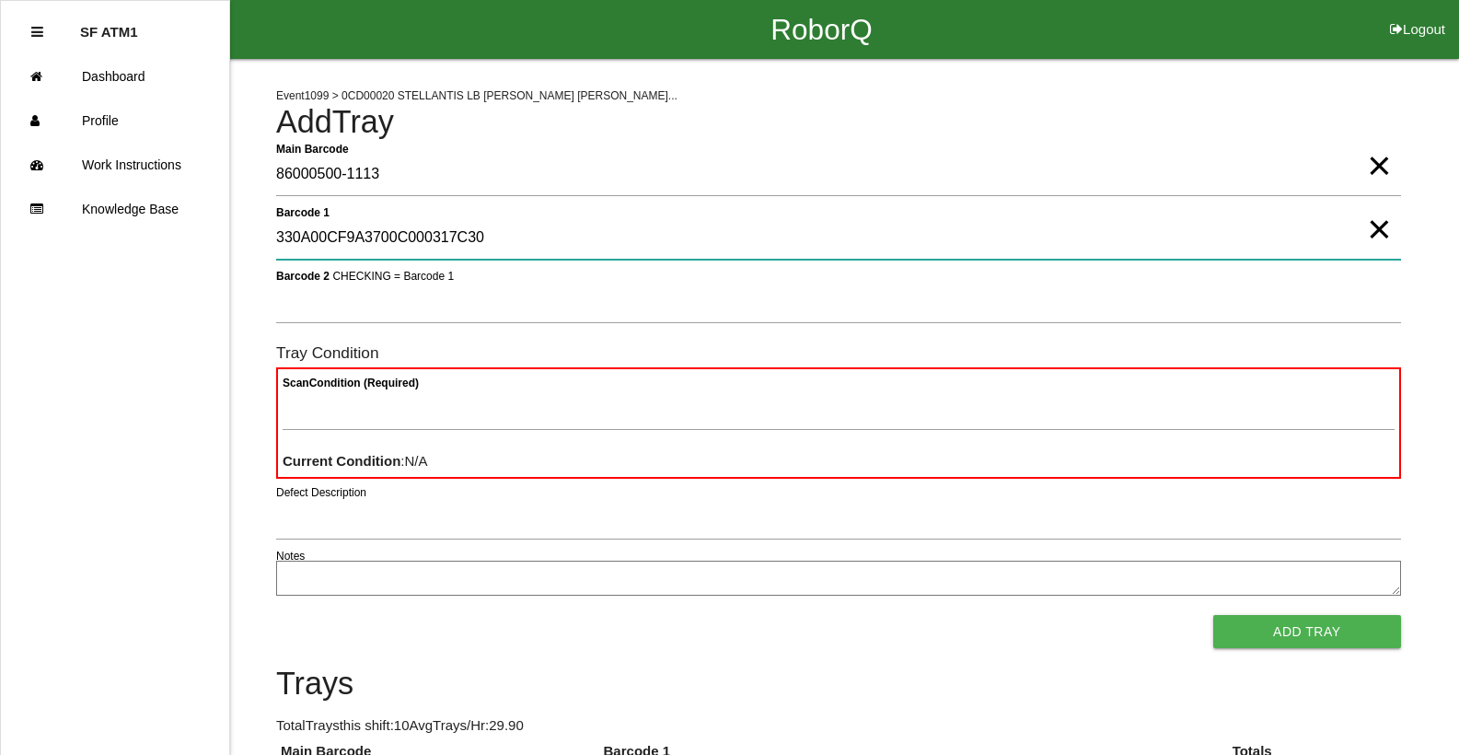
type 1 "330A00CF9A3700C000317C30"
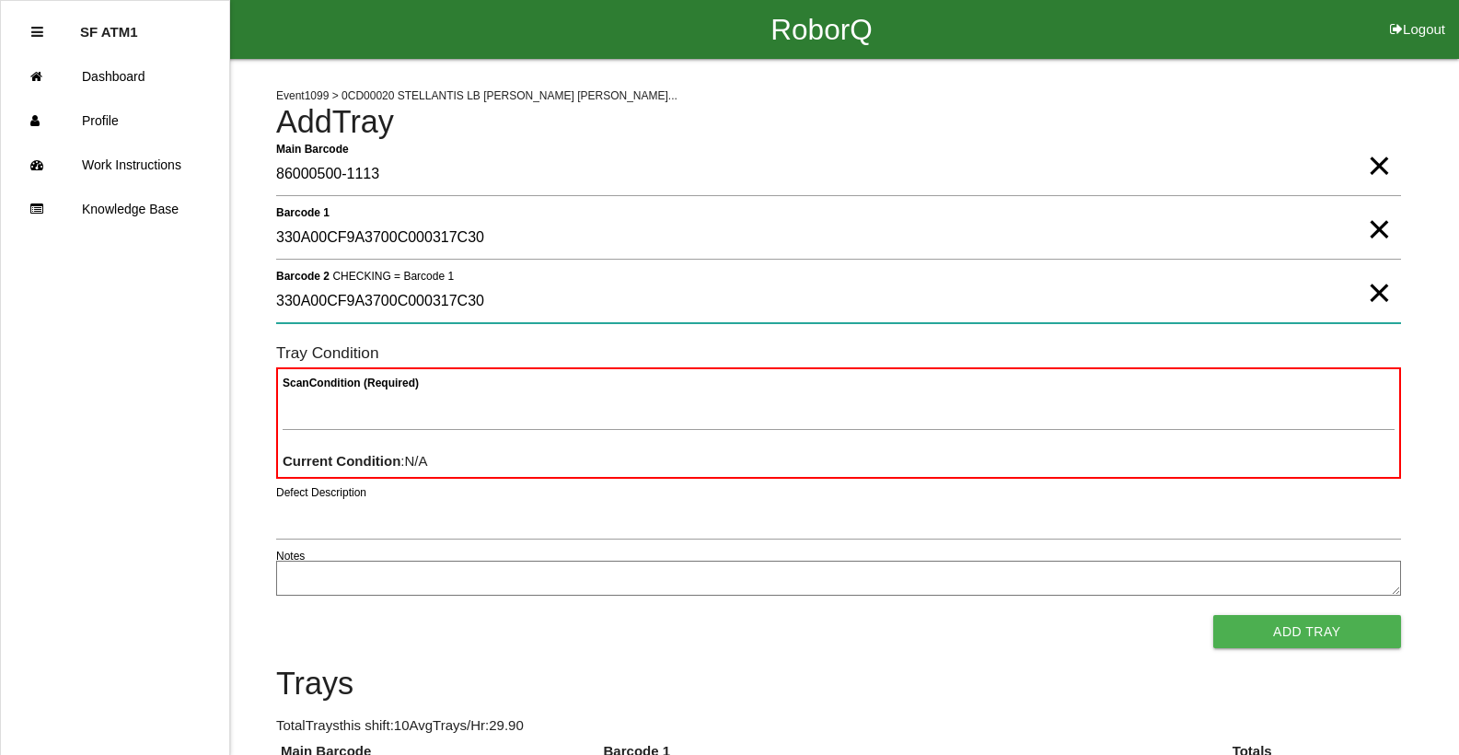
type 2 "330A00CF9A3700C000317C30"
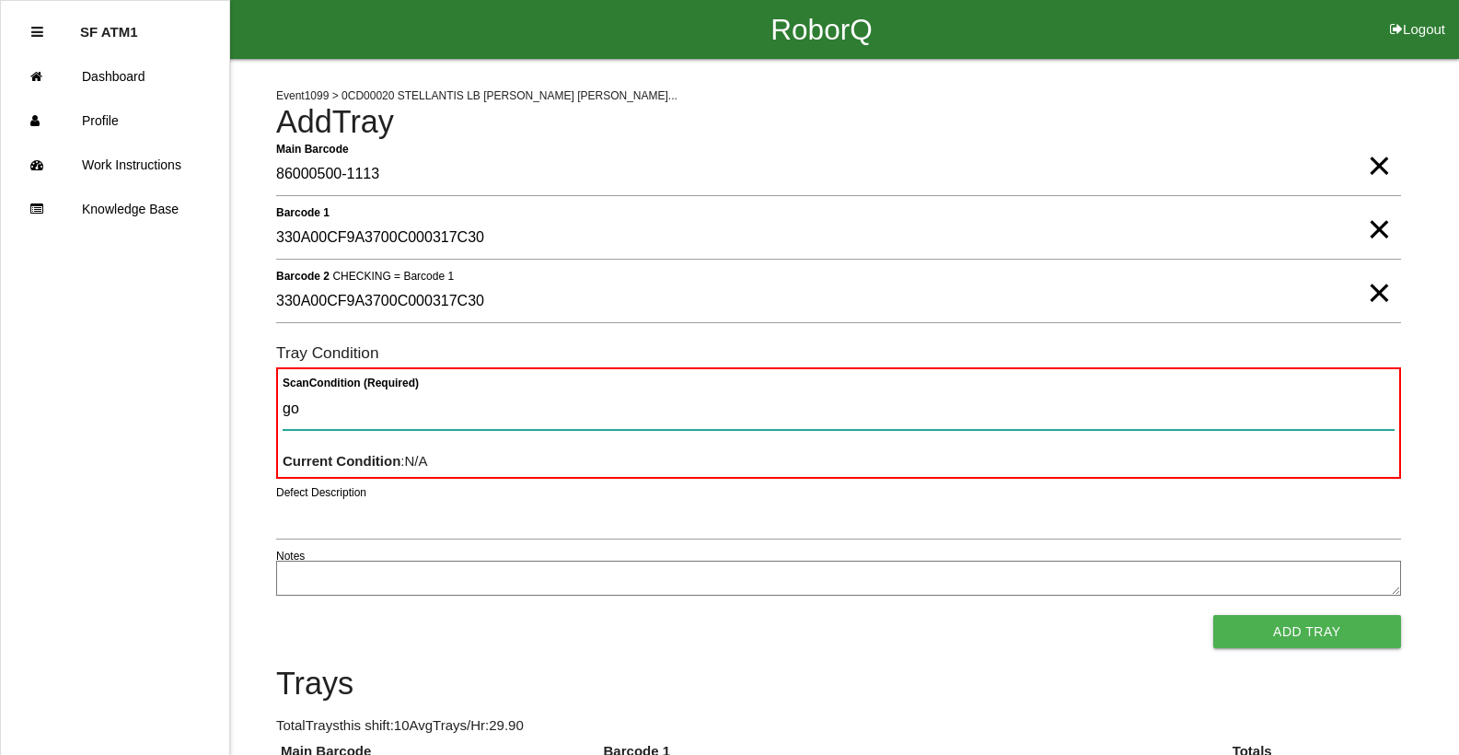
type Condition "goo"
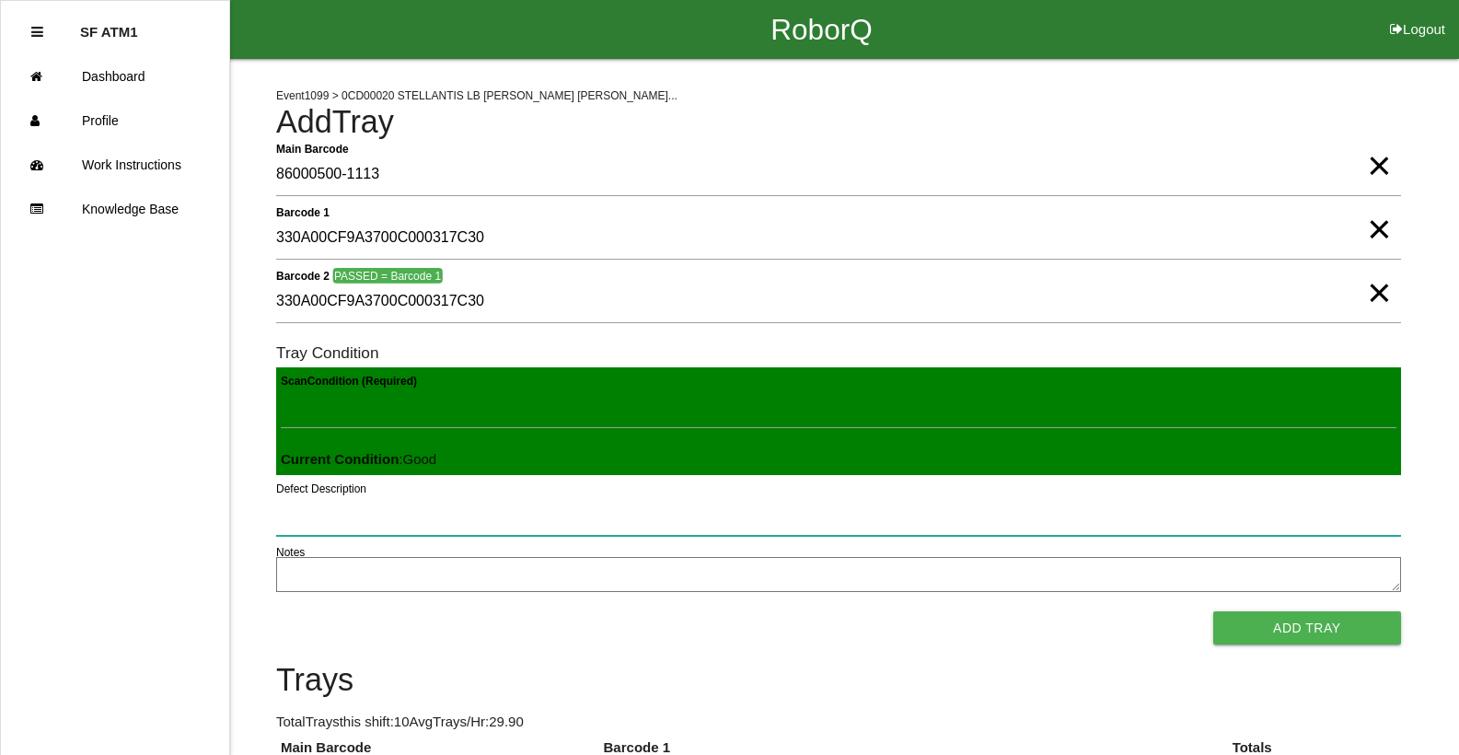
click at [1213, 611] on button "Add Tray" at bounding box center [1307, 627] width 188 height 33
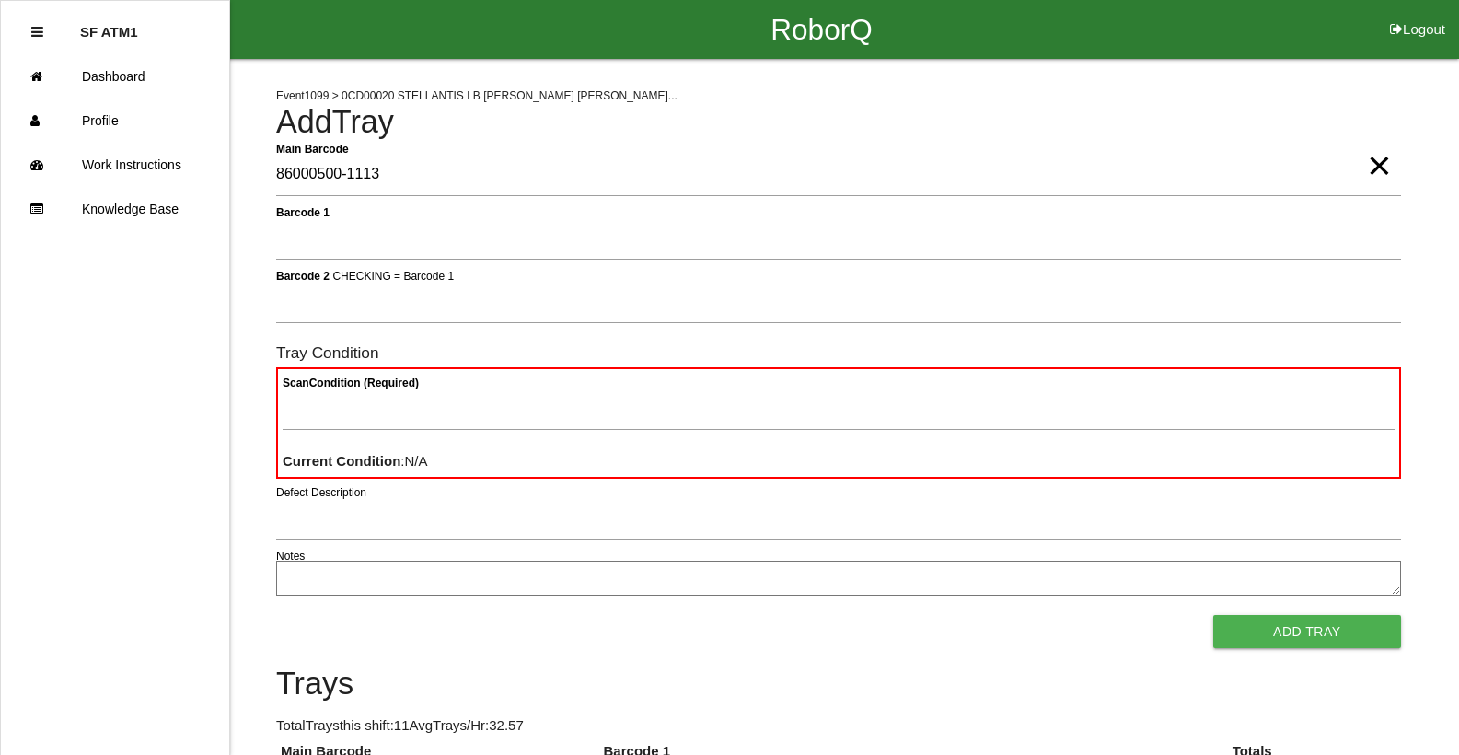
type Barcode "86000500-1113"
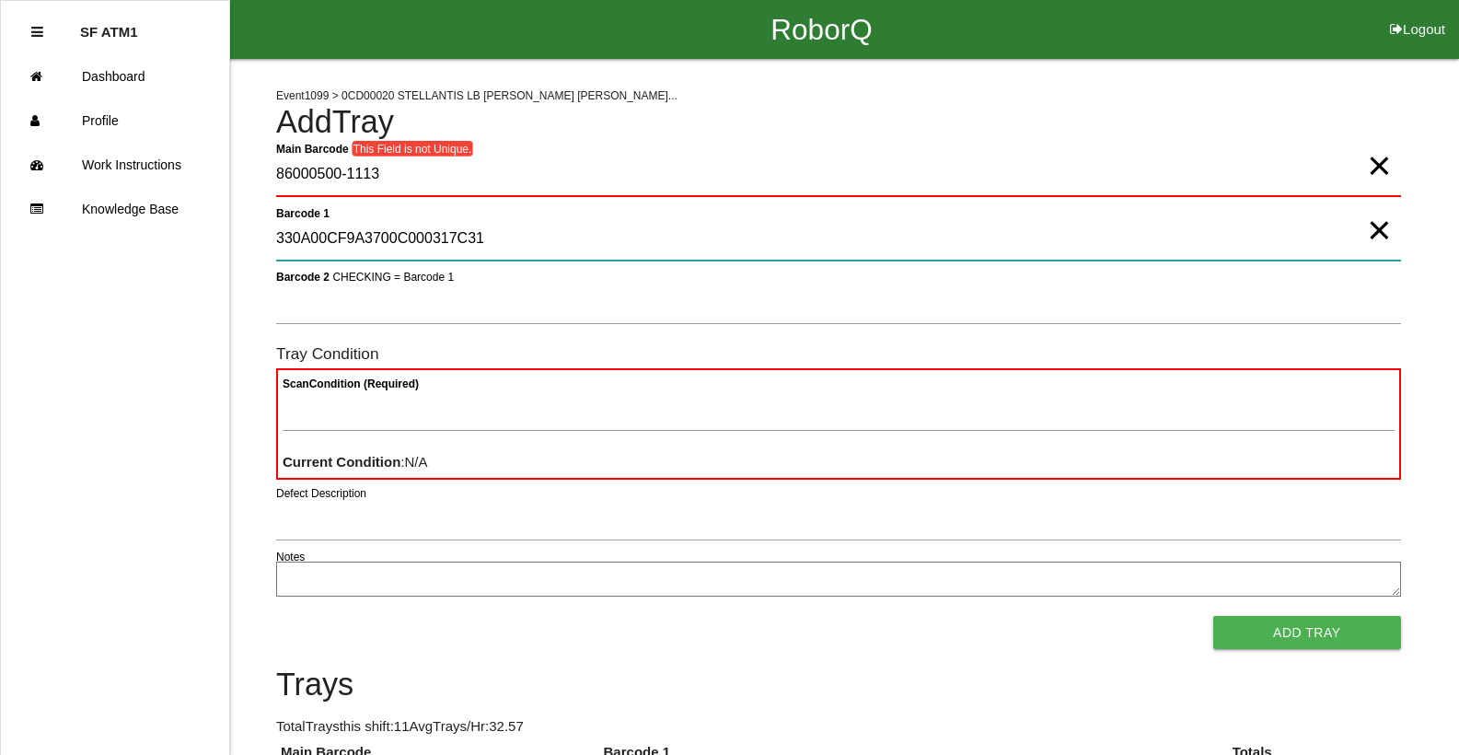
type 1 "330A00CF9A3700C000317C31"
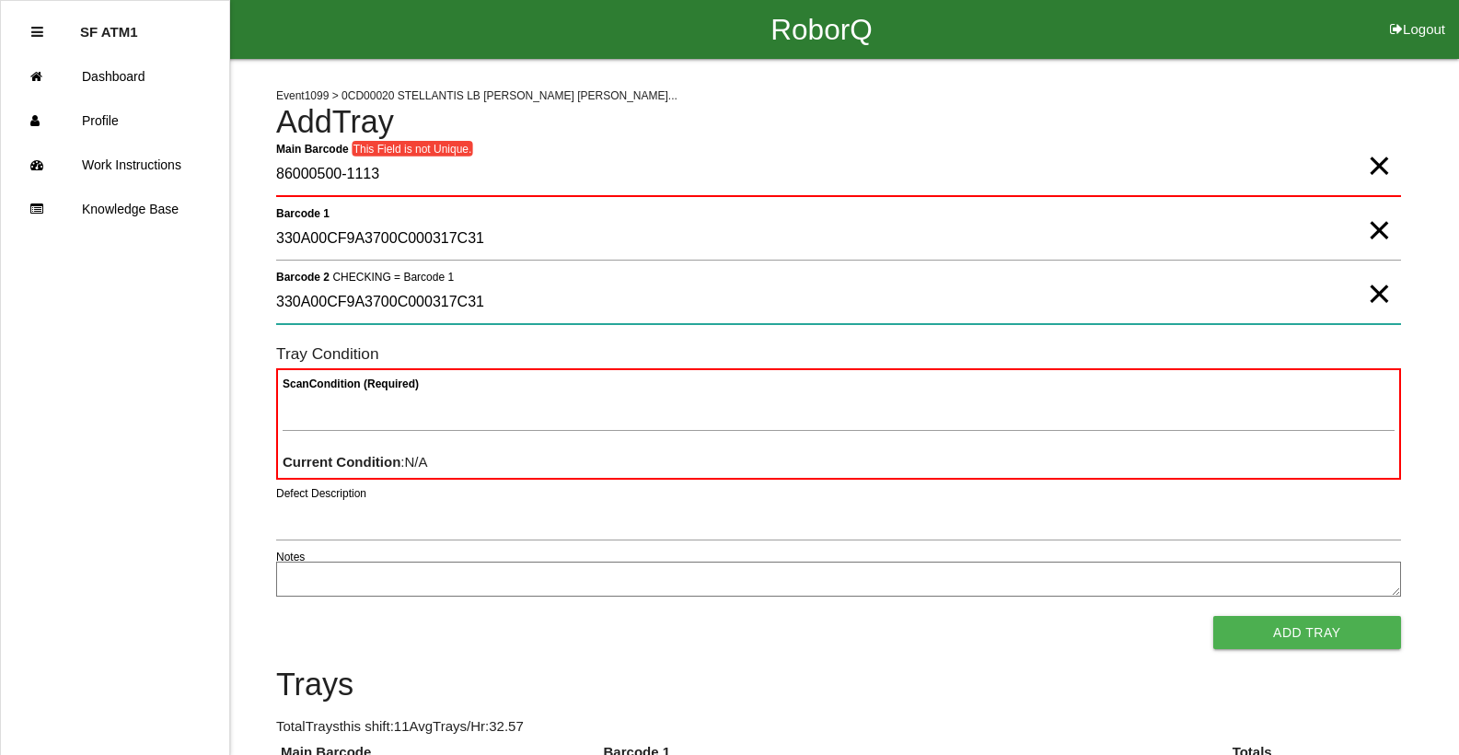
type 2 "330A00CF9A3700C000317C31"
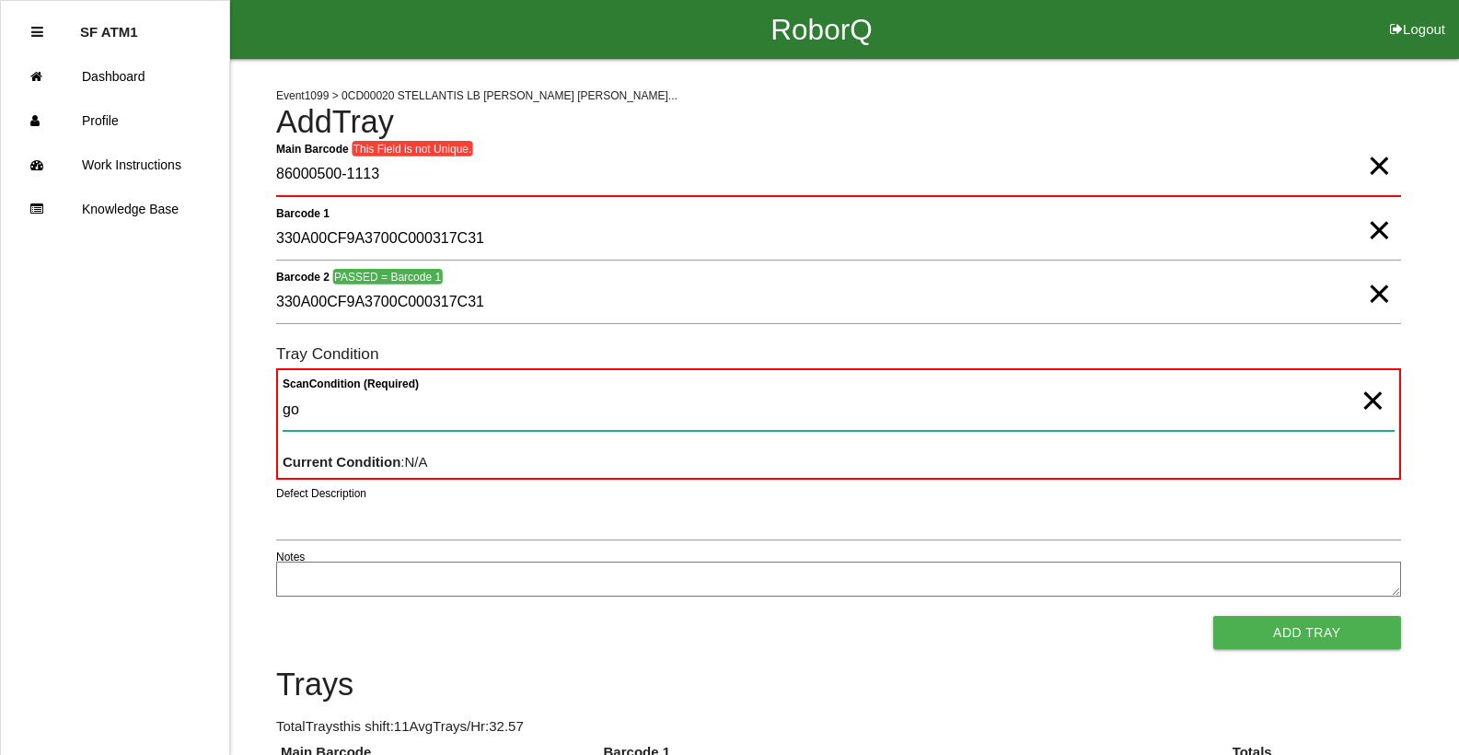
type Condition "goo"
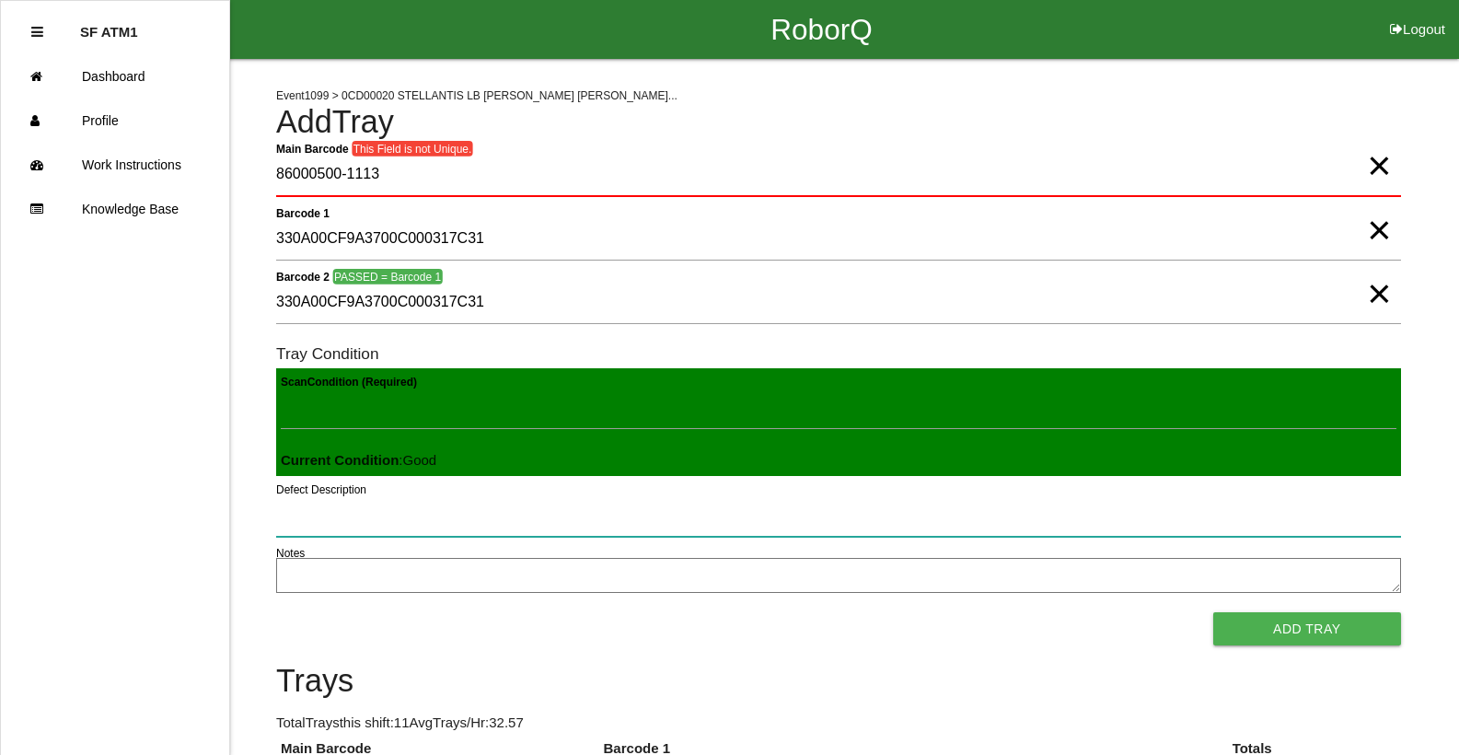
click at [1213, 612] on button "Add Tray" at bounding box center [1307, 628] width 188 height 33
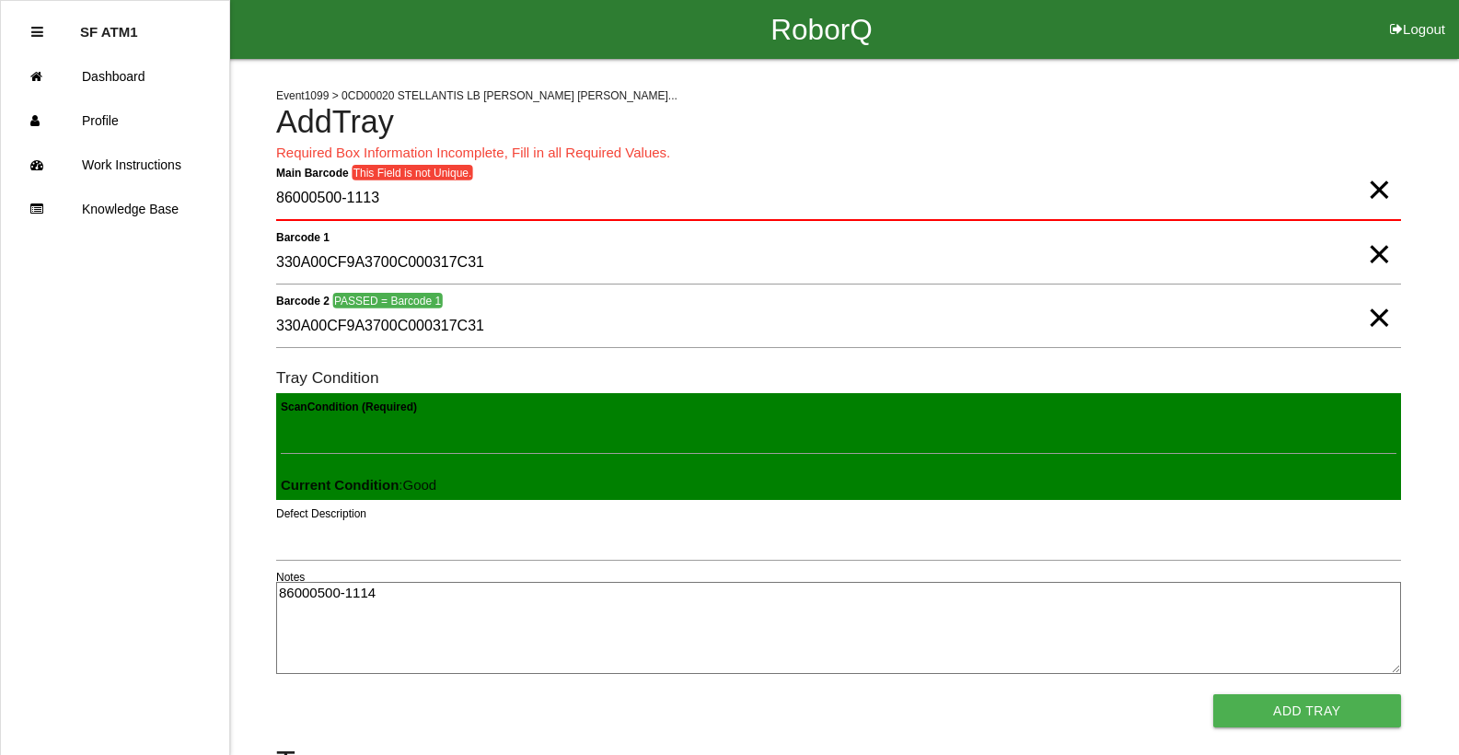
type textarea "86000500-1114"
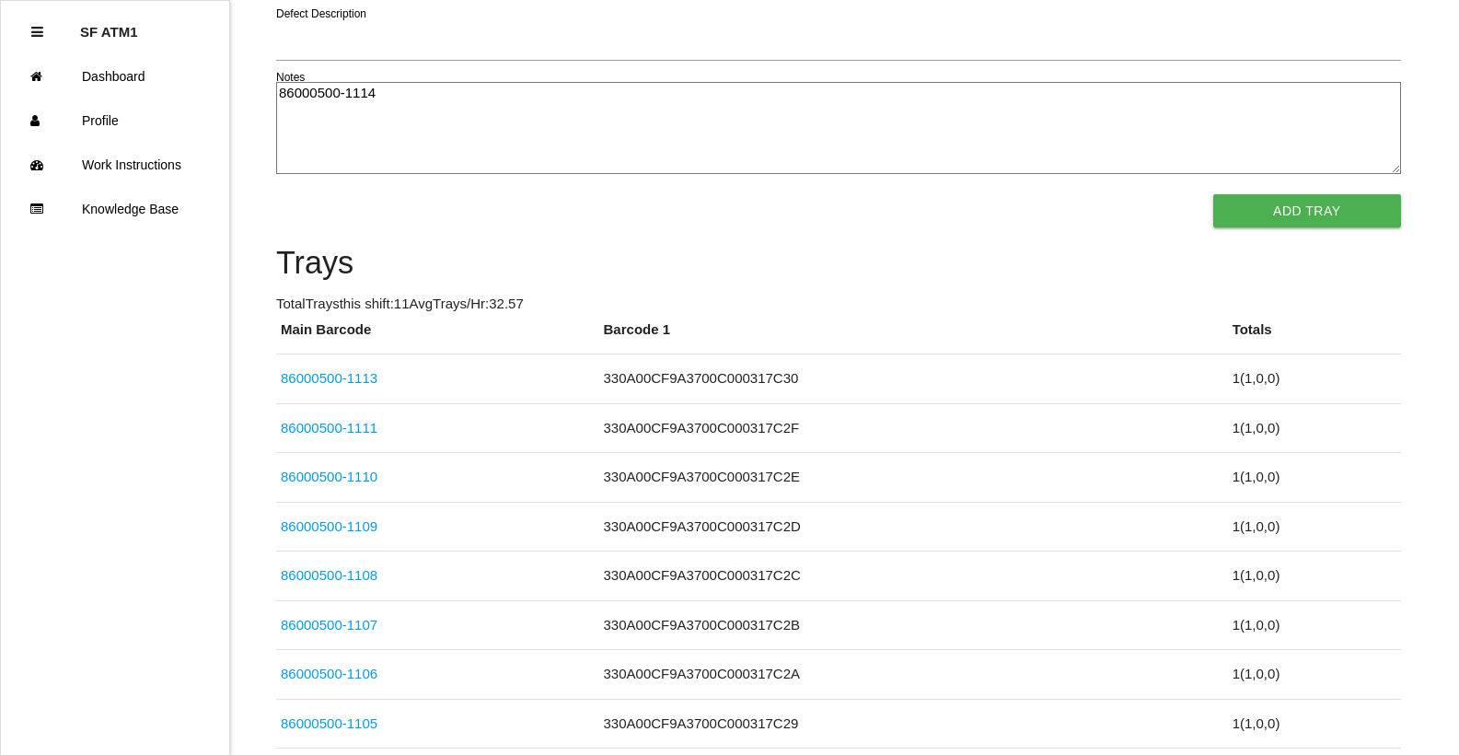
click link "86000500-1110" at bounding box center [329, 476] width 97 height 16
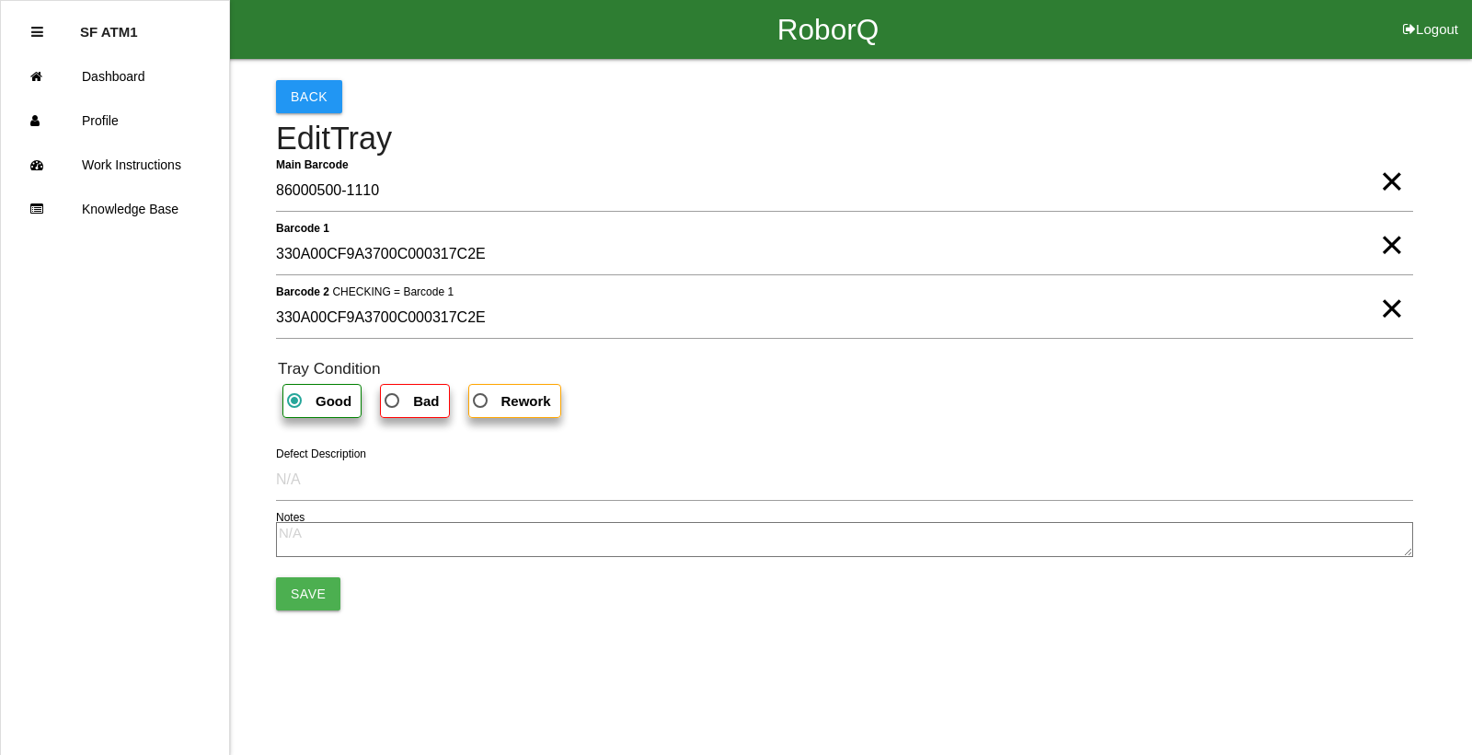
click at [1, 143] on link "Work Instructions" at bounding box center [115, 165] width 228 height 44
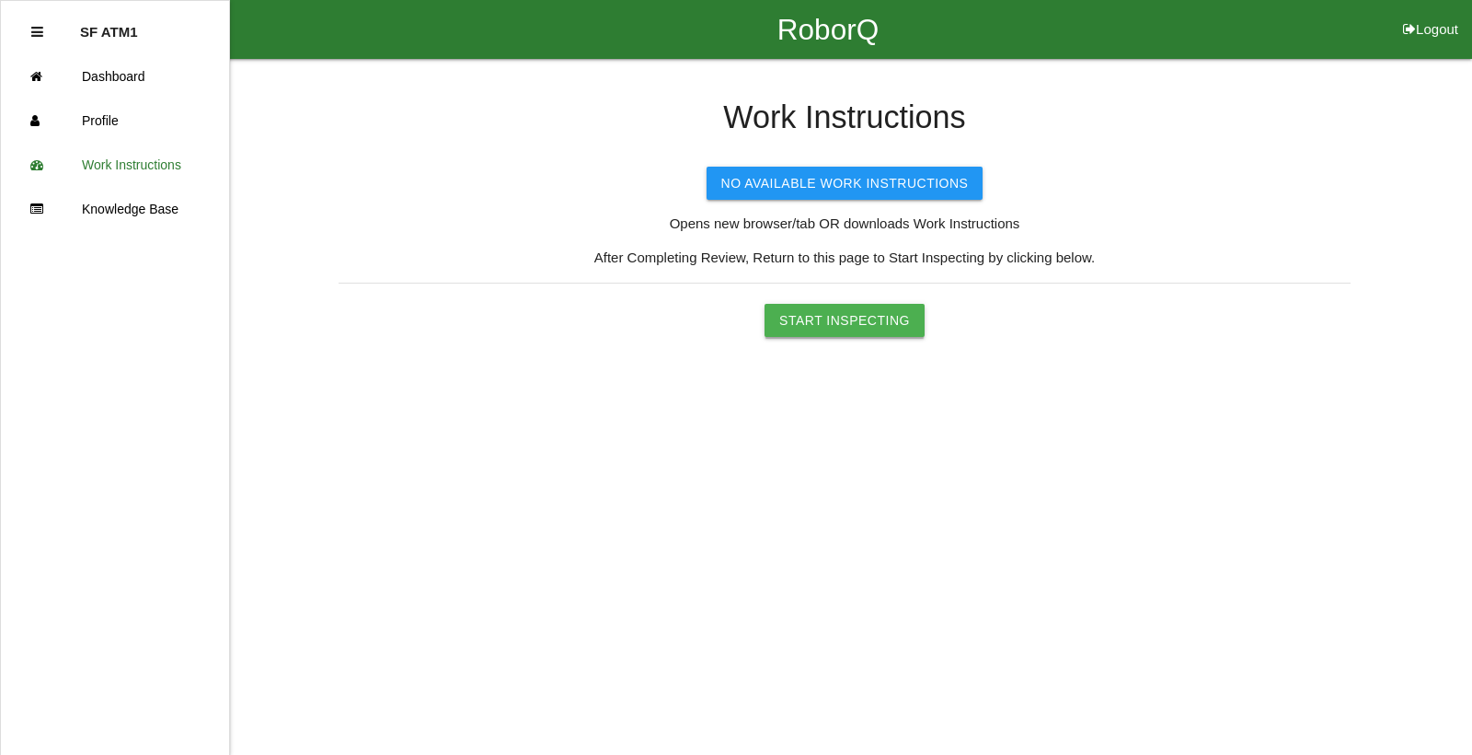
click at [890, 330] on button "Start Inspecting" at bounding box center [845, 320] width 160 height 33
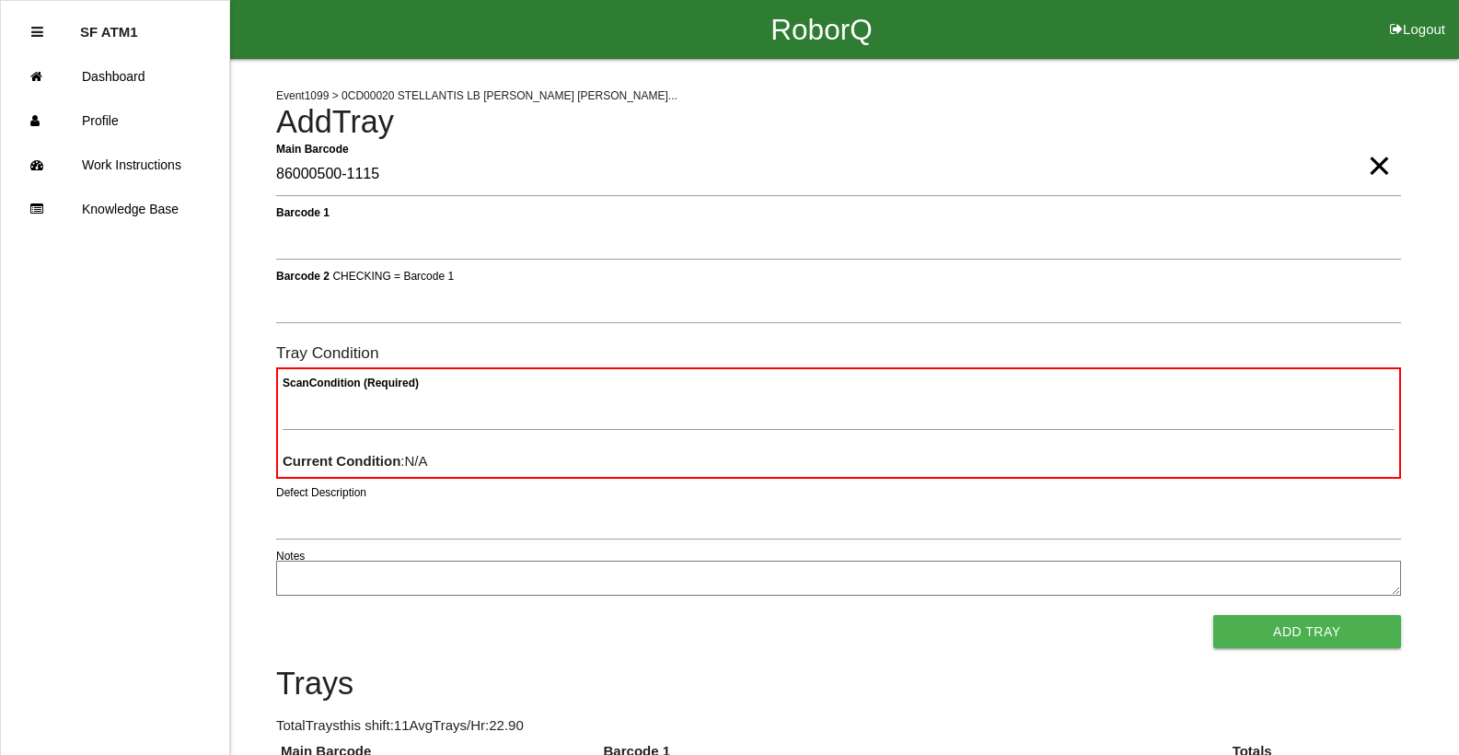
type Barcode "86000500-1115"
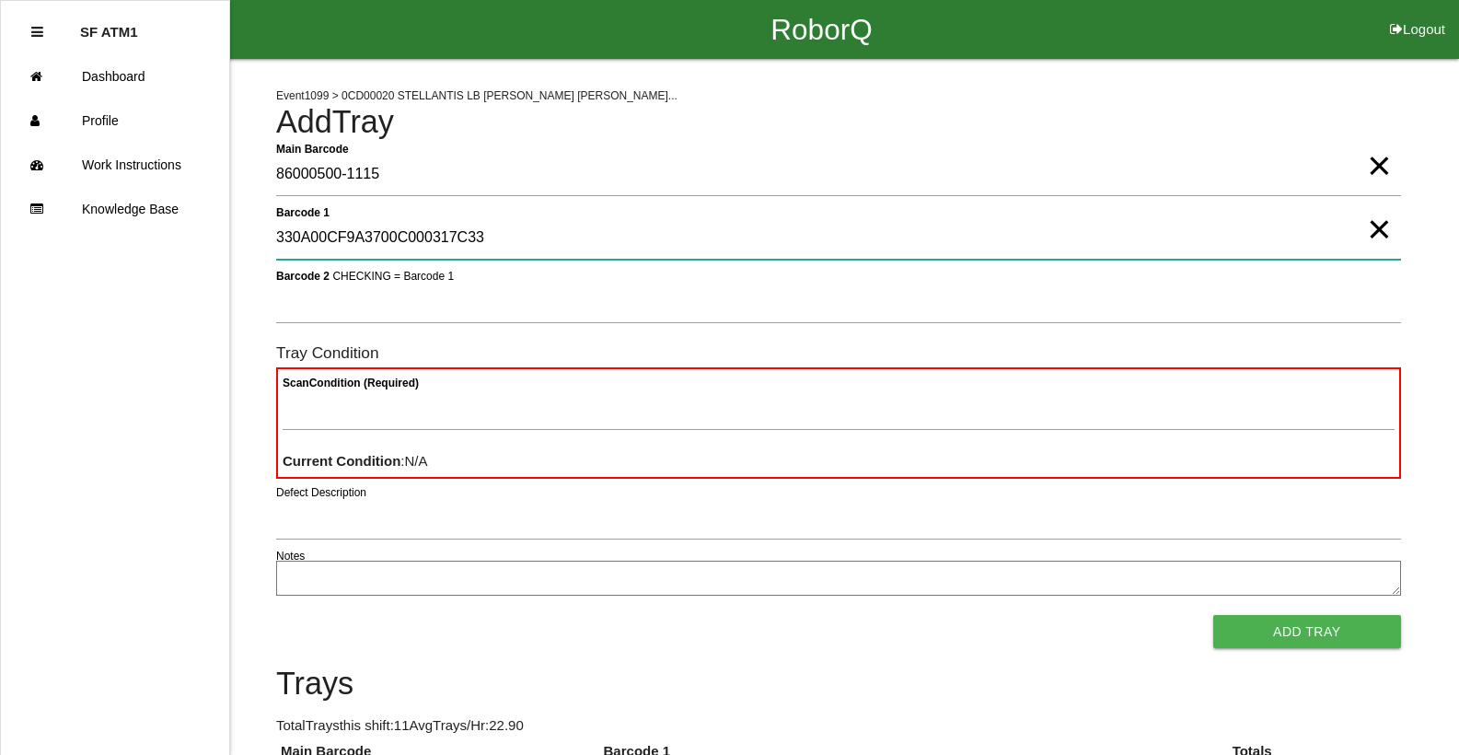
type 1 "330A00CF9A3700C000317C33"
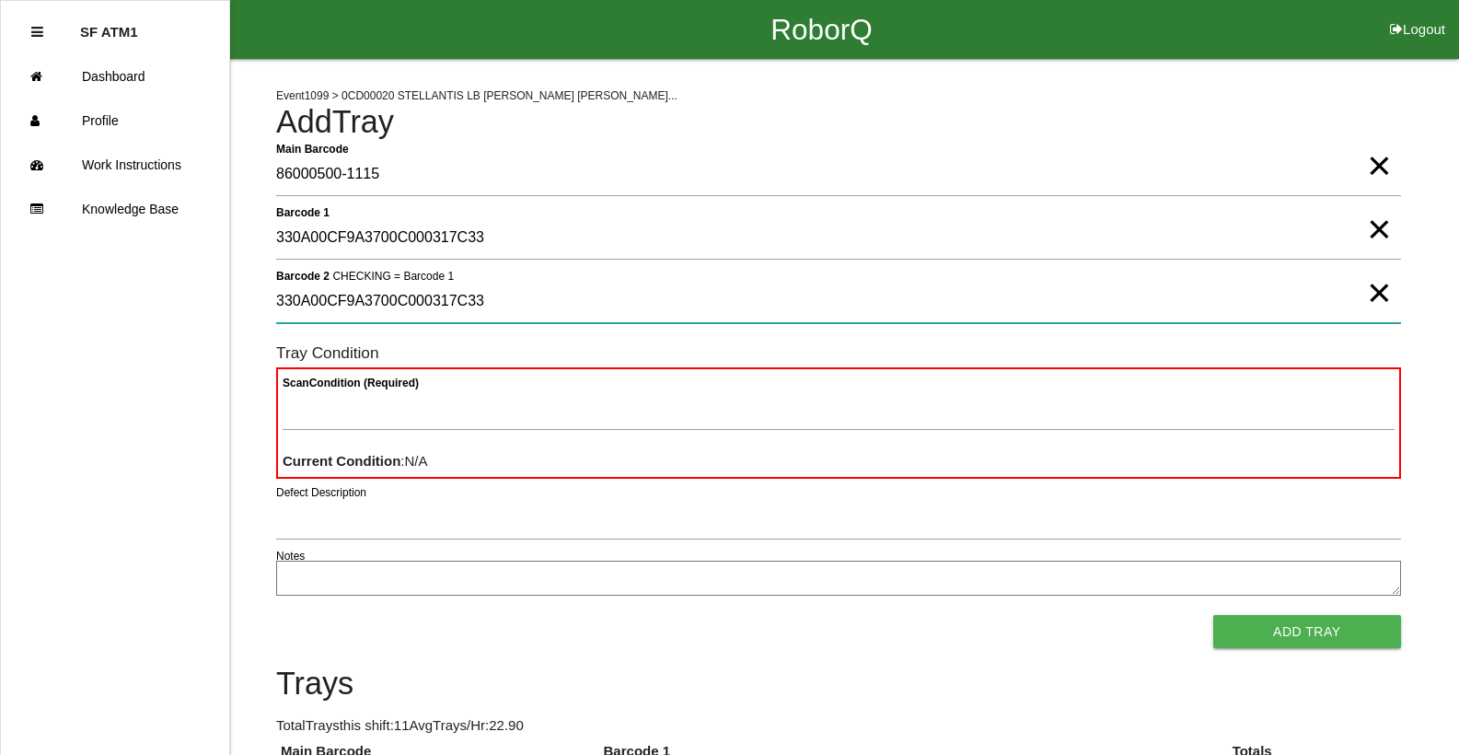
type 2 "330A00CF9A3700C000317C33"
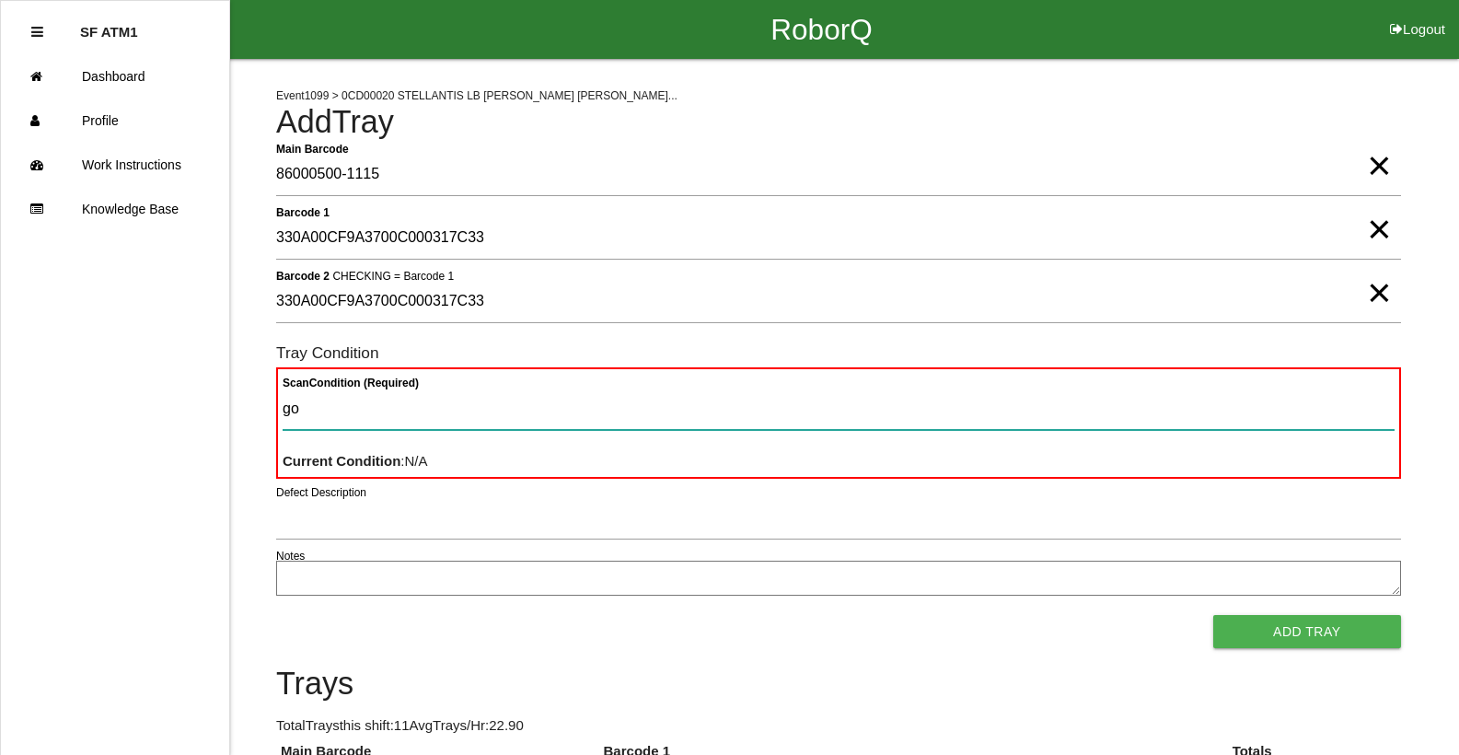
type Condition "goo"
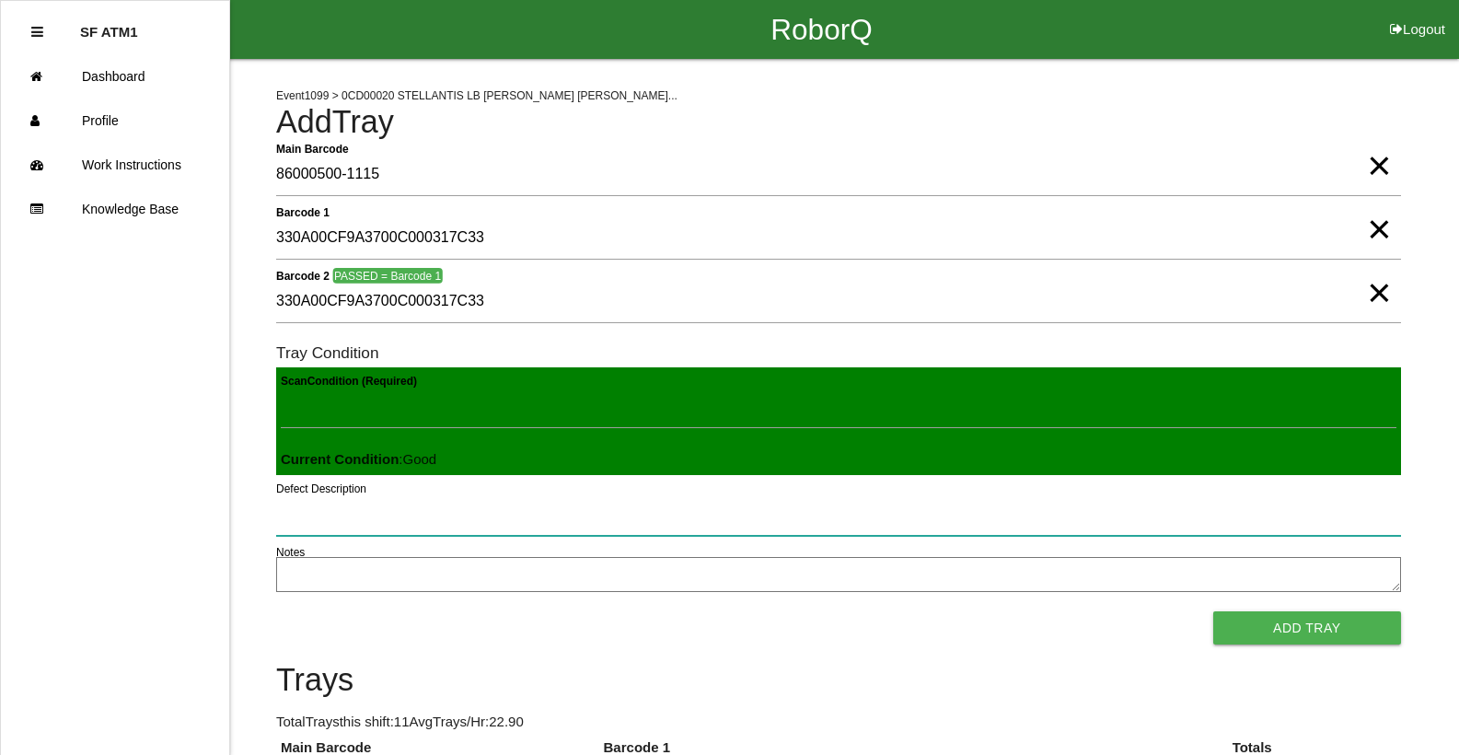
click at [1213, 611] on button "Add Tray" at bounding box center [1307, 627] width 188 height 33
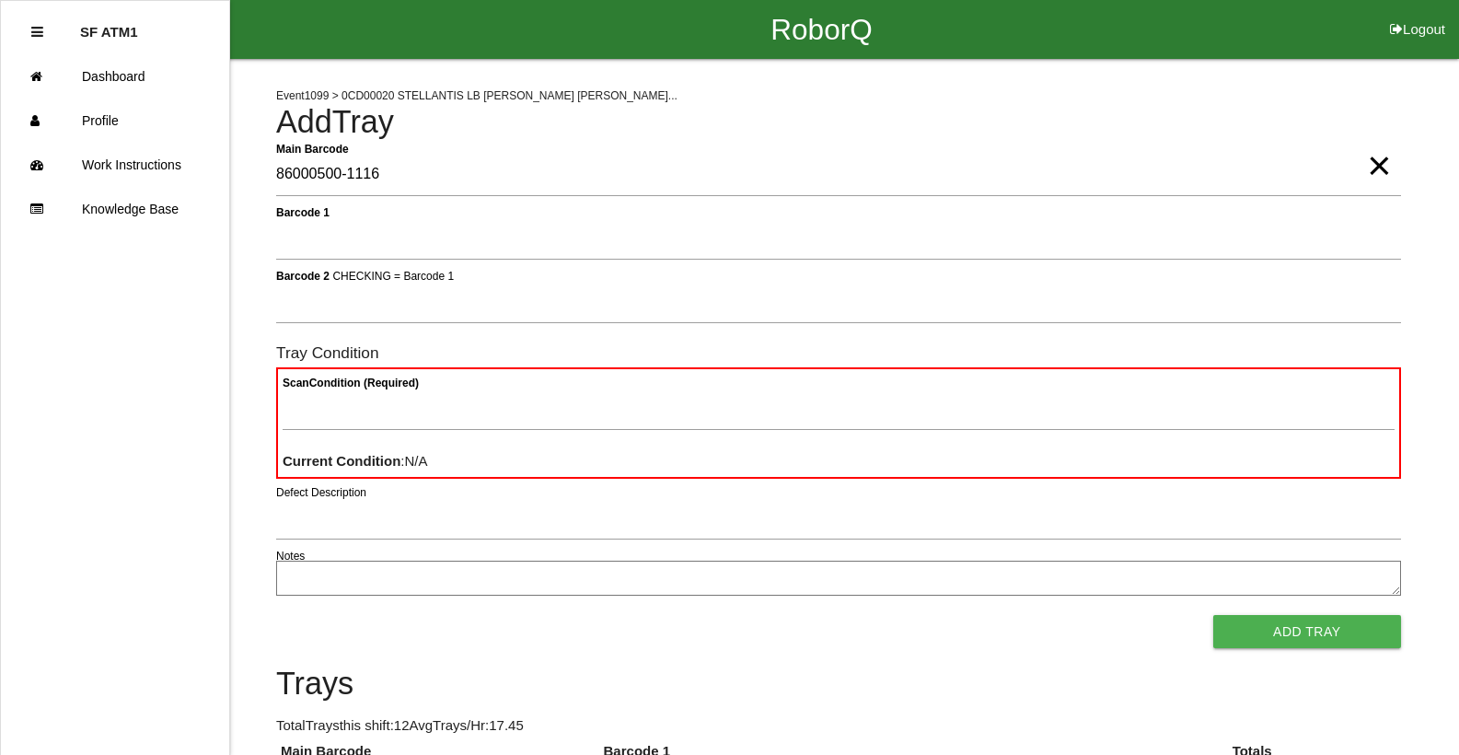
type Barcode "86000500-1116"
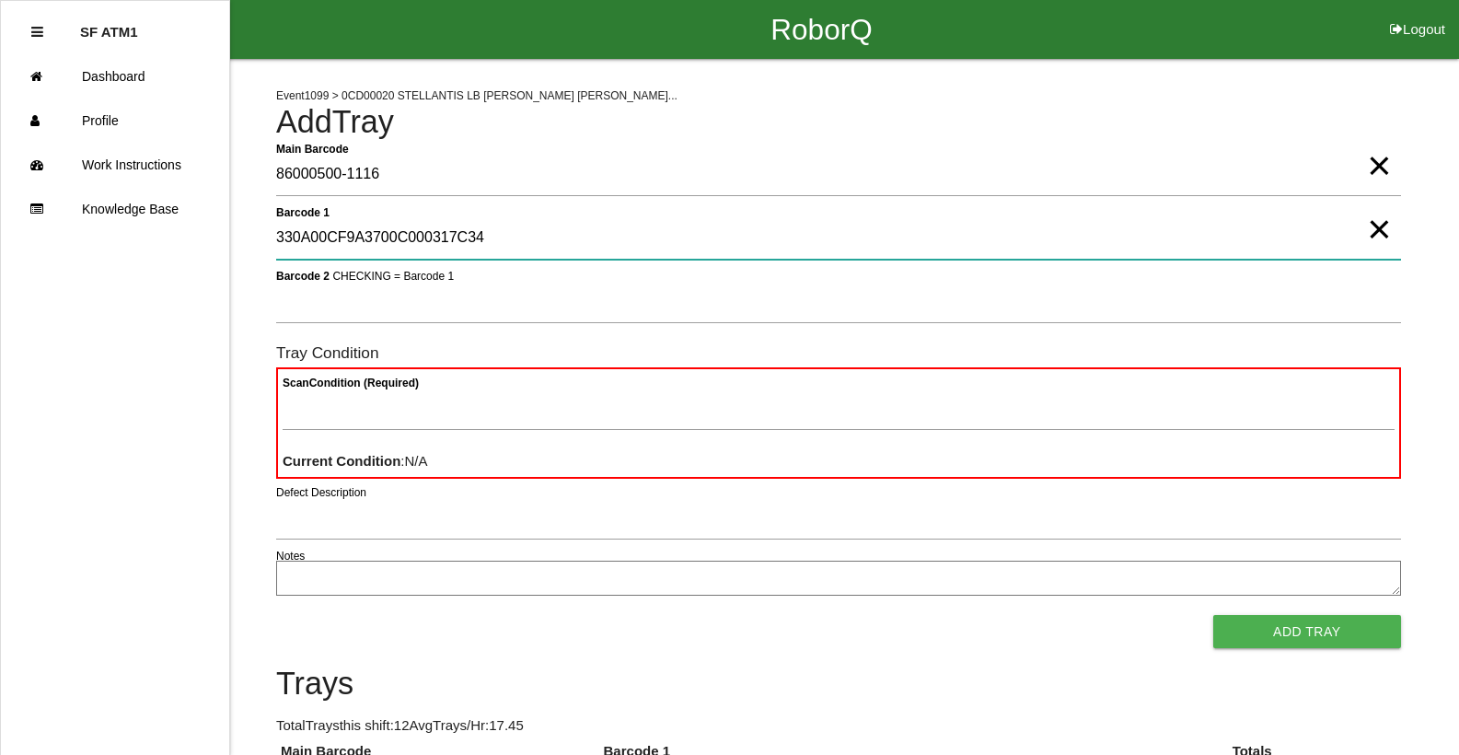
type 1 "330A00CF9A3700C000317C34"
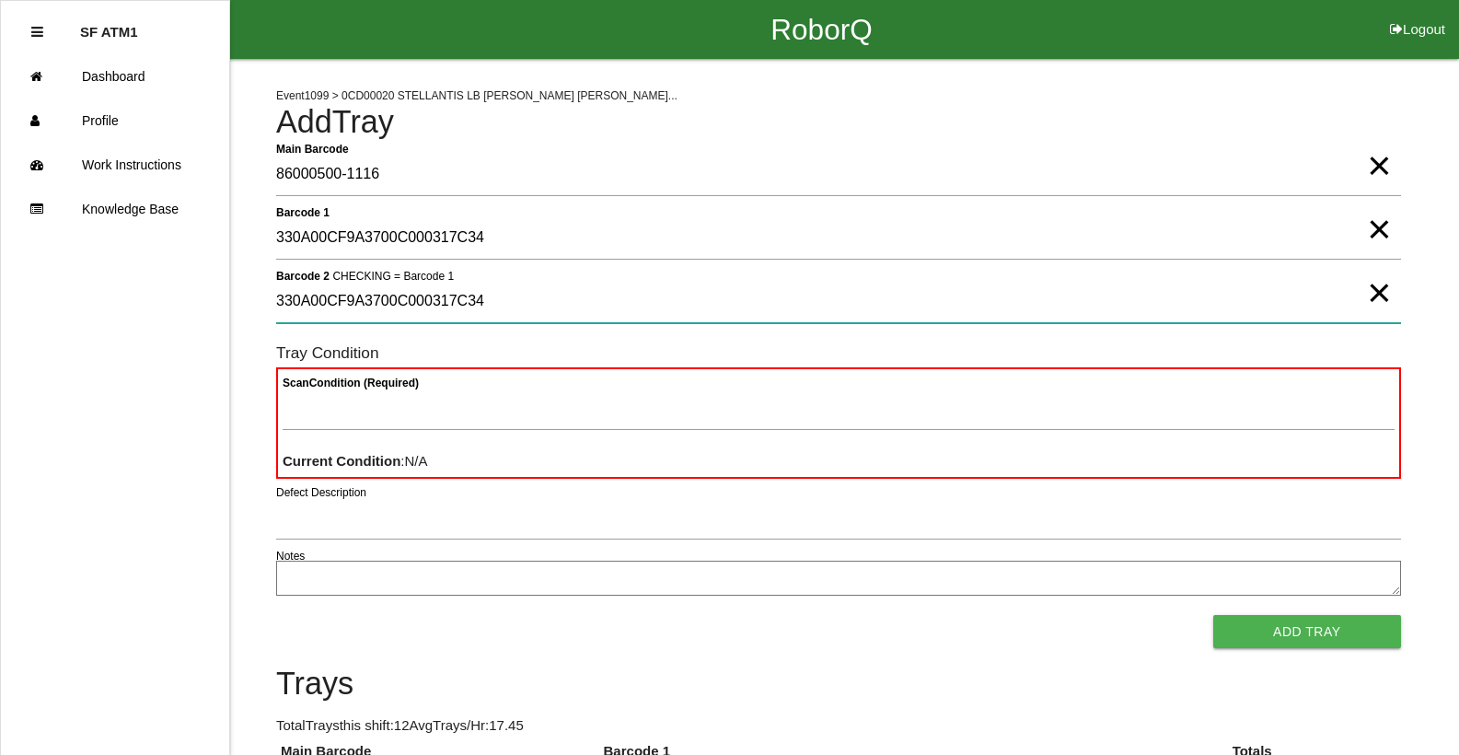
type 2 "330A00CF9A3700C000317C34"
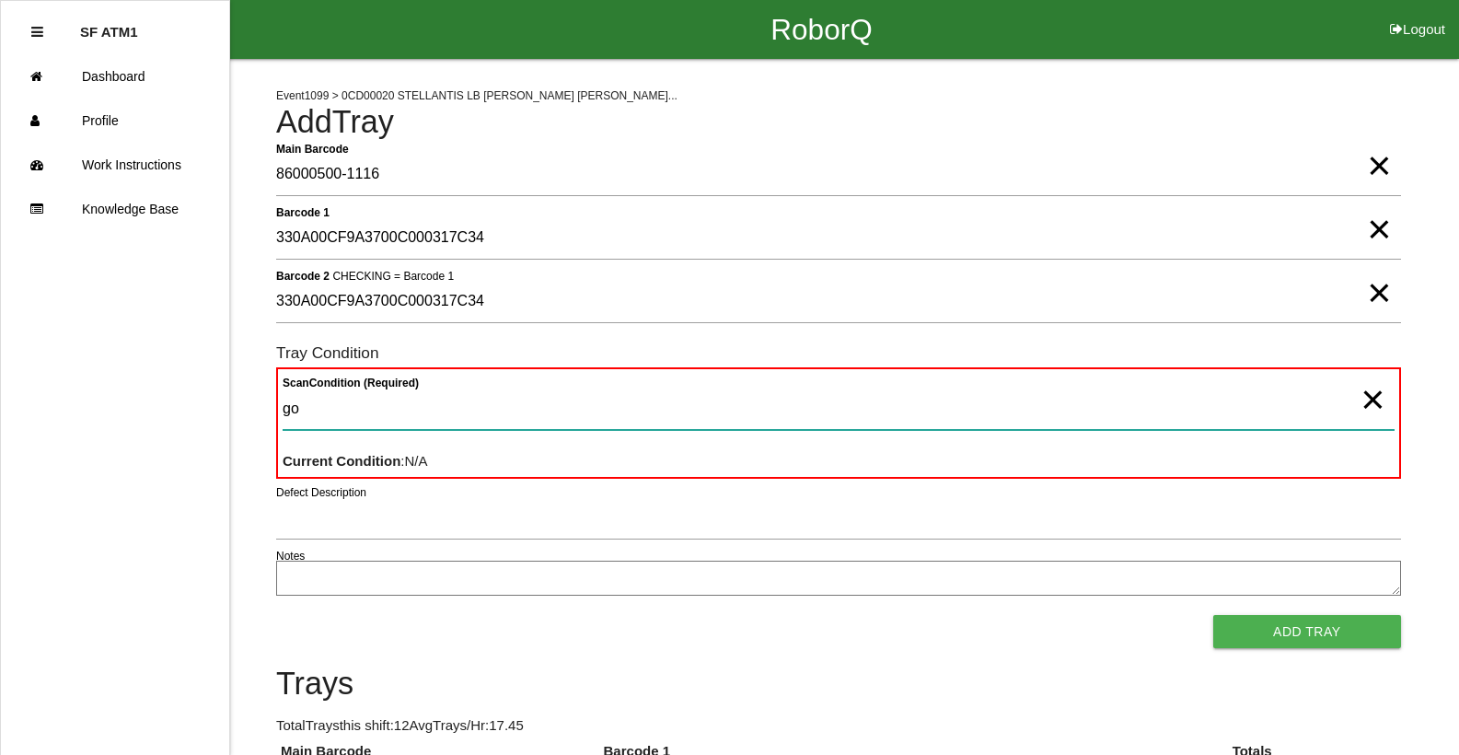
type Condition "goo"
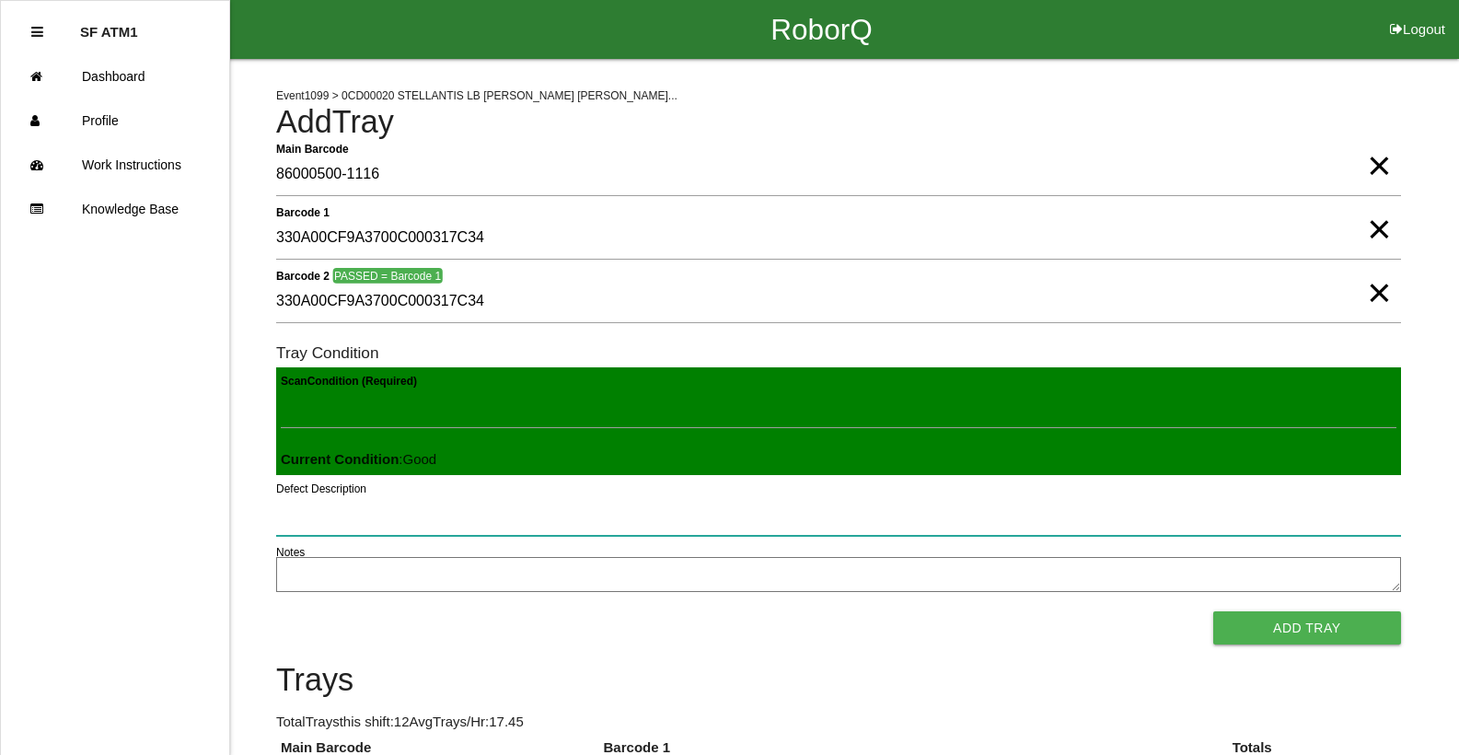
click at [1213, 611] on button "Add Tray" at bounding box center [1307, 627] width 188 height 33
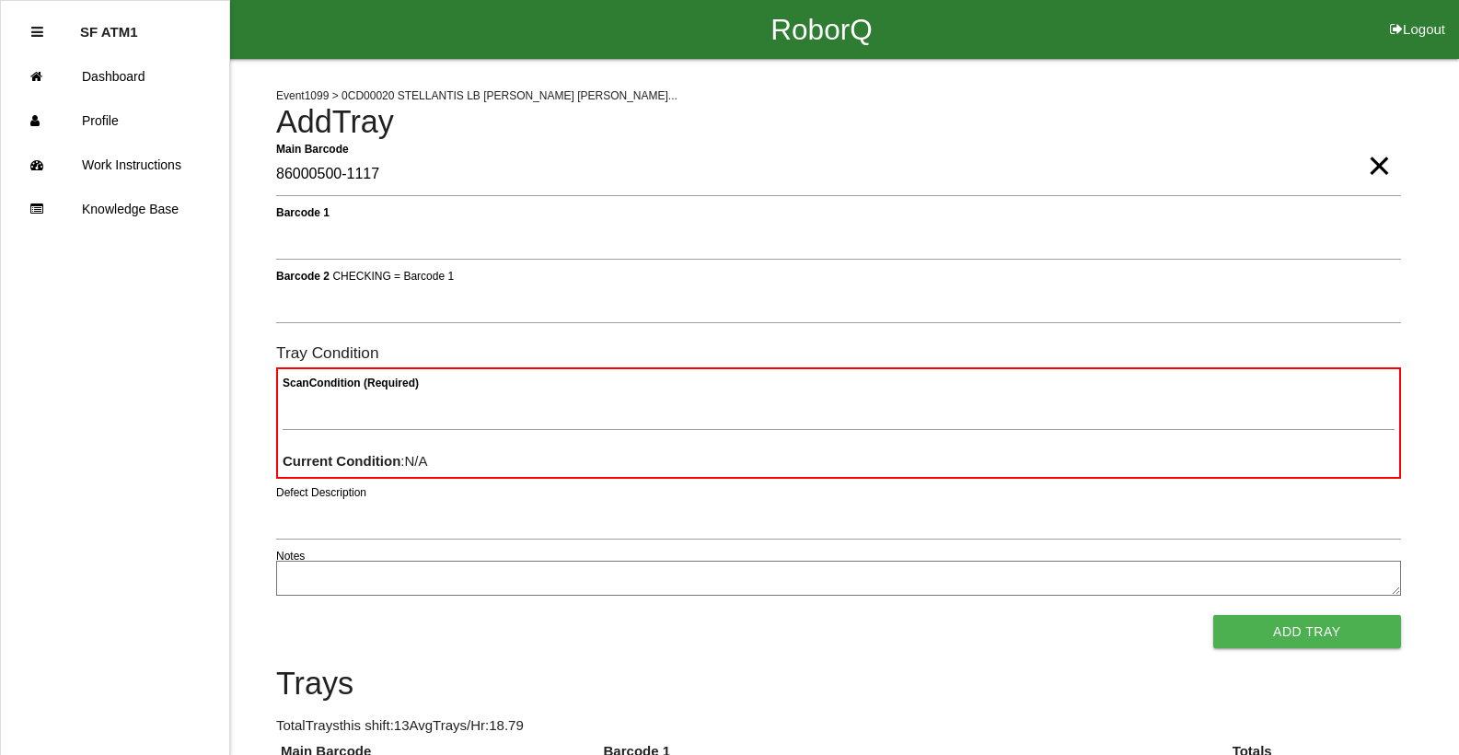
type Barcode "86000500-1117"
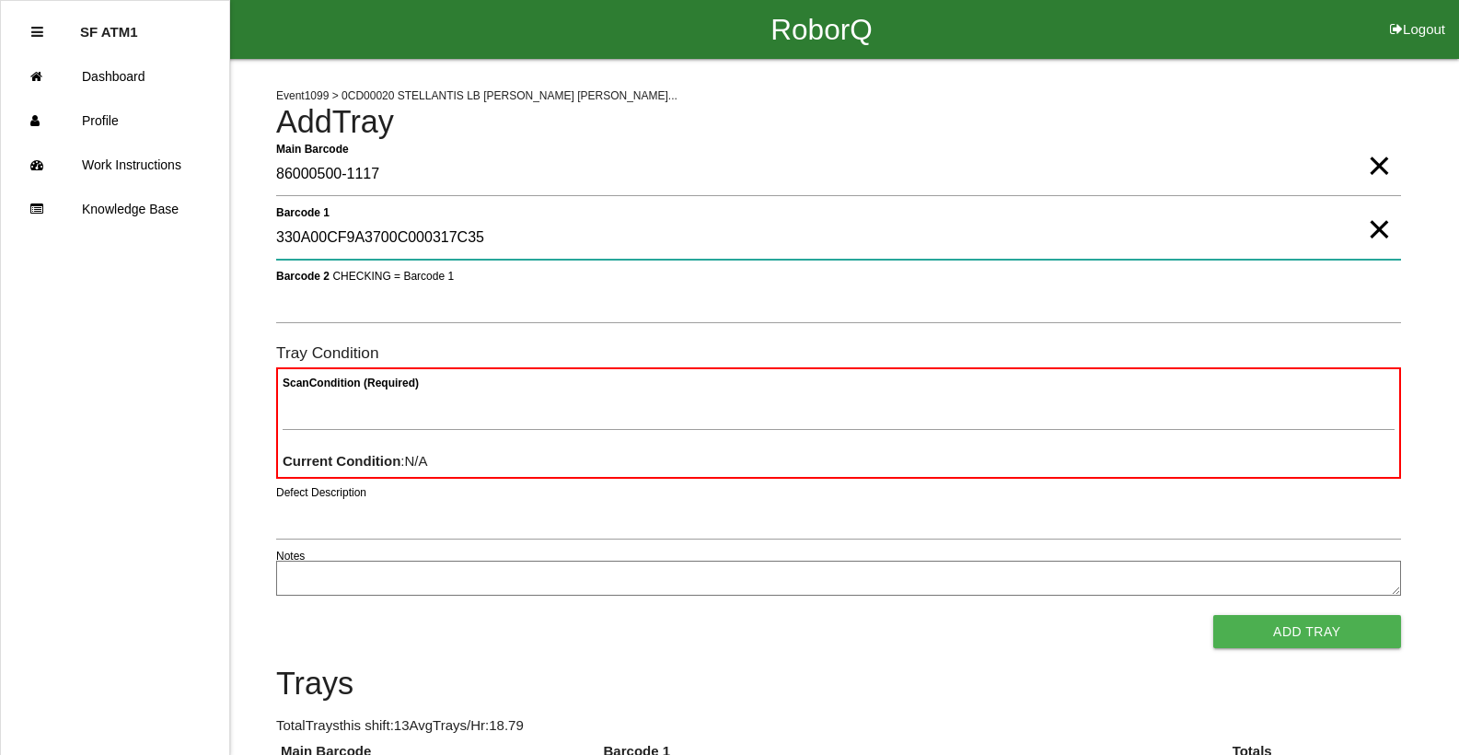
type 1 "330A00CF9A3700C000317C35"
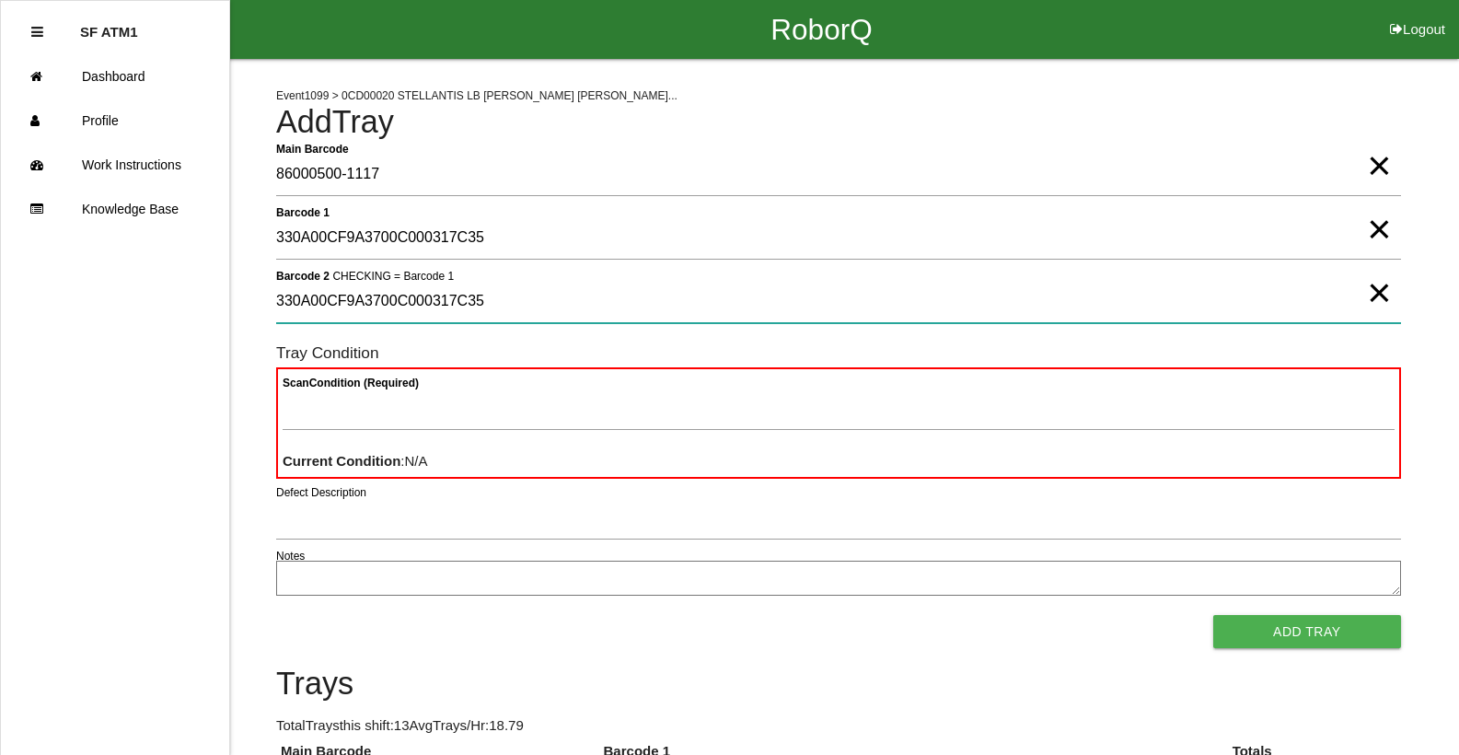
type 2 "330A00CF9A3700C000317C35"
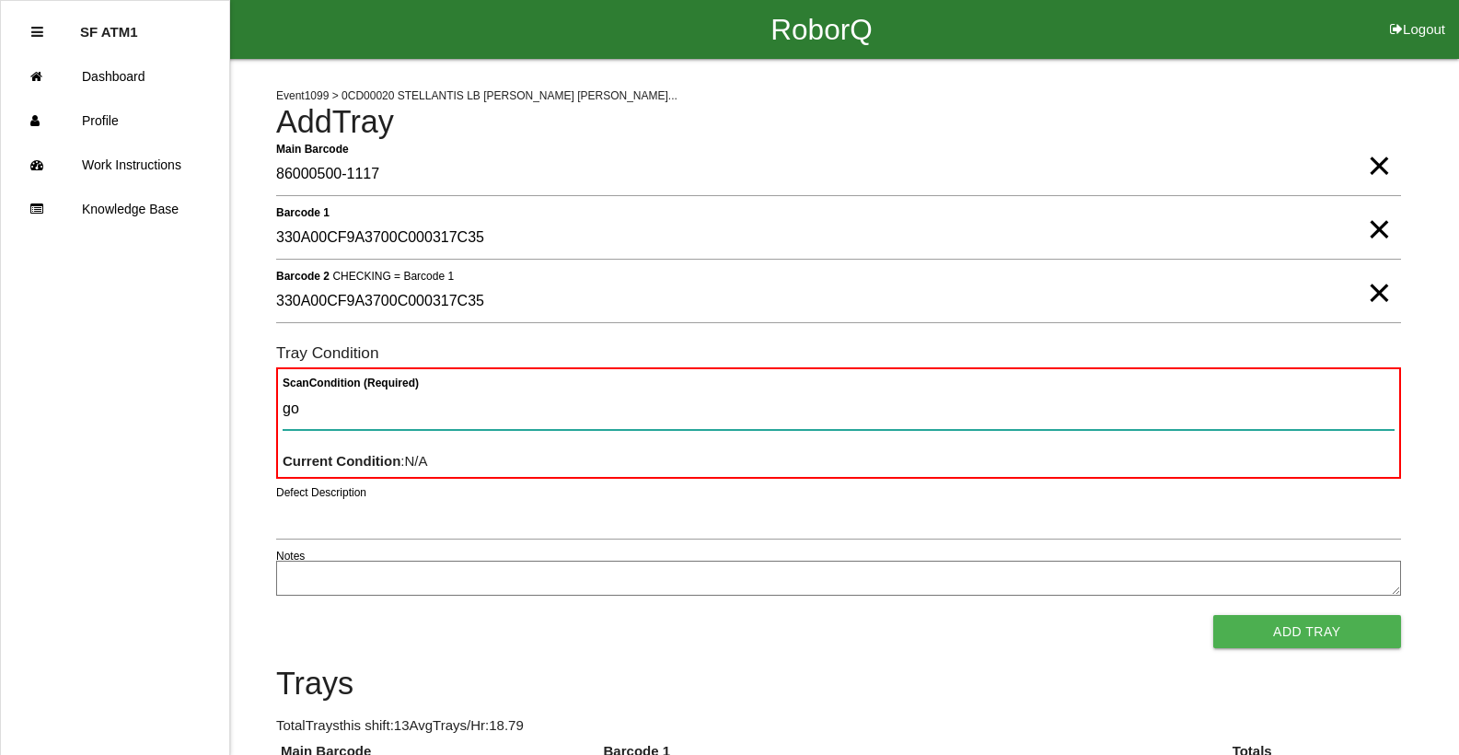
type Condition "goo"
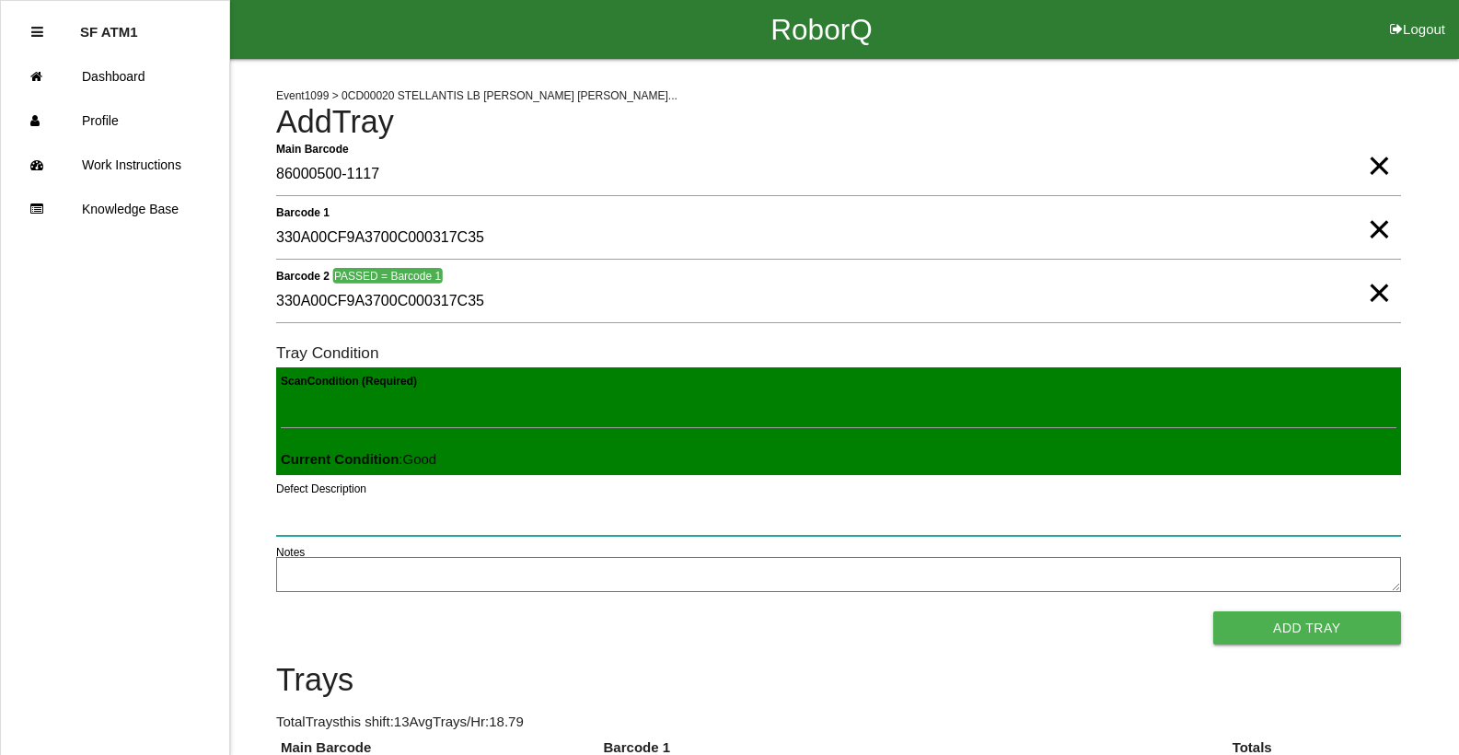
click at [1213, 611] on button "Add Tray" at bounding box center [1307, 627] width 188 height 33
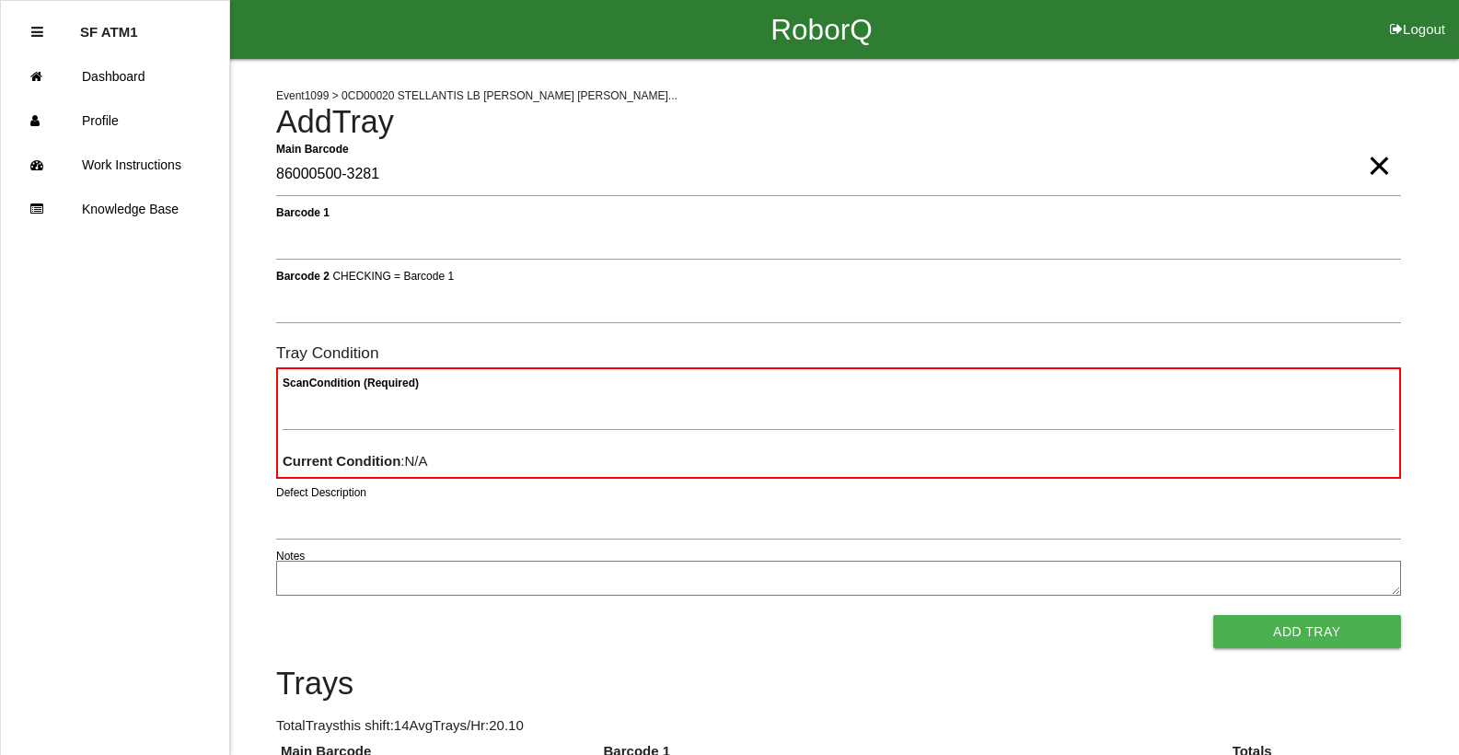
type Barcode "86000500-3281"
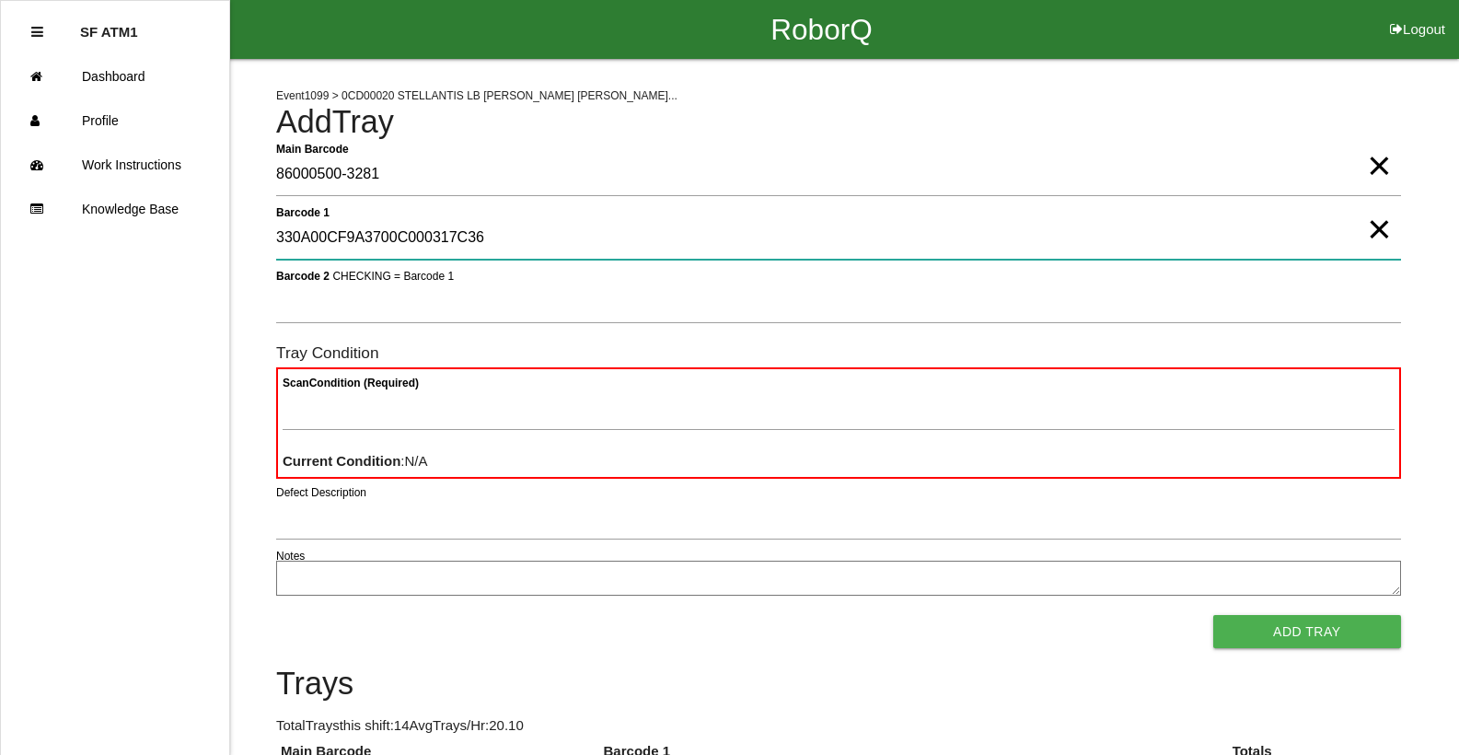
type 1 "330A00CF9A3700C000317C36"
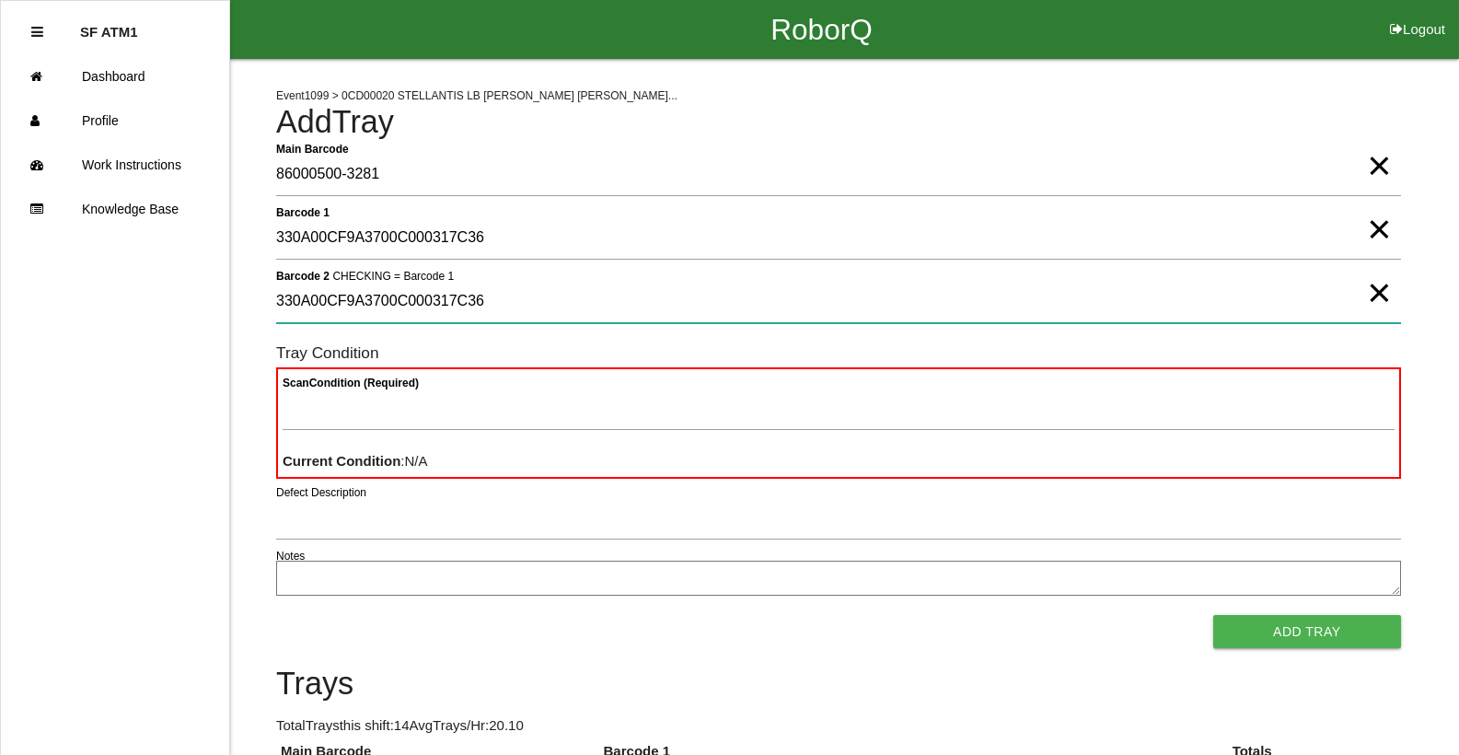
type 2 "330A00CF9A3700C000317C36"
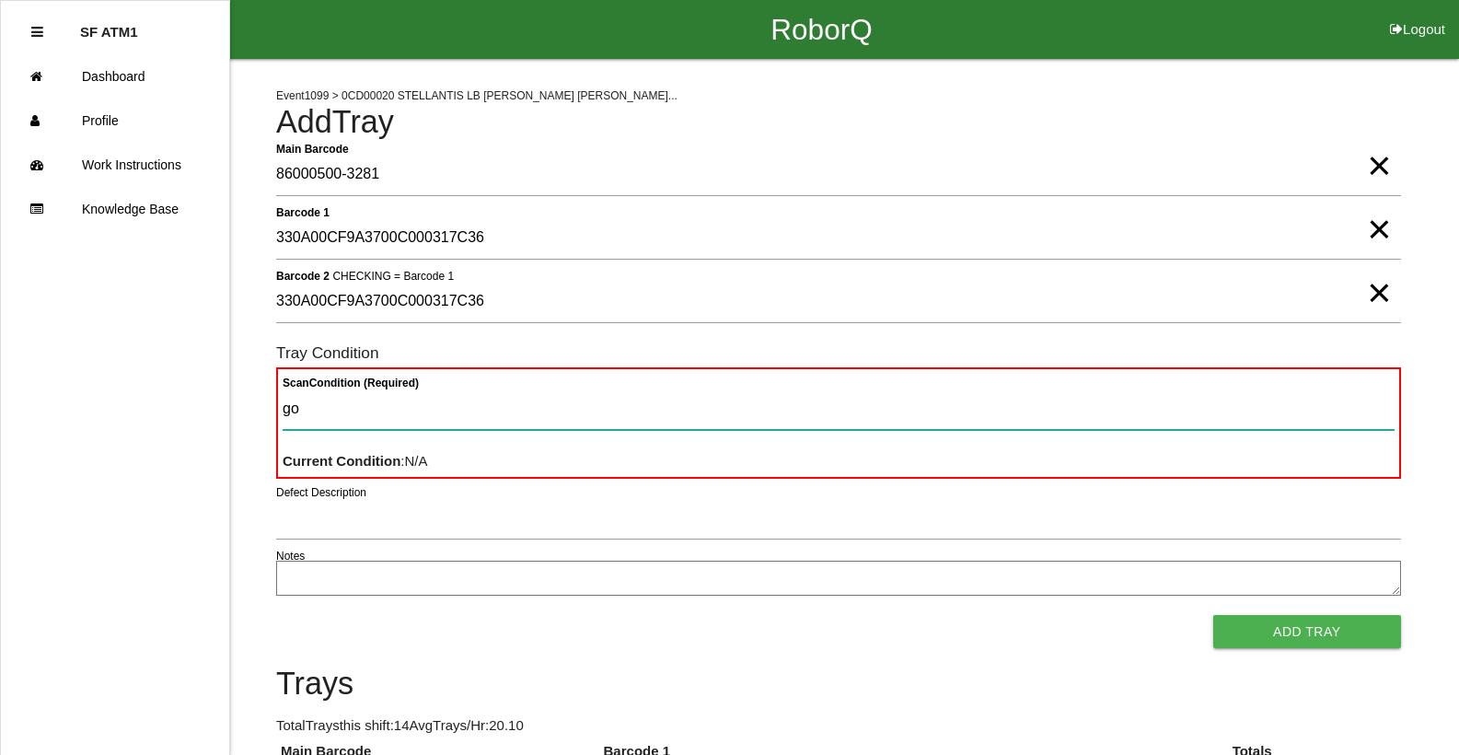
type Condition "goo"
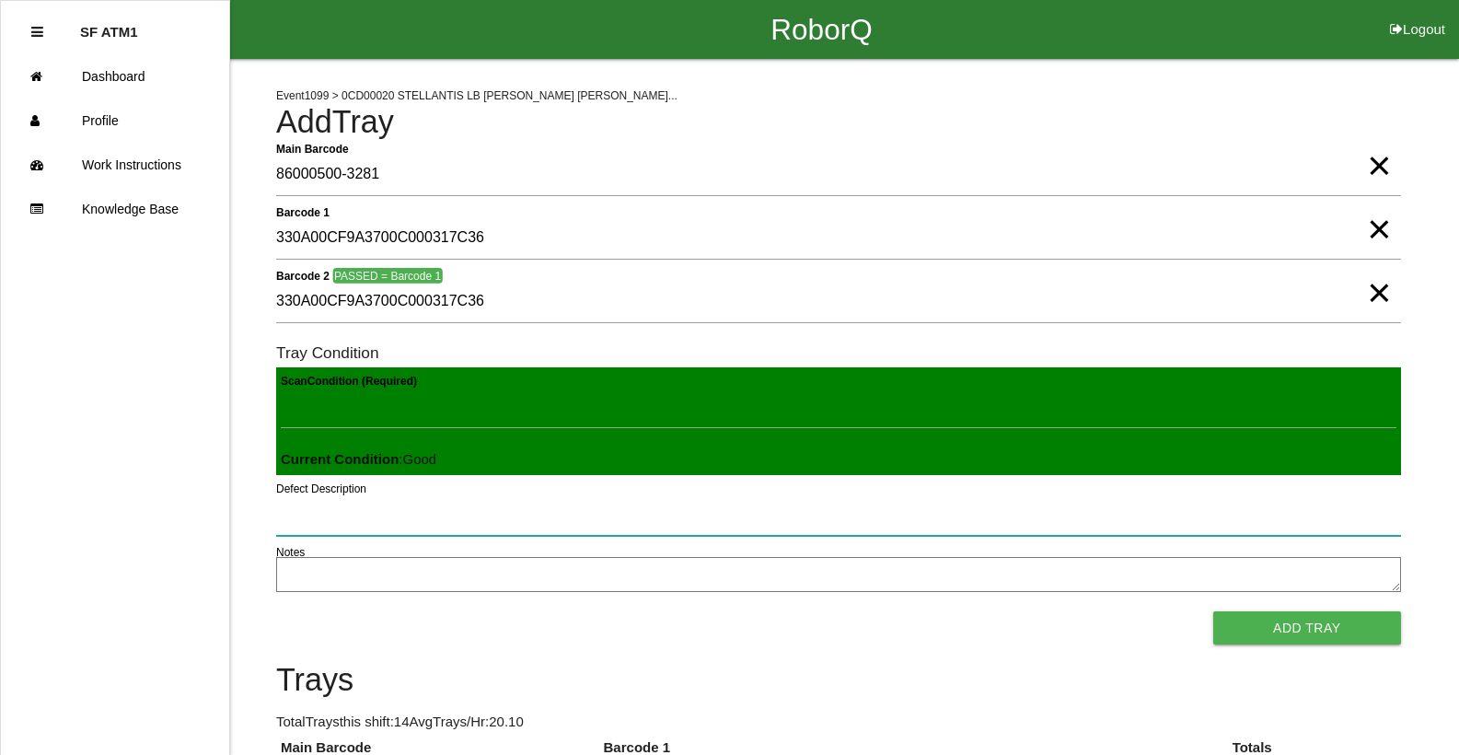
click at [1213, 611] on button "Add Tray" at bounding box center [1307, 627] width 188 height 33
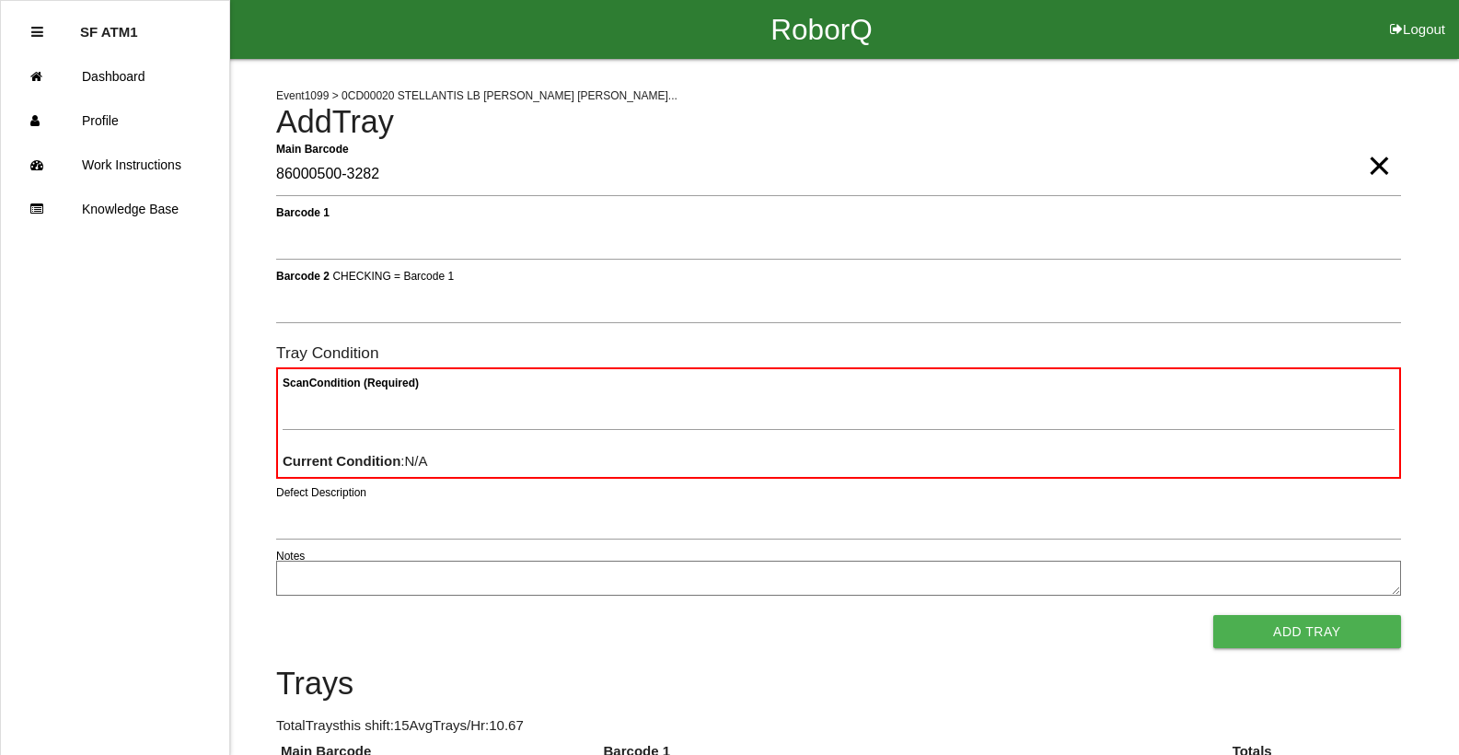
type Barcode "86000500-3282"
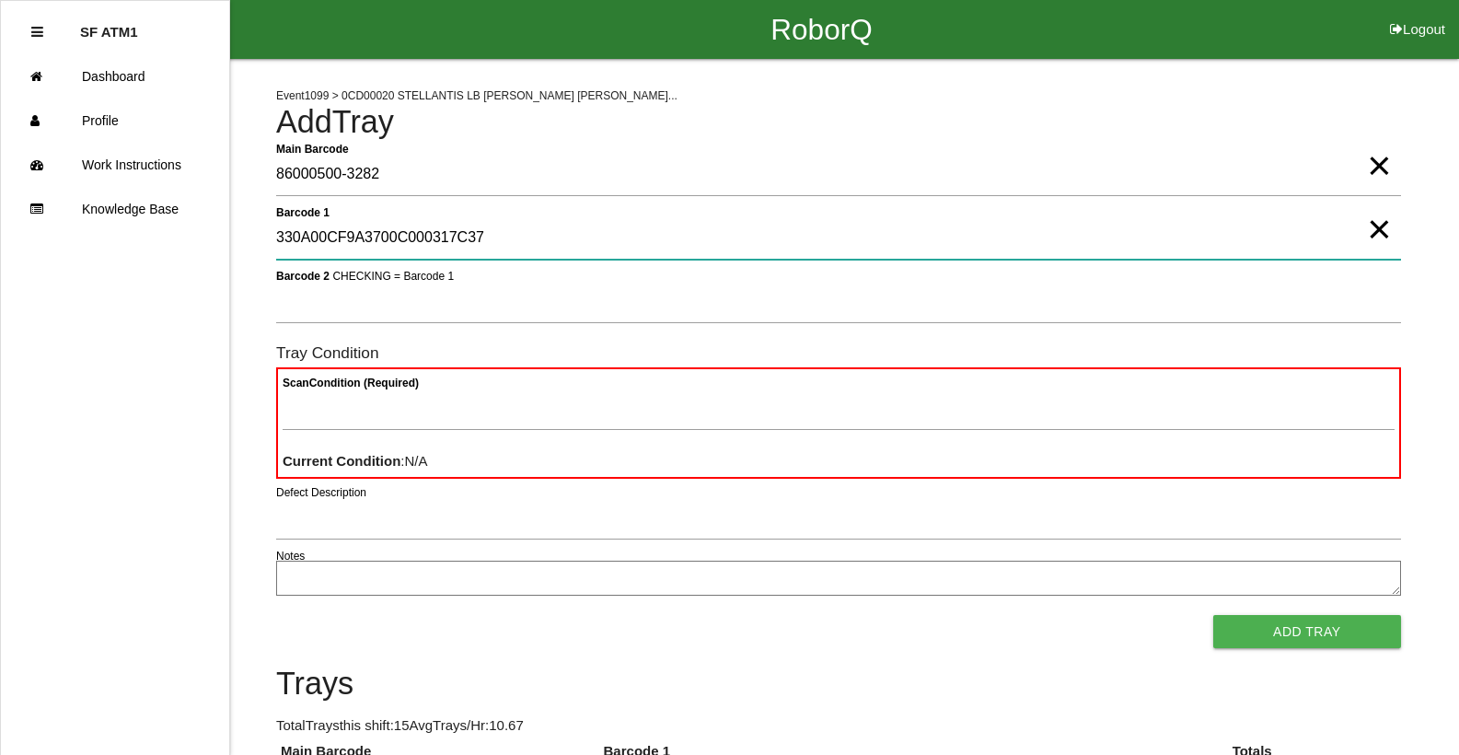
type 1 "330A00CF9A3700C000317C37"
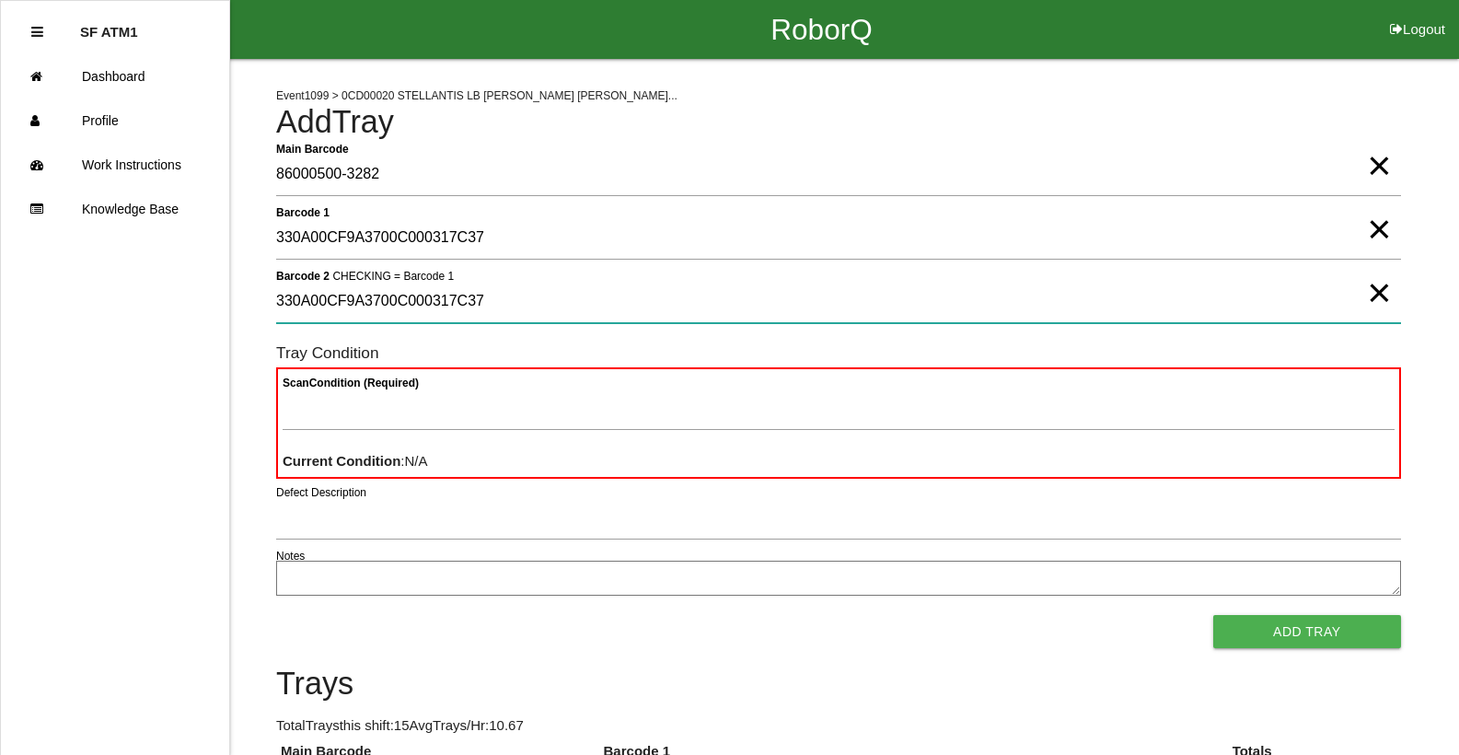
type 2 "330A00CF9A3700C000317C37"
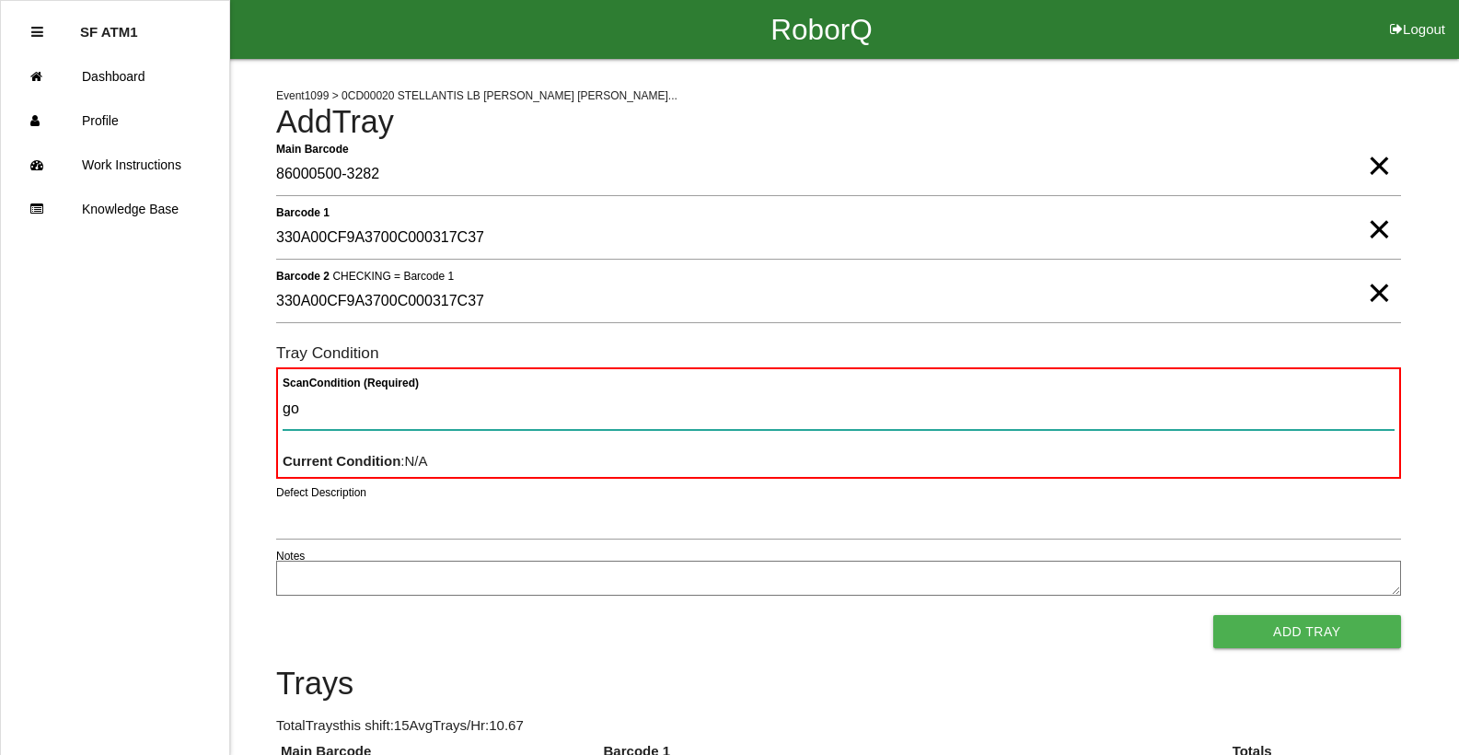
type Condition "goo"
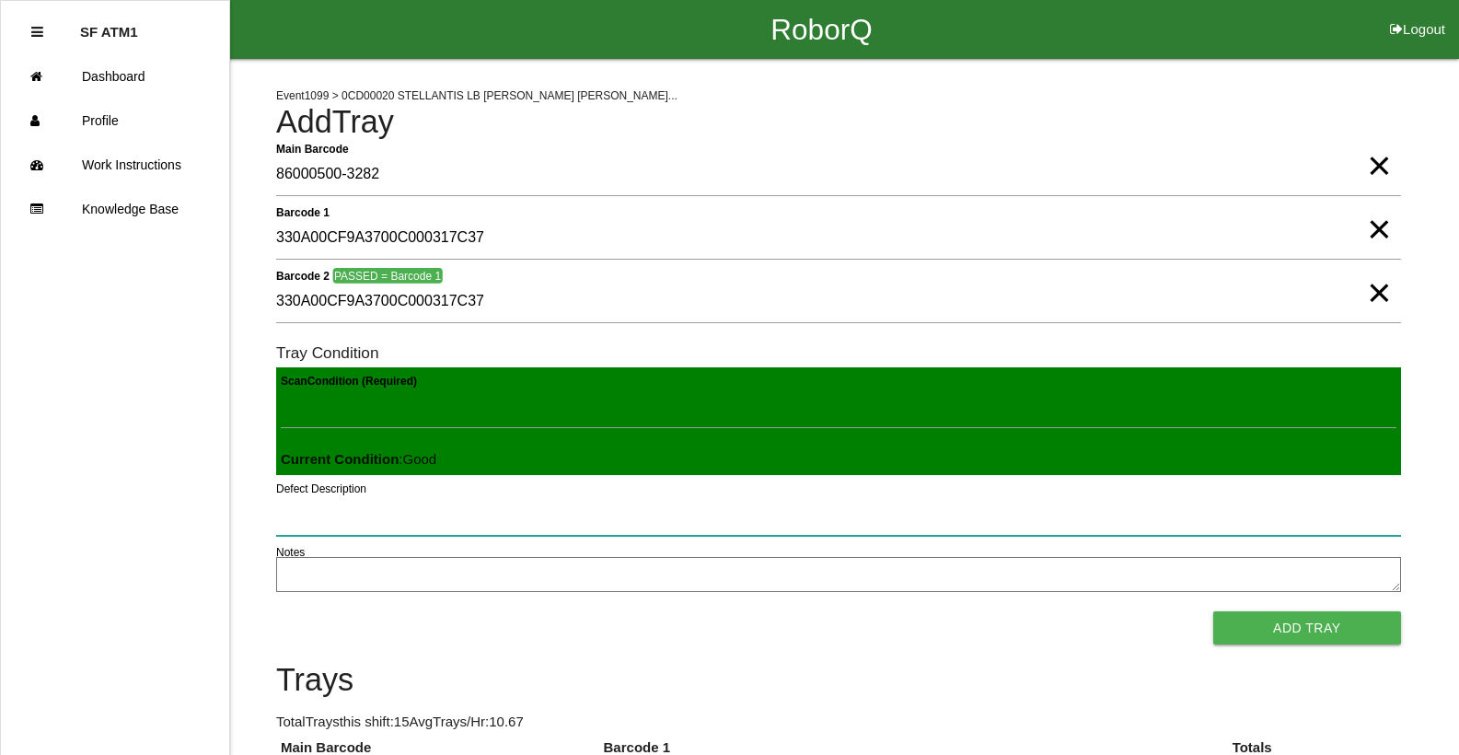
click at [1213, 611] on button "Add Tray" at bounding box center [1307, 627] width 188 height 33
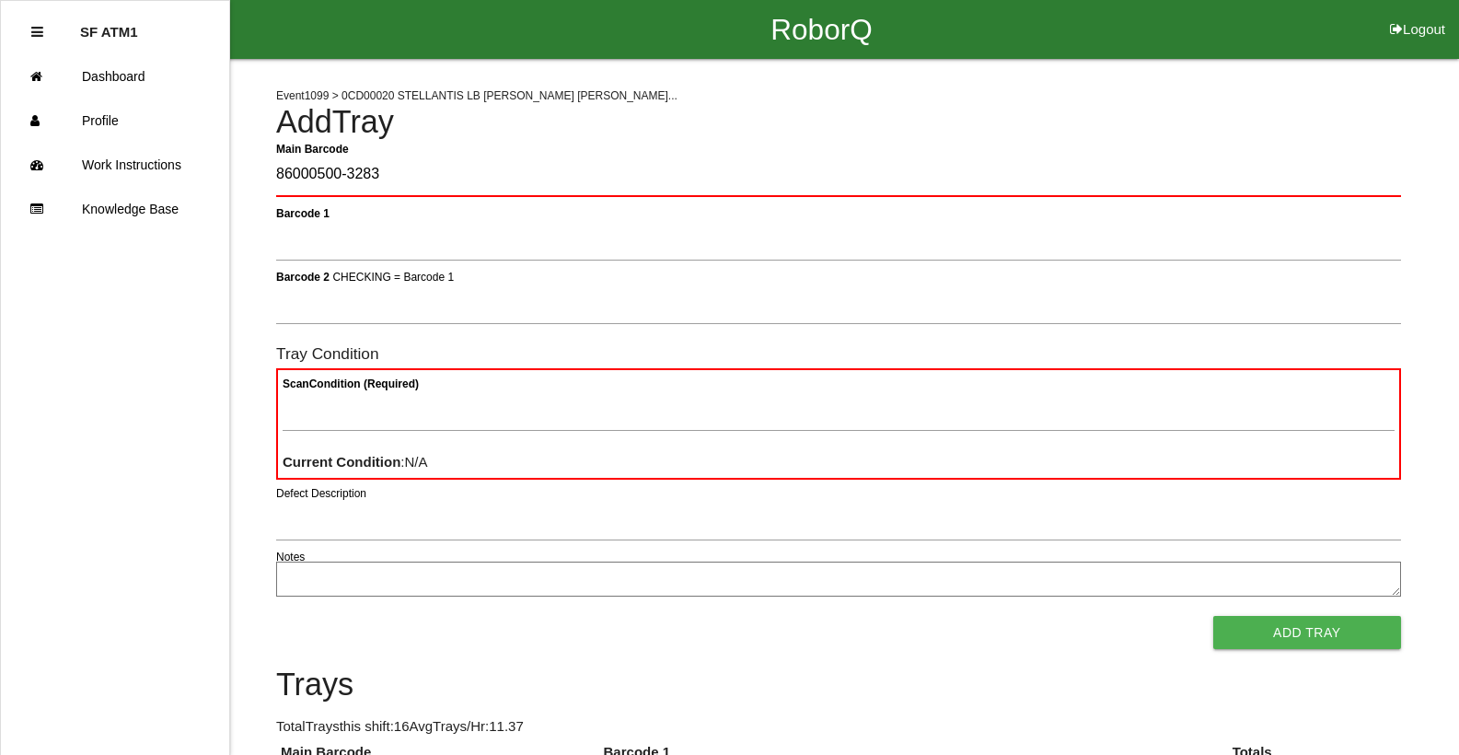
type Barcode "86000500-3283"
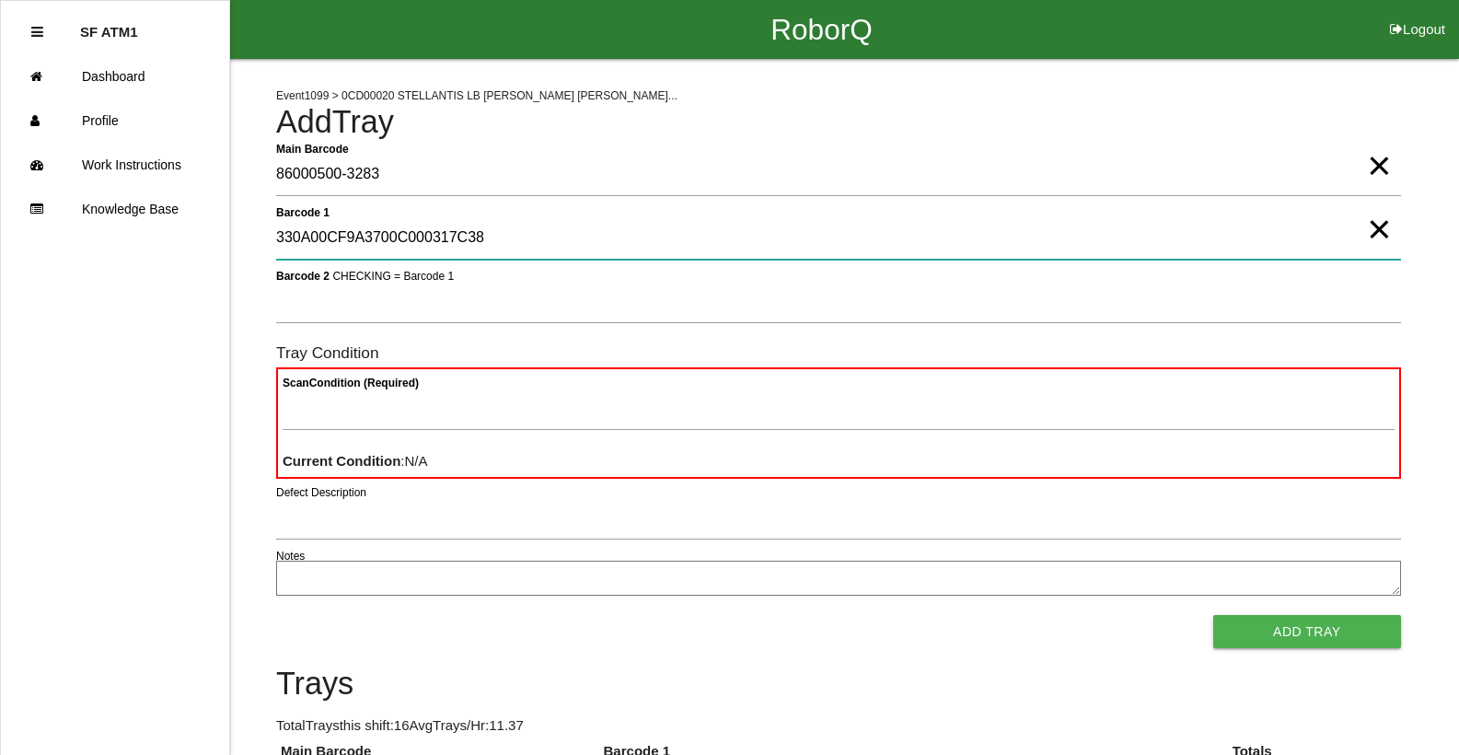
type 1 "330A00CF9A3700C000317C38"
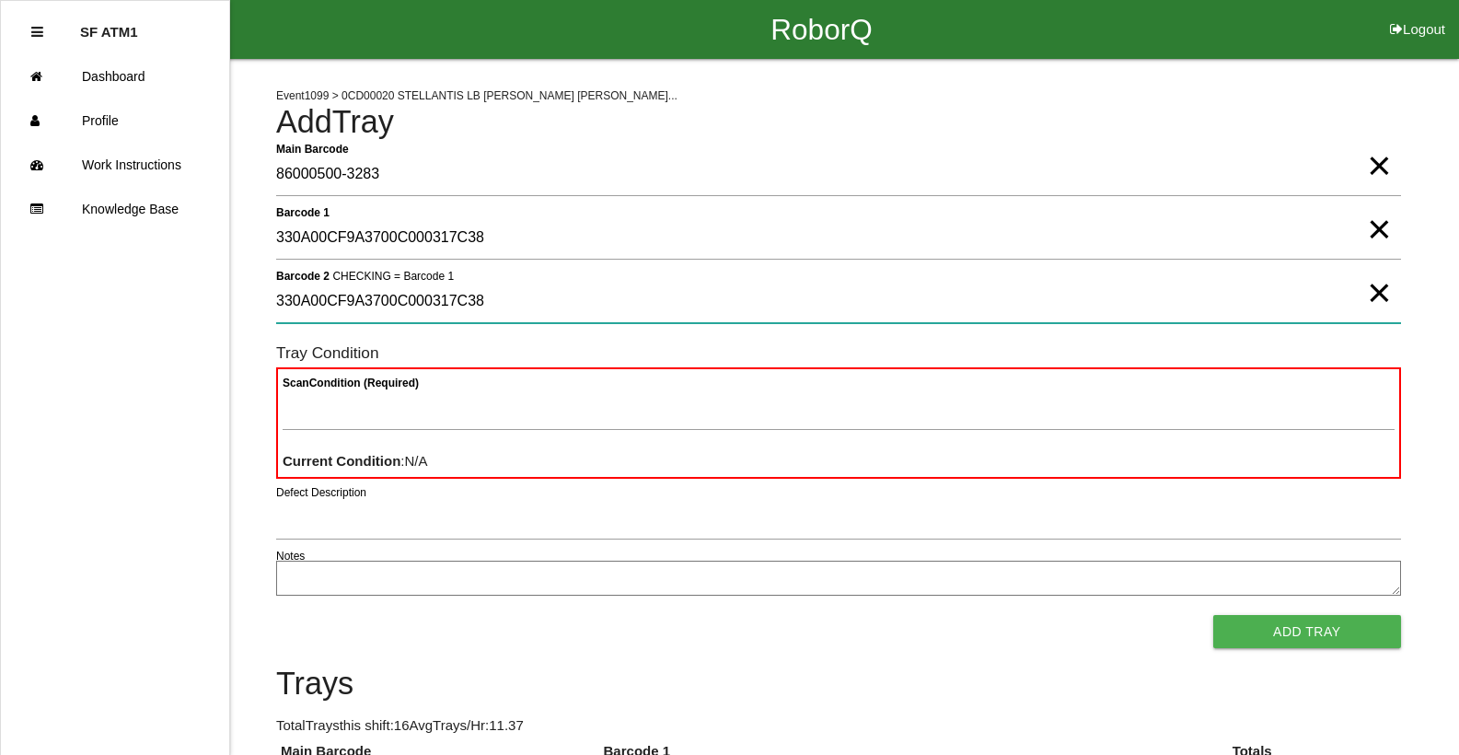
type 2 "330A00CF9A3700C000317C38"
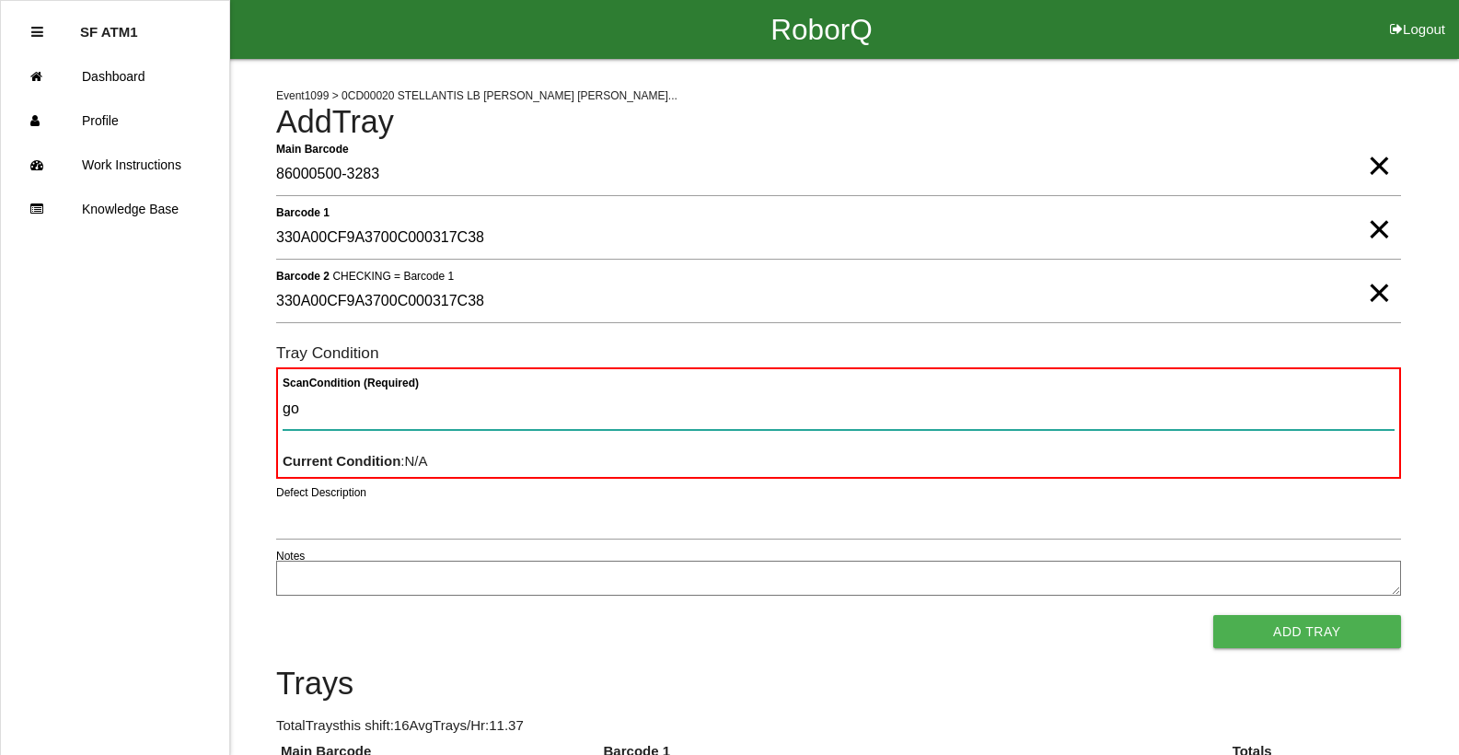
type Condition "goo"
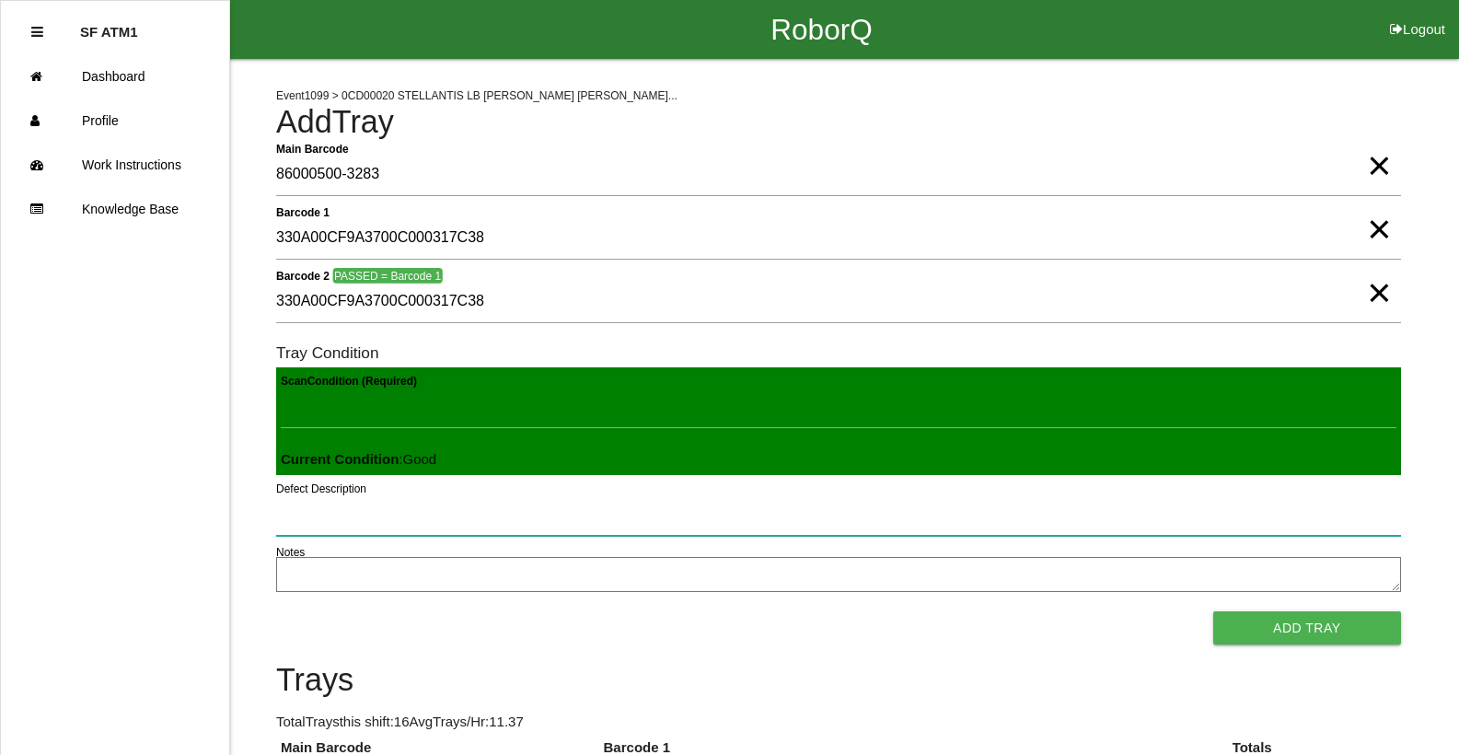
click at [1213, 611] on button "Add Tray" at bounding box center [1307, 627] width 188 height 33
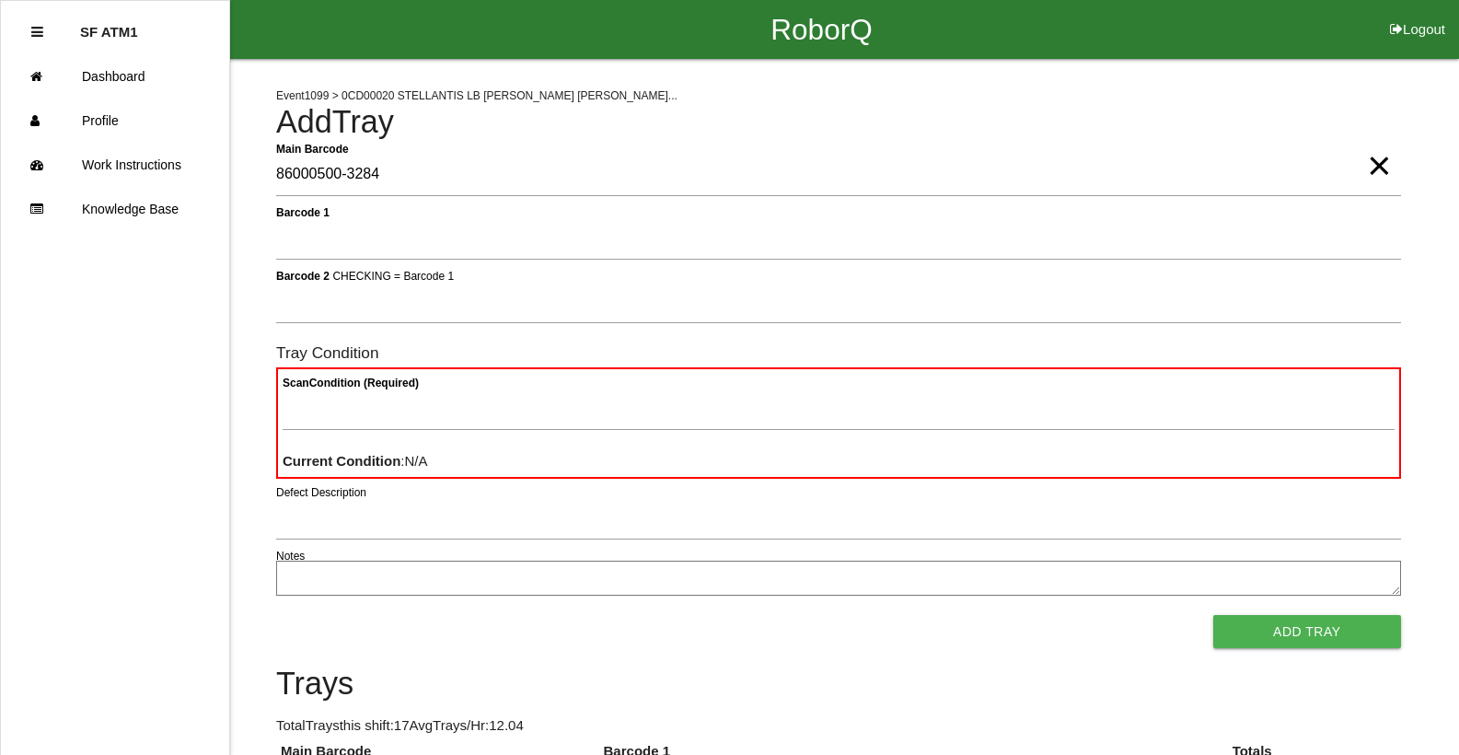
type Barcode "86000500-3284"
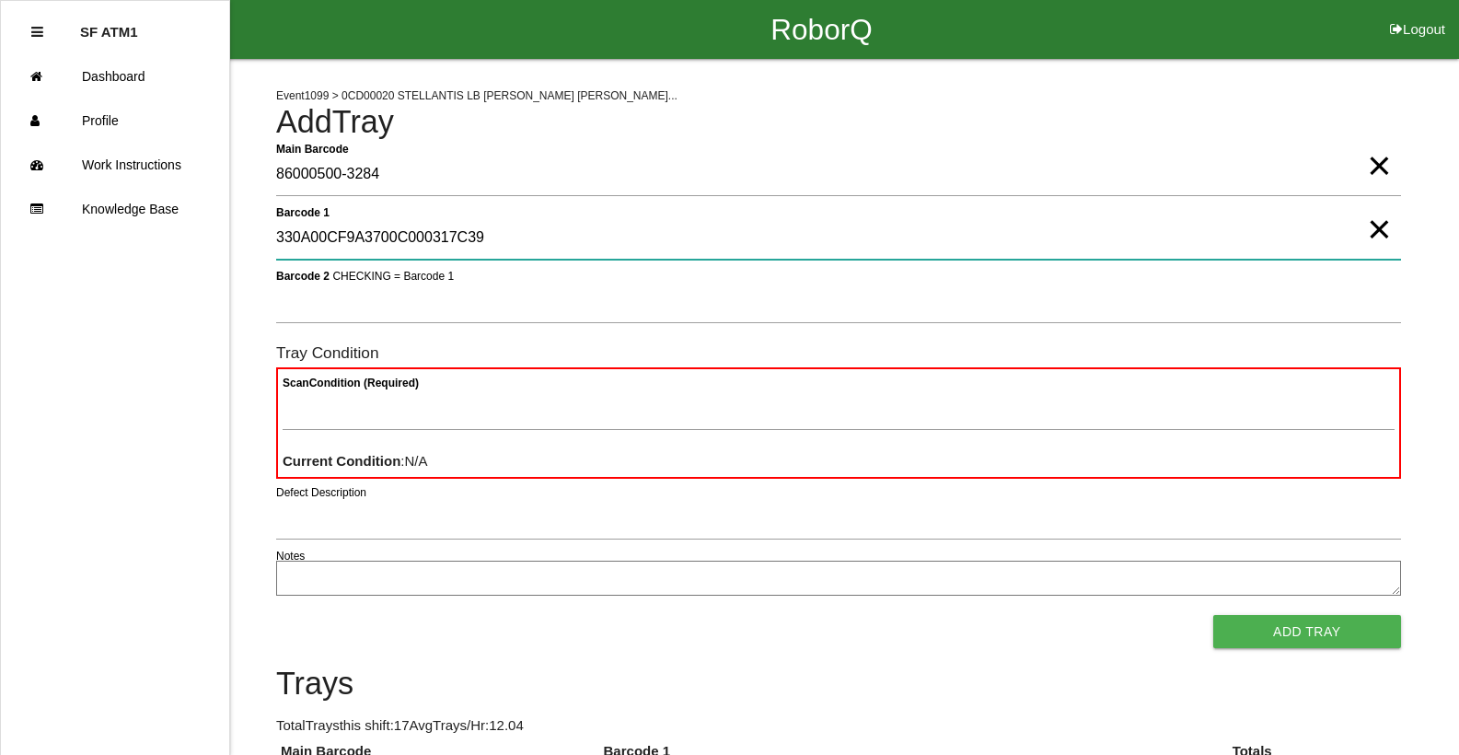
type 1 "330A00CF9A3700C000317C39"
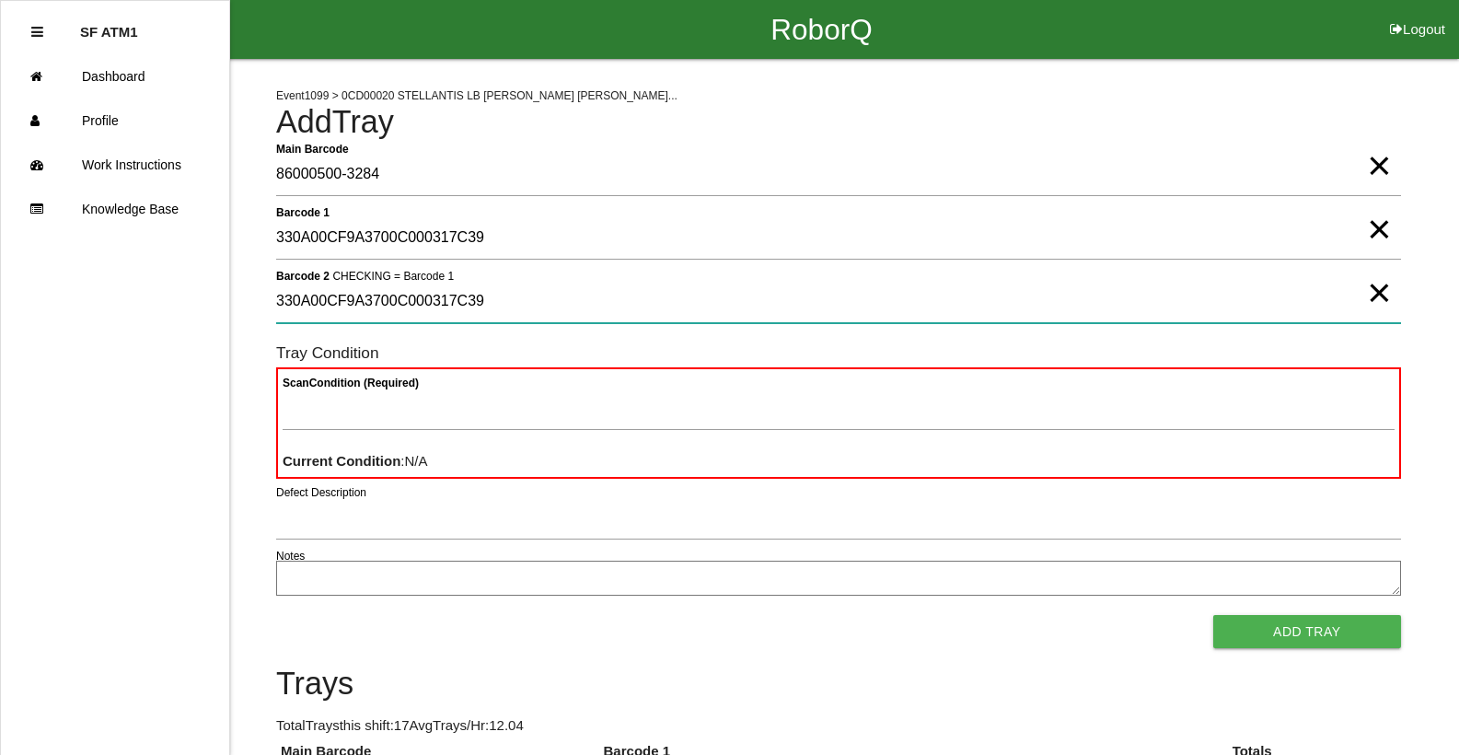
type 2 "330A00CF9A3700C000317C39"
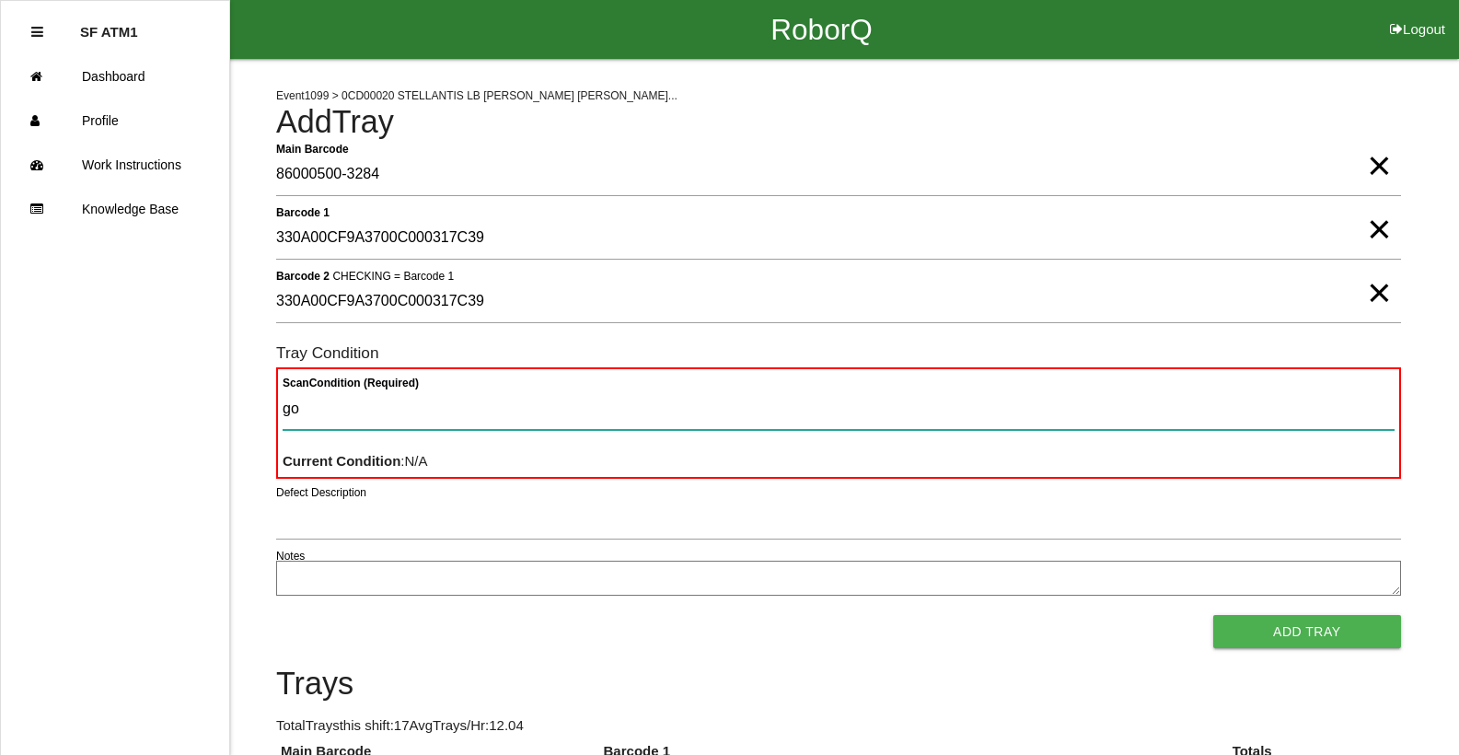
type Condition "goo"
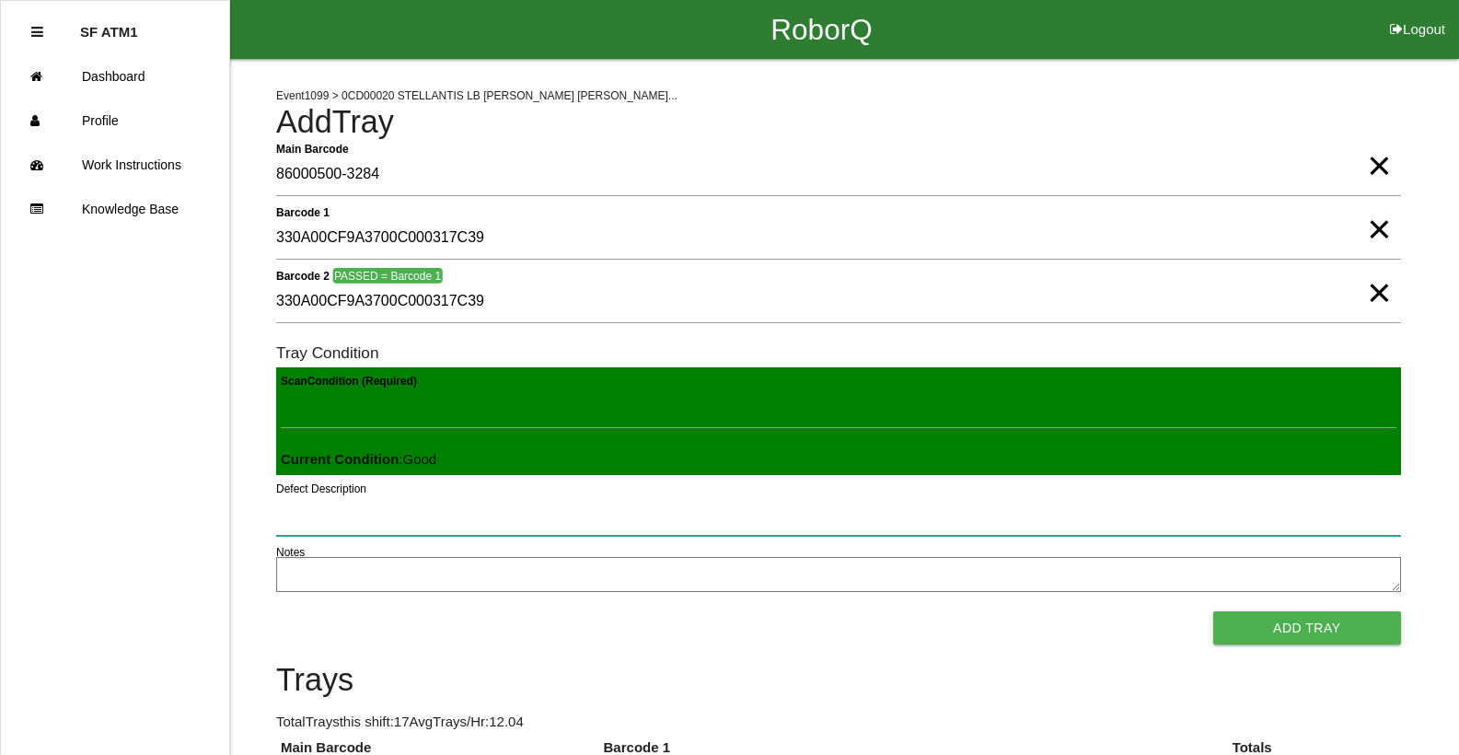
click at [1213, 611] on button "Add Tray" at bounding box center [1307, 627] width 188 height 33
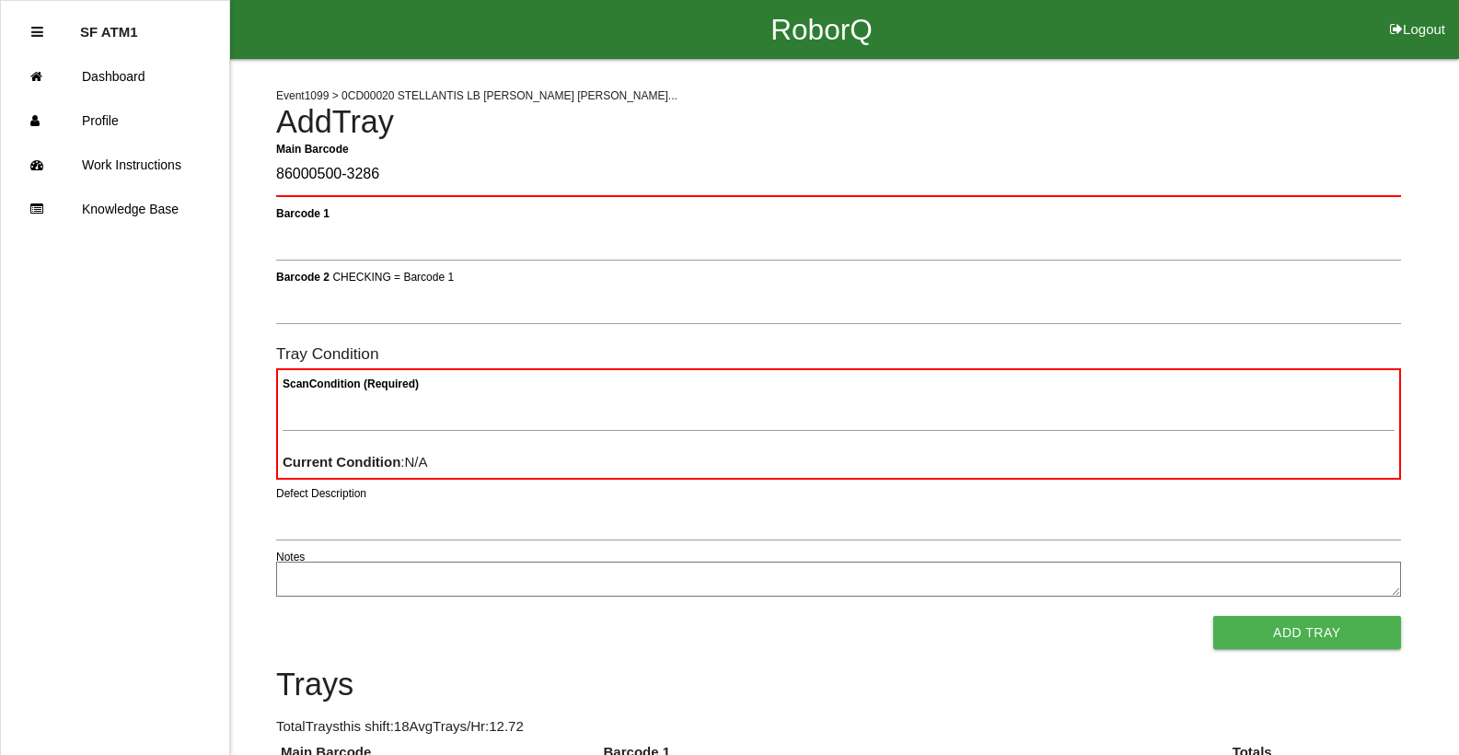
type Barcode "86000500-3286"
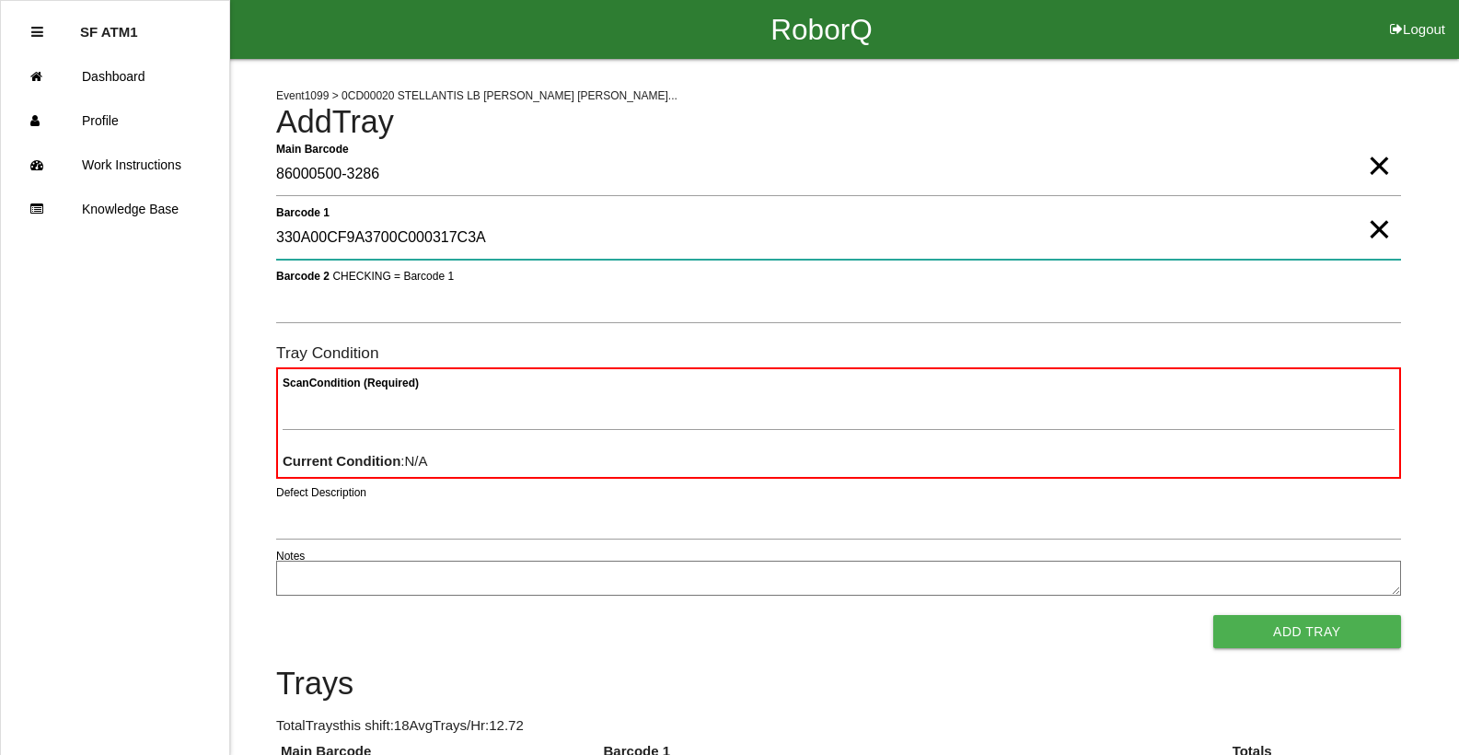
type 1 "330A00CF9A3700C000317C3A"
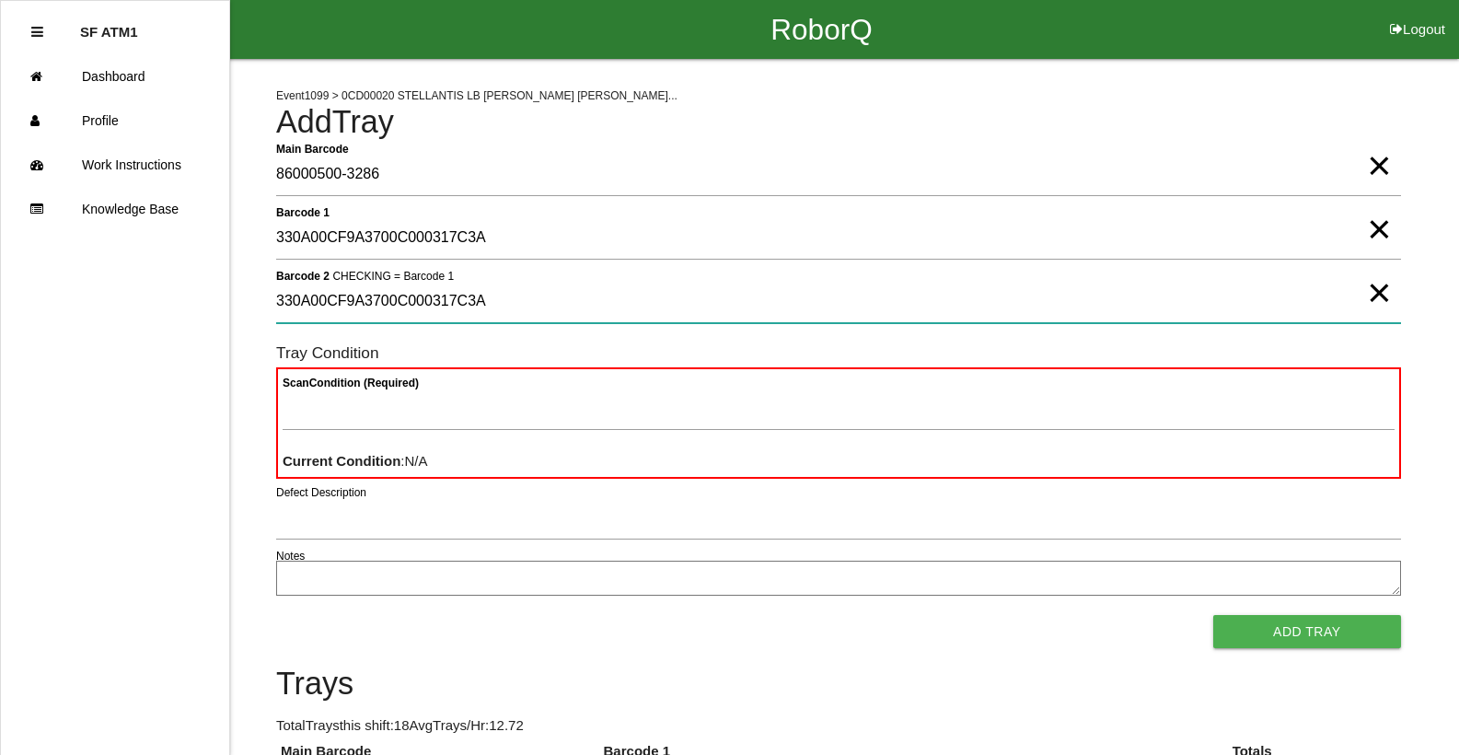
type 2 "330A00CF9A3700C000317C3A"
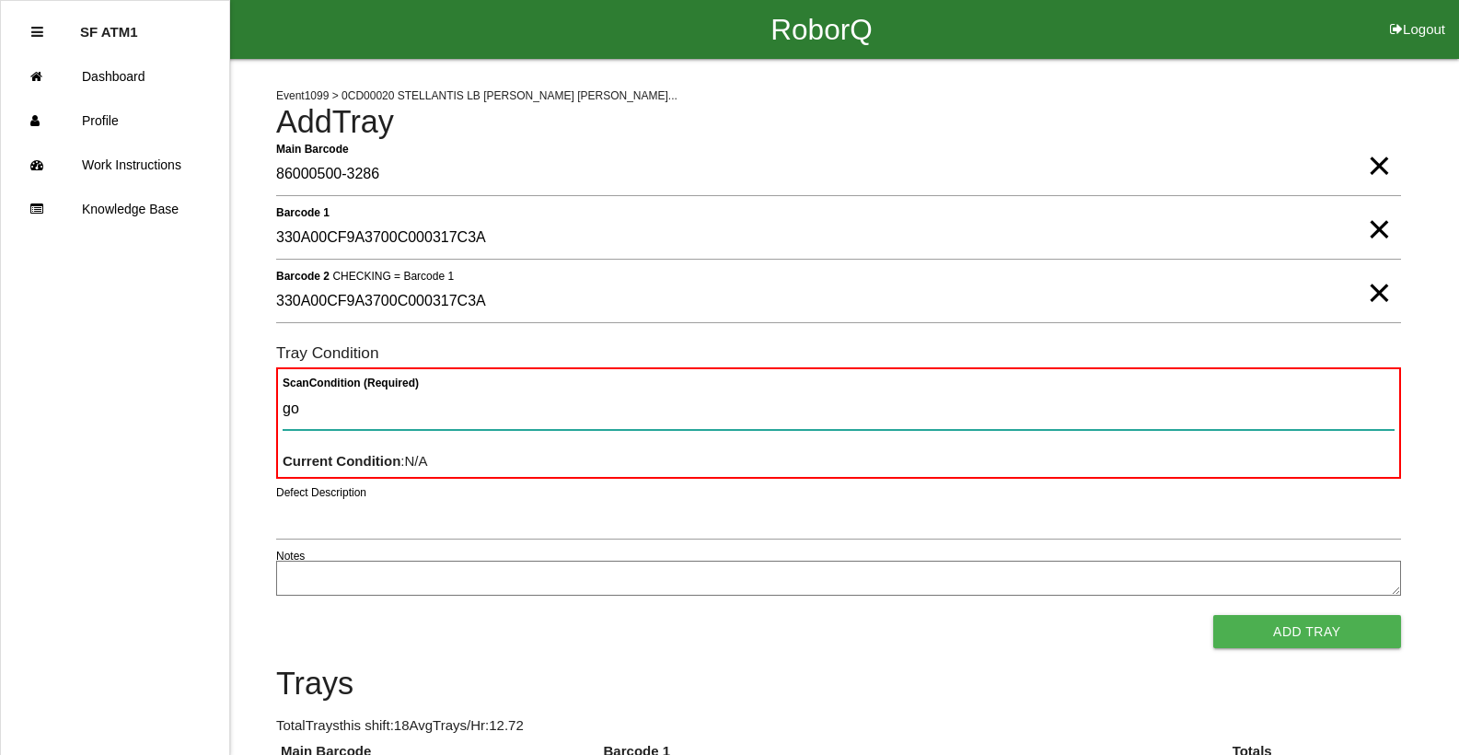
type Condition "goo"
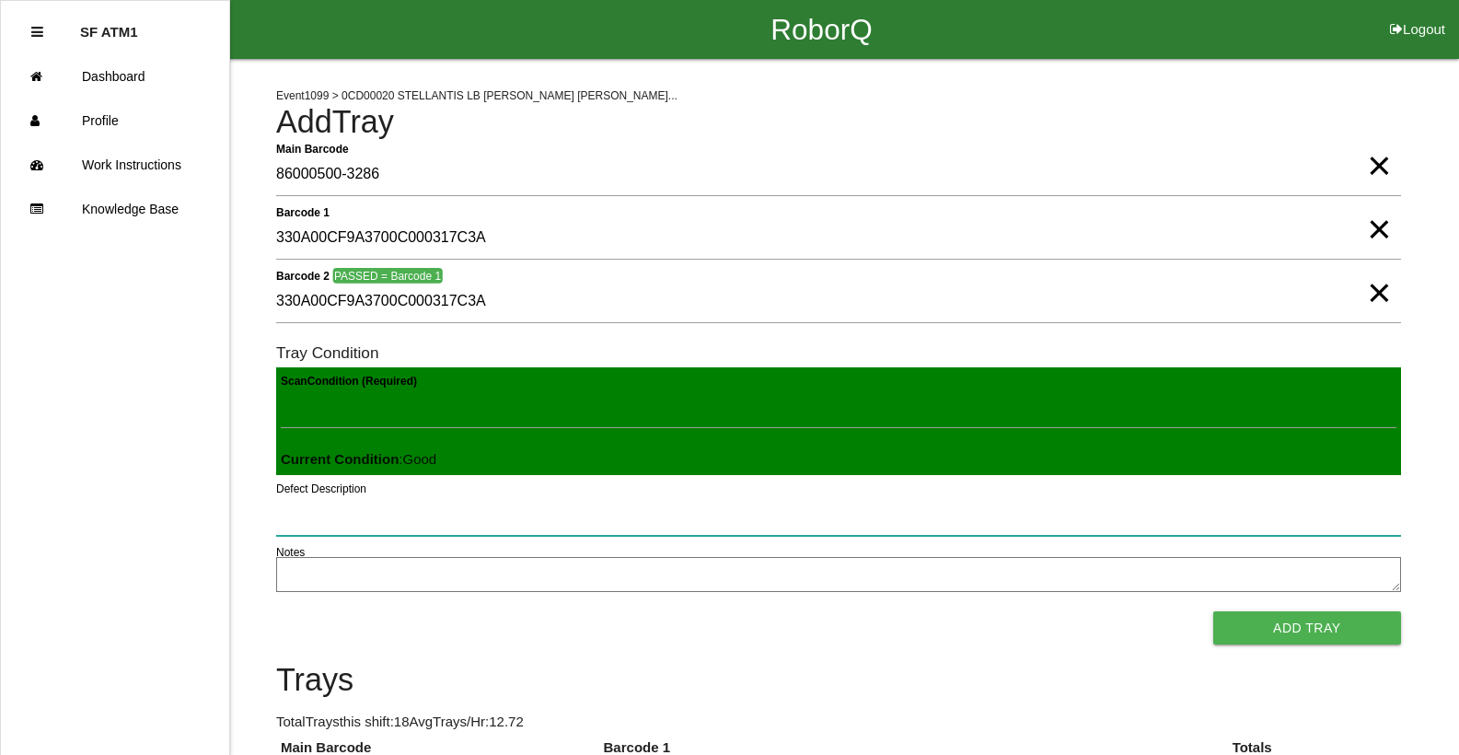
click at [1213, 611] on button "Add Tray" at bounding box center [1307, 627] width 188 height 33
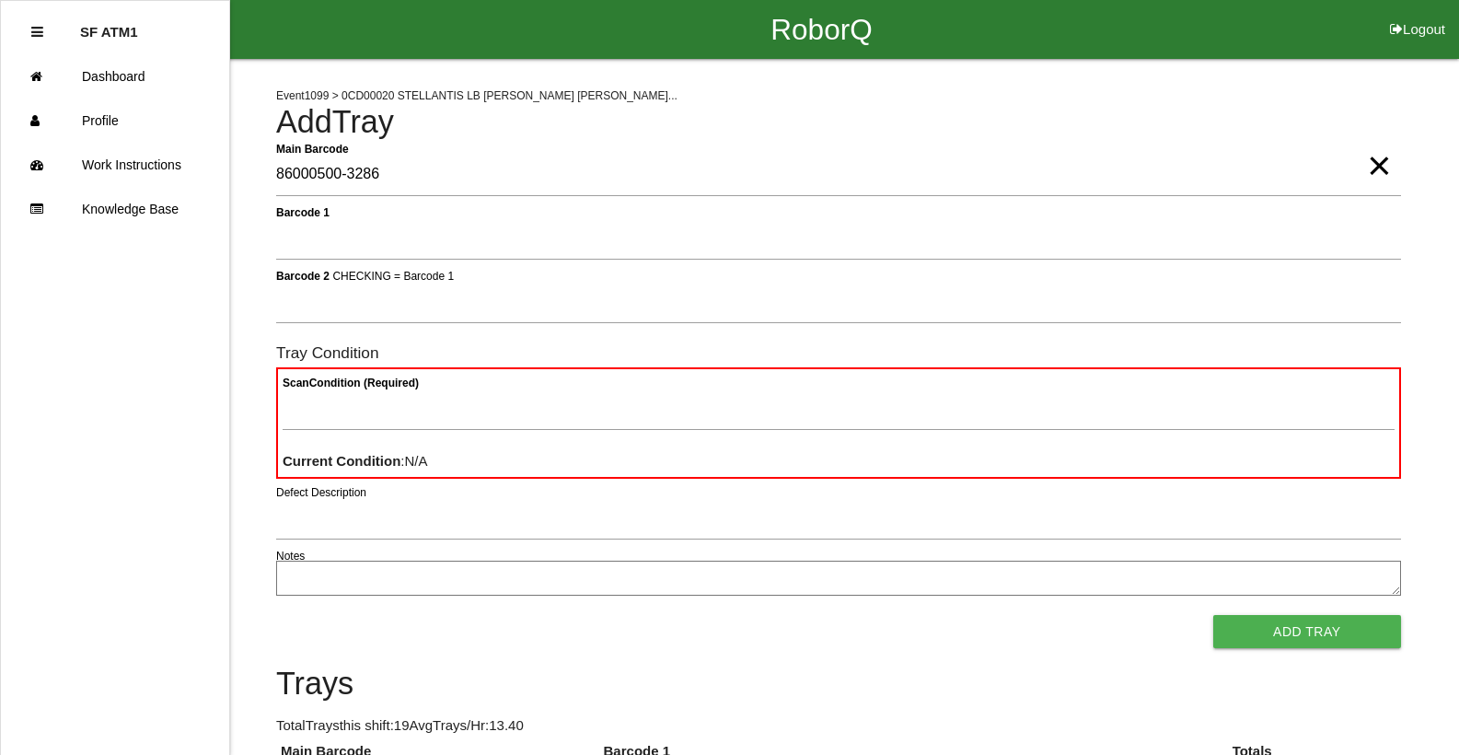
type Barcode "86000500-3286"
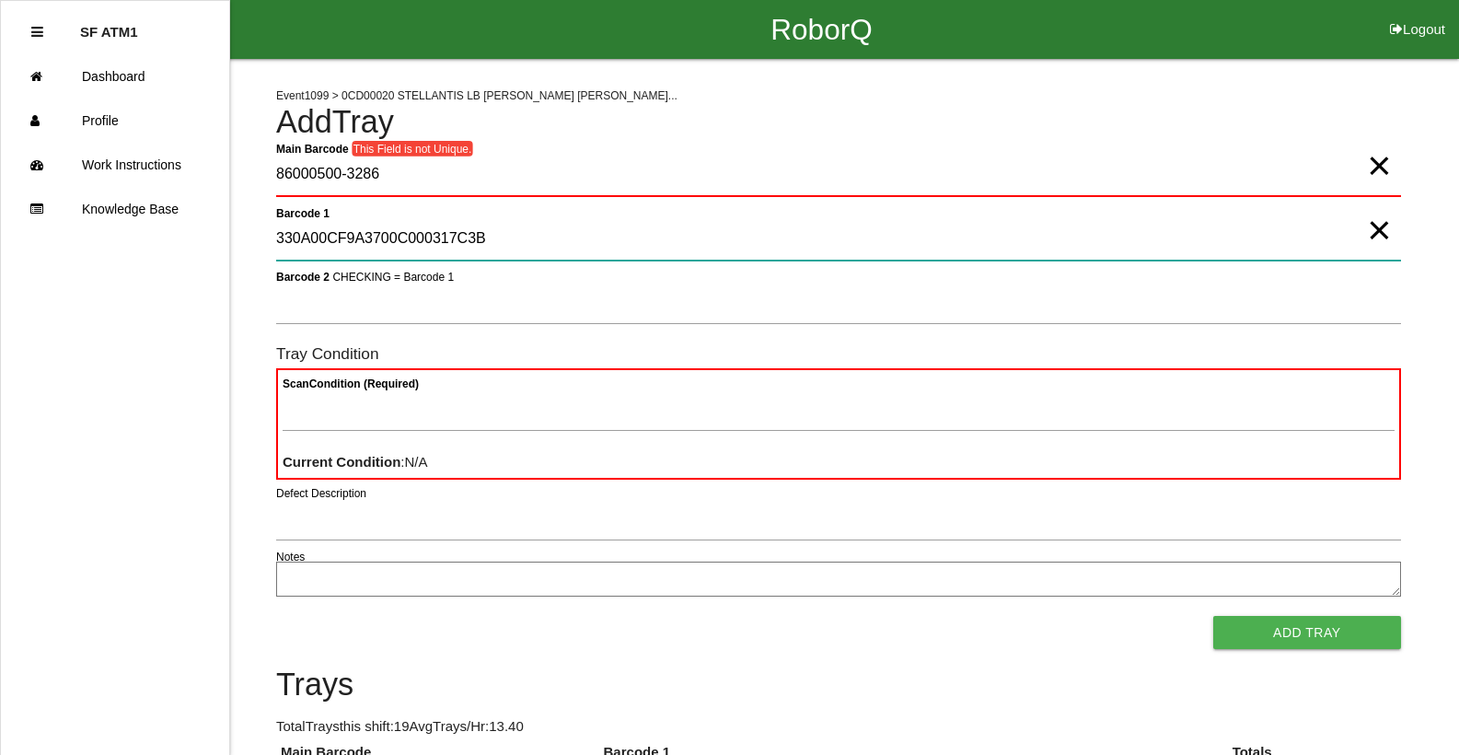
type 1 "330A00CF9A3700C000317C3B"
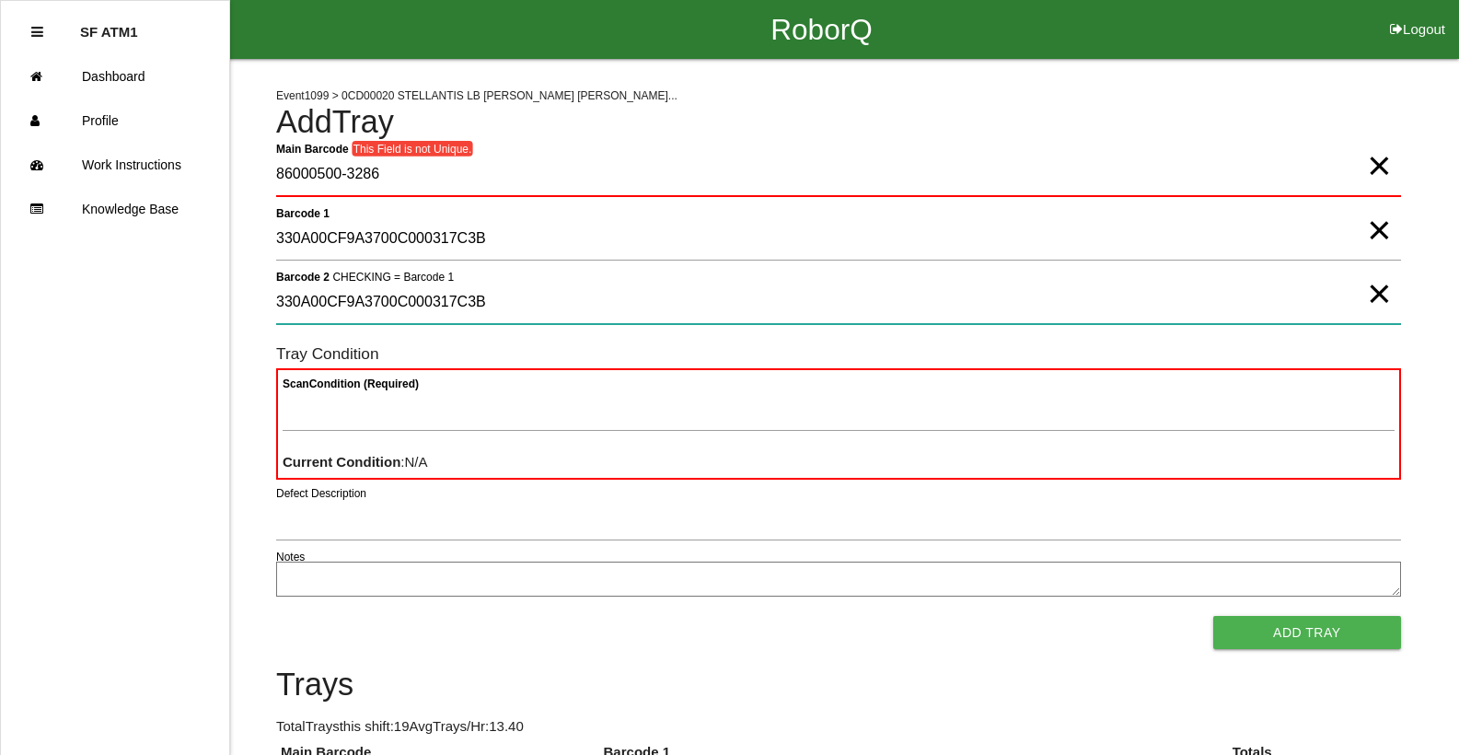
type 2 "330A00CF9A3700C000317C3B"
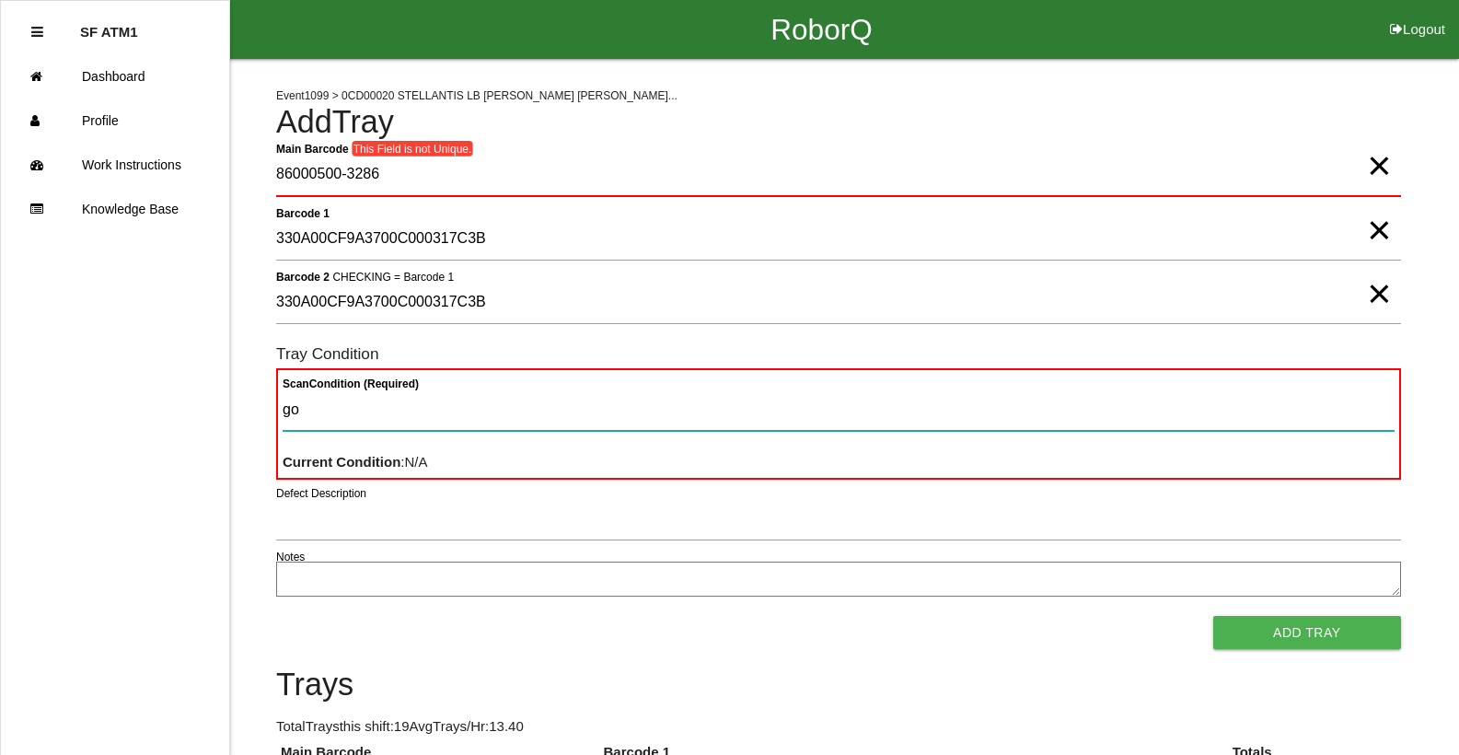
type Condition "goo"
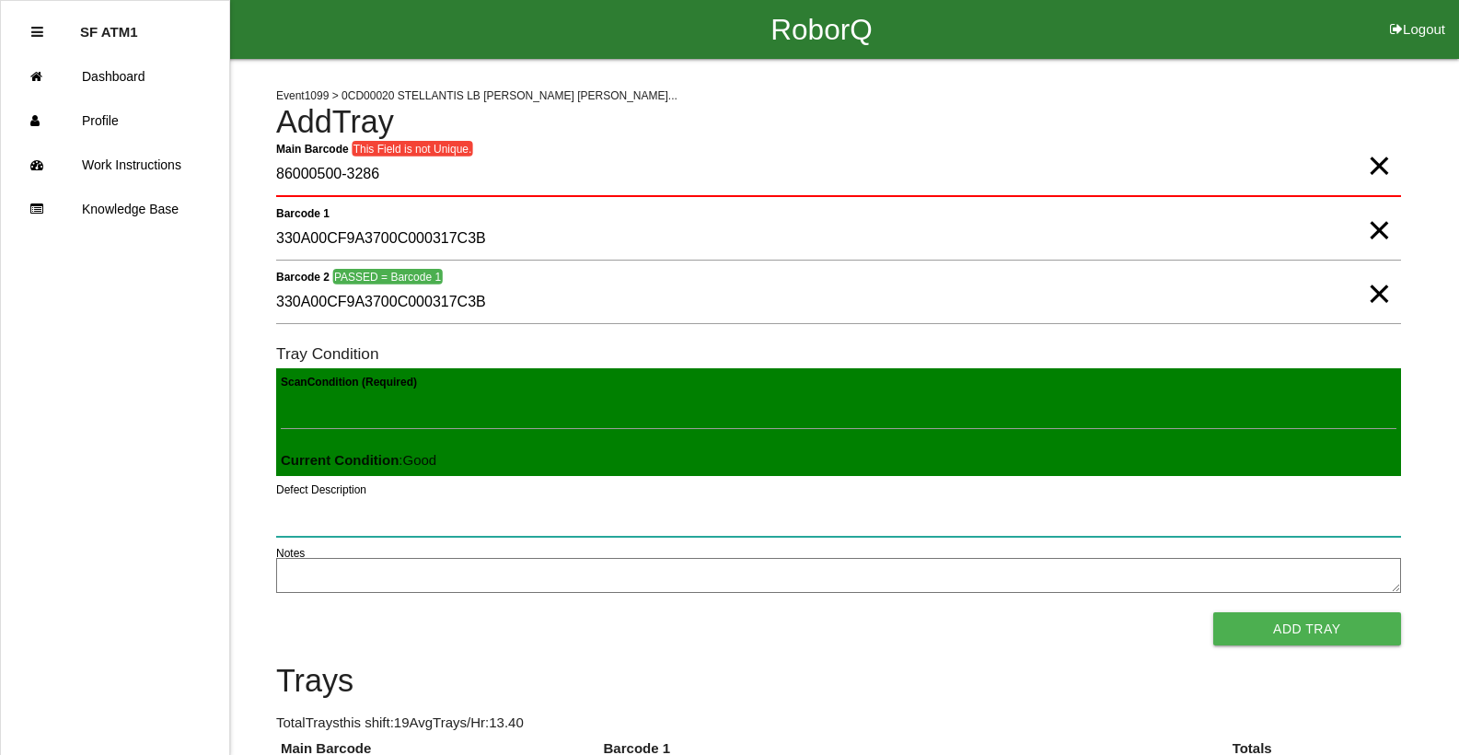
click at [1213, 612] on button "Add Tray" at bounding box center [1307, 628] width 188 height 33
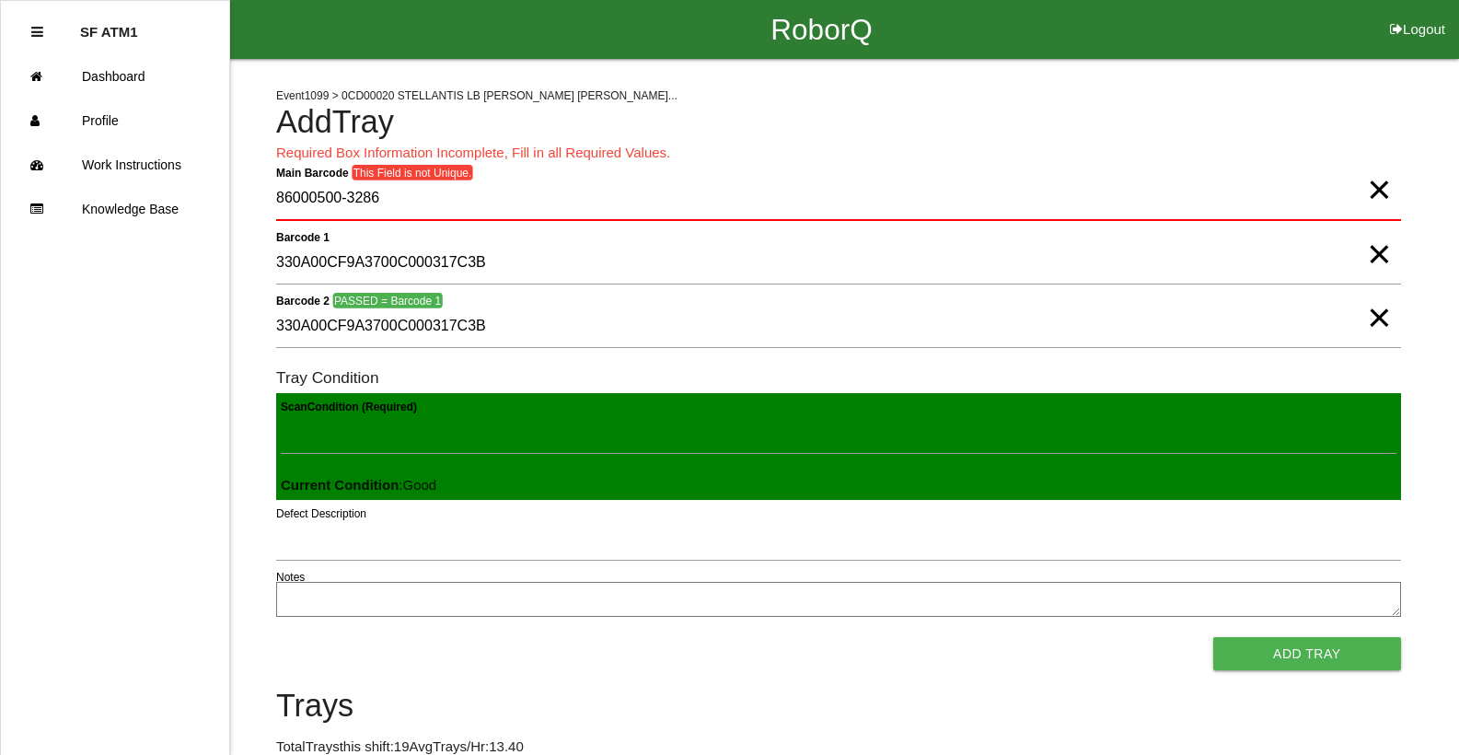
click at [1381, 190] on span "×" at bounding box center [1379, 171] width 24 height 37
click at [1380, 254] on span "×" at bounding box center [1379, 235] width 24 height 37
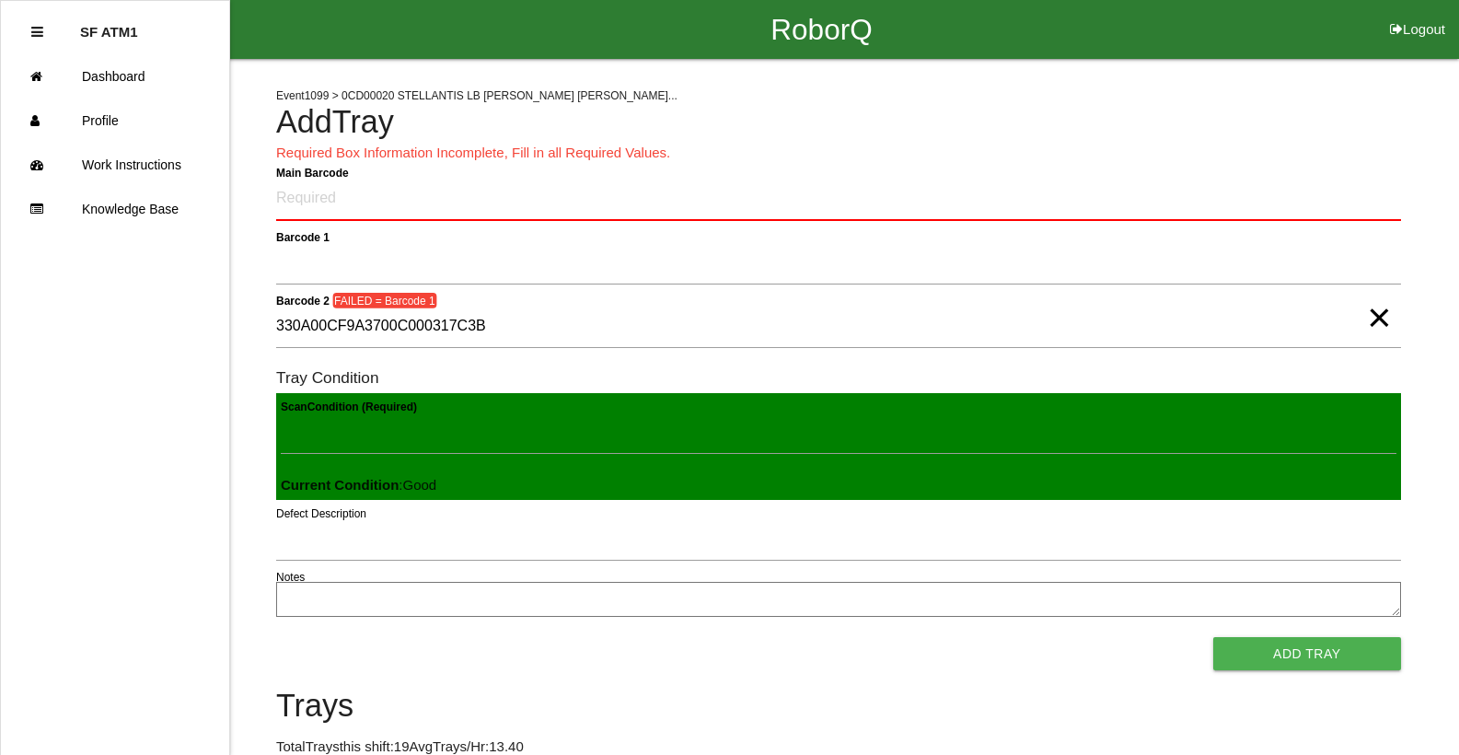
click at [1374, 317] on span "×" at bounding box center [1379, 299] width 24 height 37
click at [1297, 216] on Barcode "Main Barcode" at bounding box center [838, 199] width 1125 height 43
click at [1303, 195] on Barcode "Main Barcode" at bounding box center [838, 199] width 1125 height 43
type Barcode "86000500-3286"
